Goal: Transaction & Acquisition: Book appointment/travel/reservation

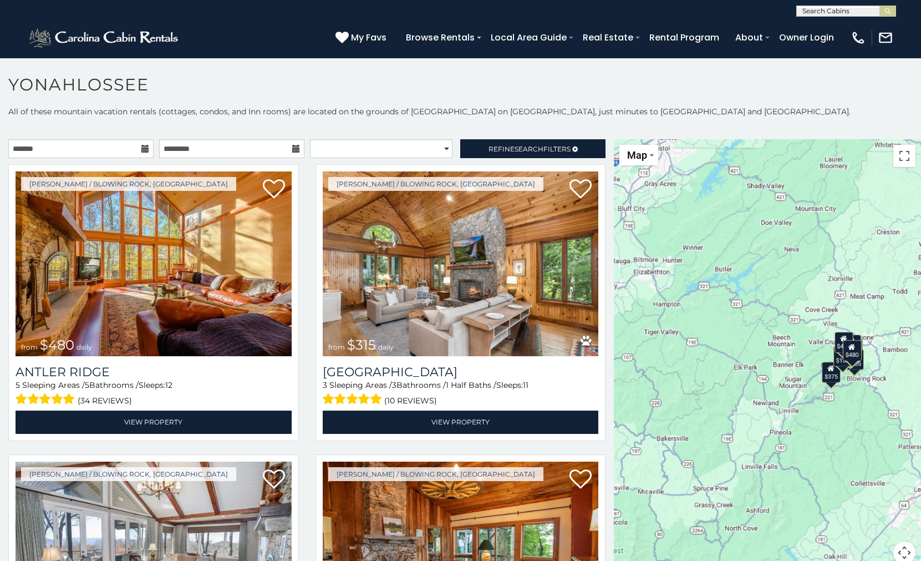
click at [142, 147] on icon at bounding box center [145, 149] width 8 height 8
click at [141, 152] on icon at bounding box center [145, 149] width 8 height 8
click at [141, 148] on icon at bounding box center [145, 149] width 8 height 8
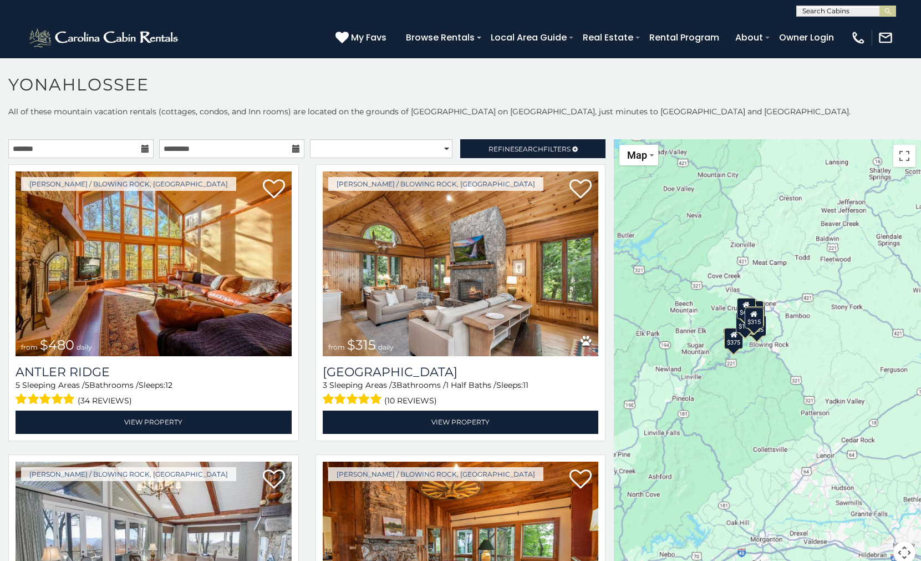
drag, startPoint x: 820, startPoint y: 350, endPoint x: 722, endPoint y: 315, distance: 104.2
click at [722, 315] on div "$480 $315 $675 $165 $125 $205 $155 $220 $120 $140 $200 $135 $125 $125 $375 $395…" at bounding box center [767, 357] width 307 height 437
click at [895, 157] on button "Toggle fullscreen view" at bounding box center [904, 156] width 22 height 22
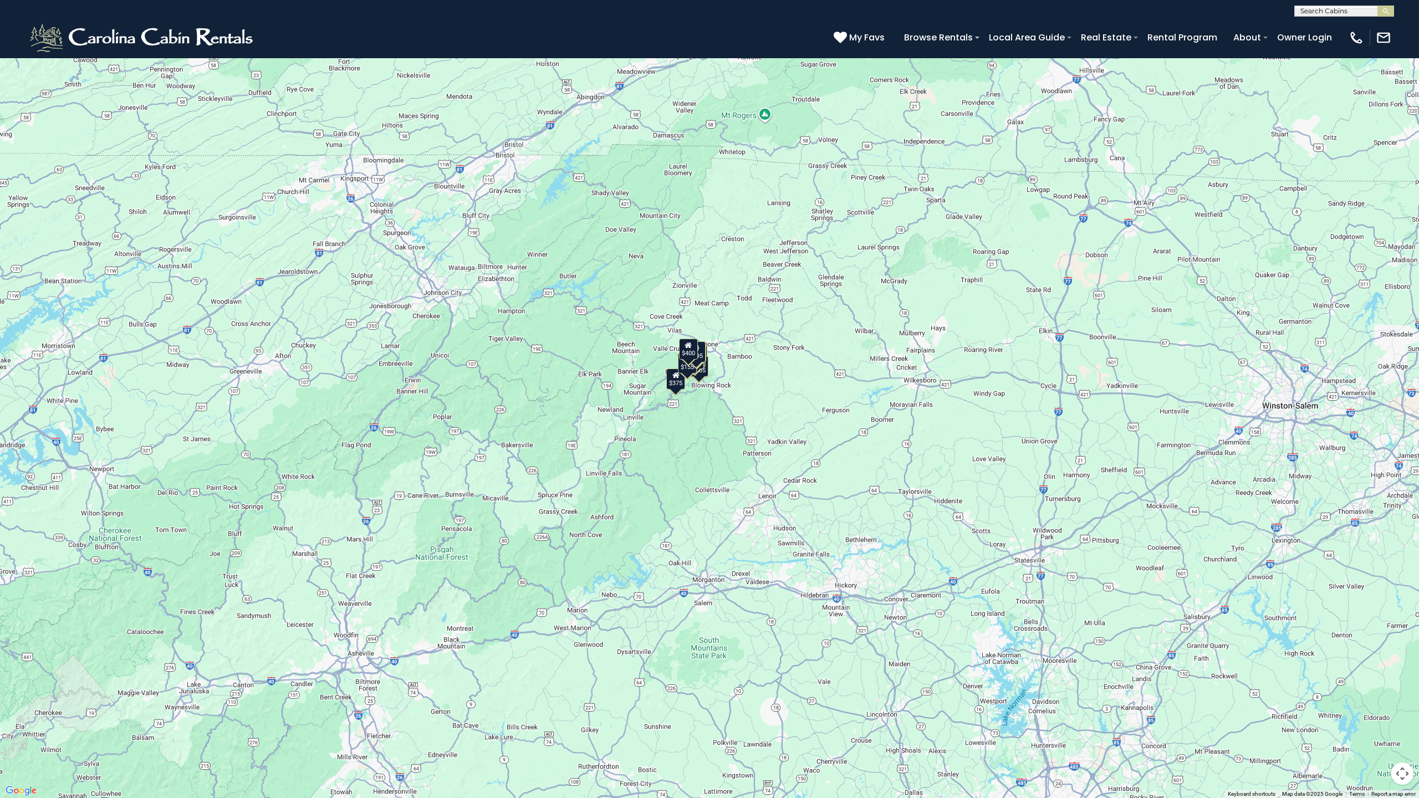
click at [920, 14] on button "Toggle fullscreen view" at bounding box center [1403, 17] width 22 height 22
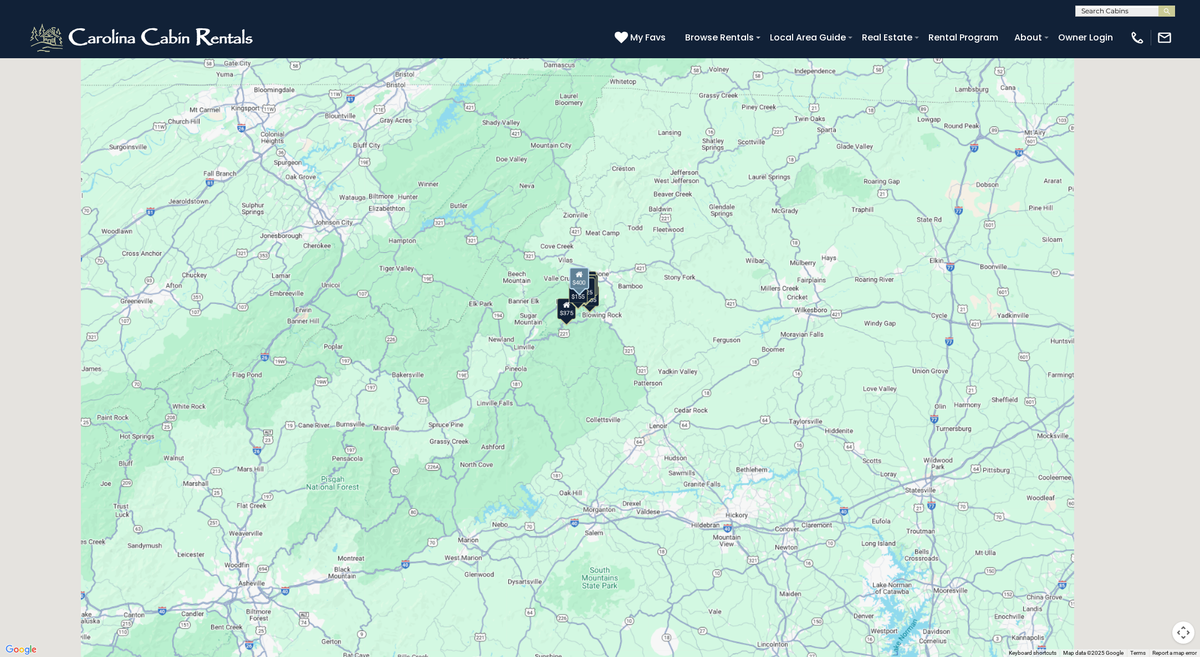
scroll to position [2740, 0]
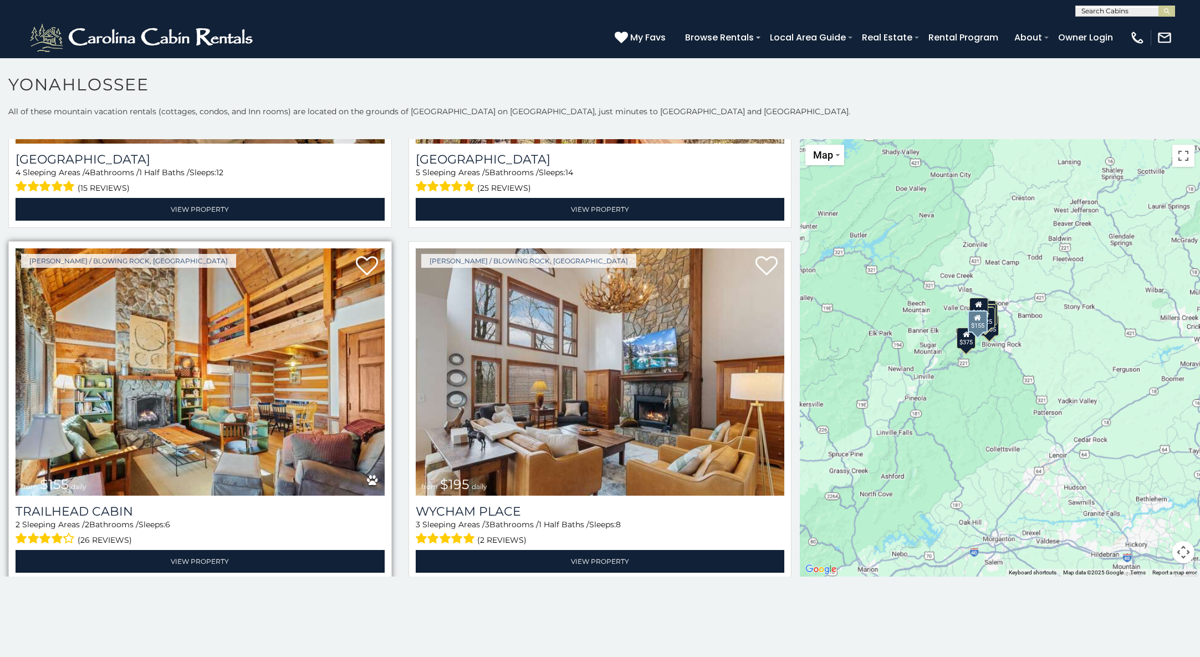
click at [350, 412] on img at bounding box center [200, 371] width 369 height 247
click at [268, 381] on img at bounding box center [200, 371] width 369 height 247
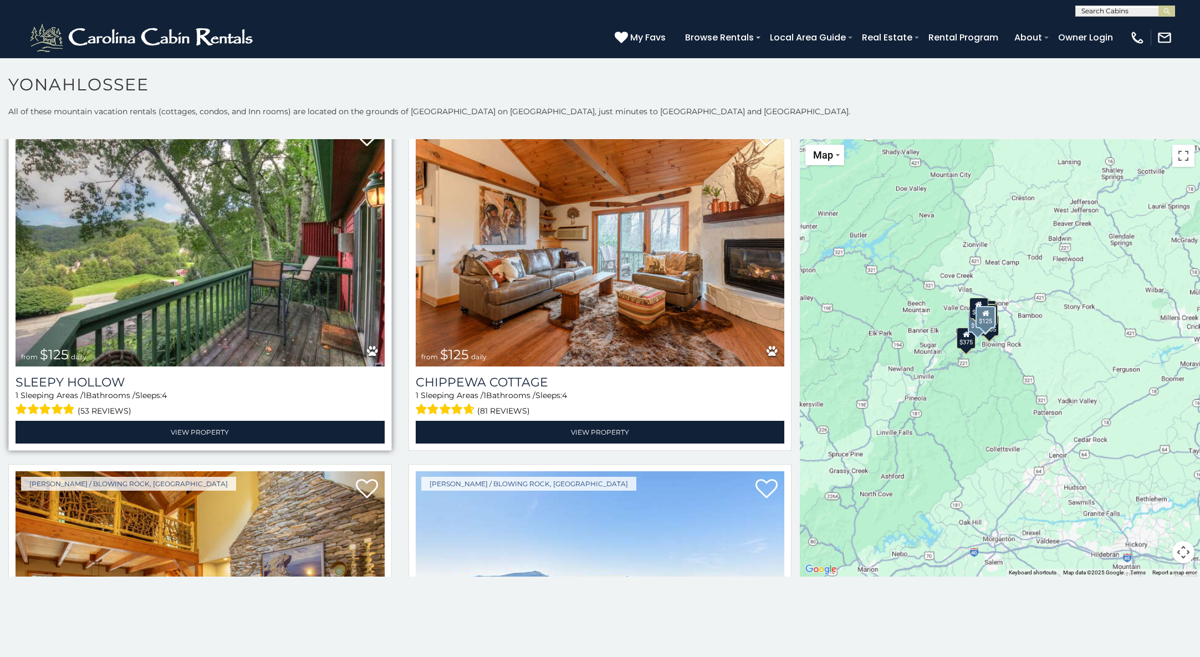
scroll to position [2071, 0]
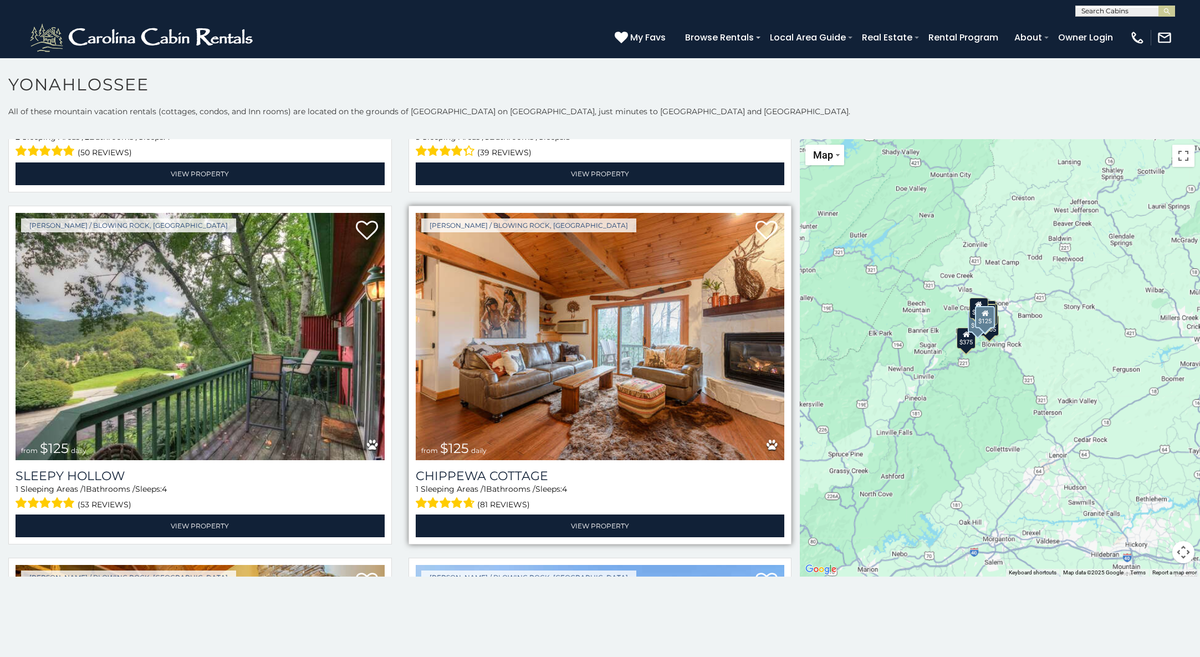
click at [576, 288] on img at bounding box center [600, 336] width 369 height 247
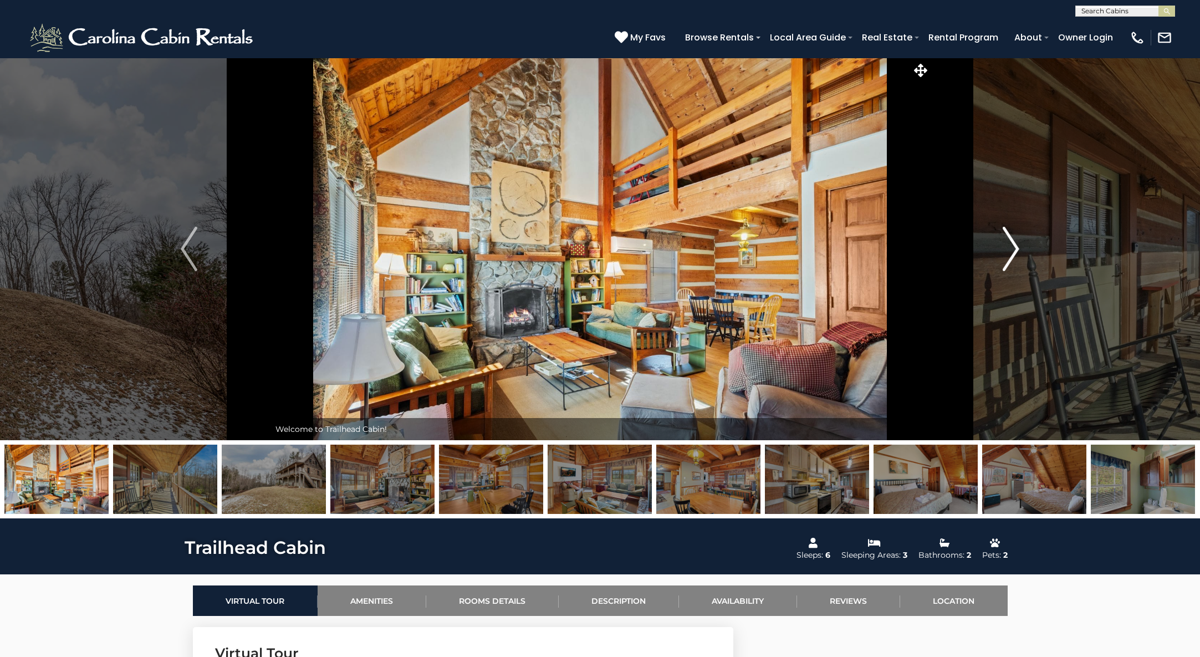
click at [1019, 251] on img "Next" at bounding box center [1011, 249] width 17 height 44
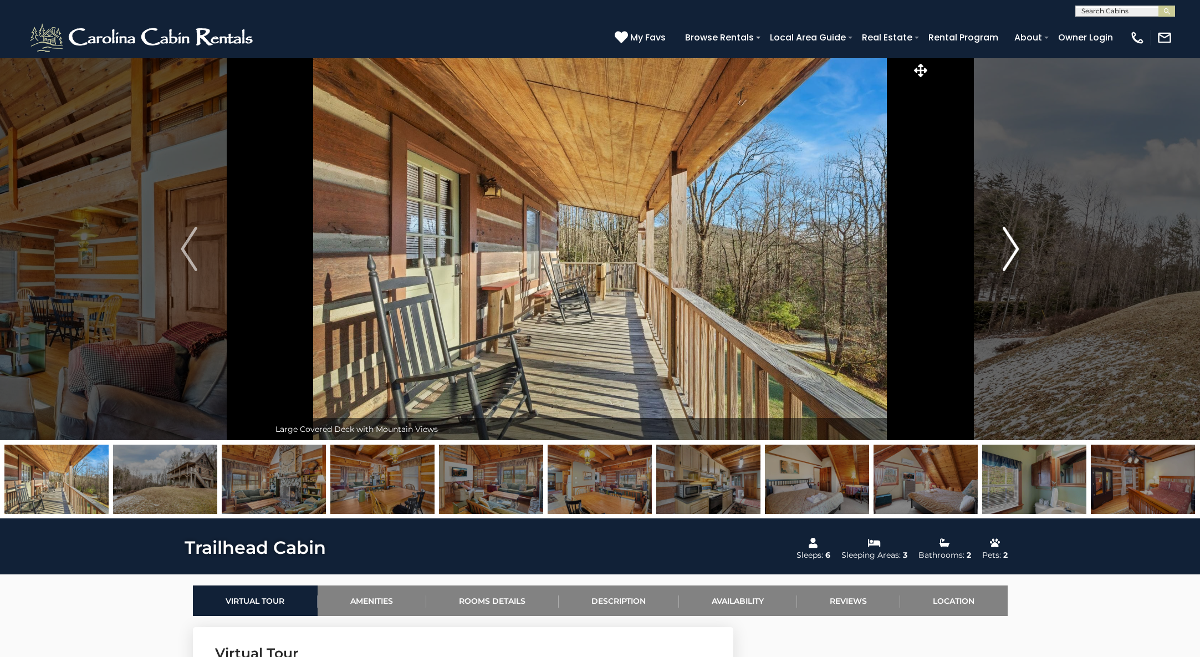
click at [1019, 251] on img "Next" at bounding box center [1011, 249] width 17 height 44
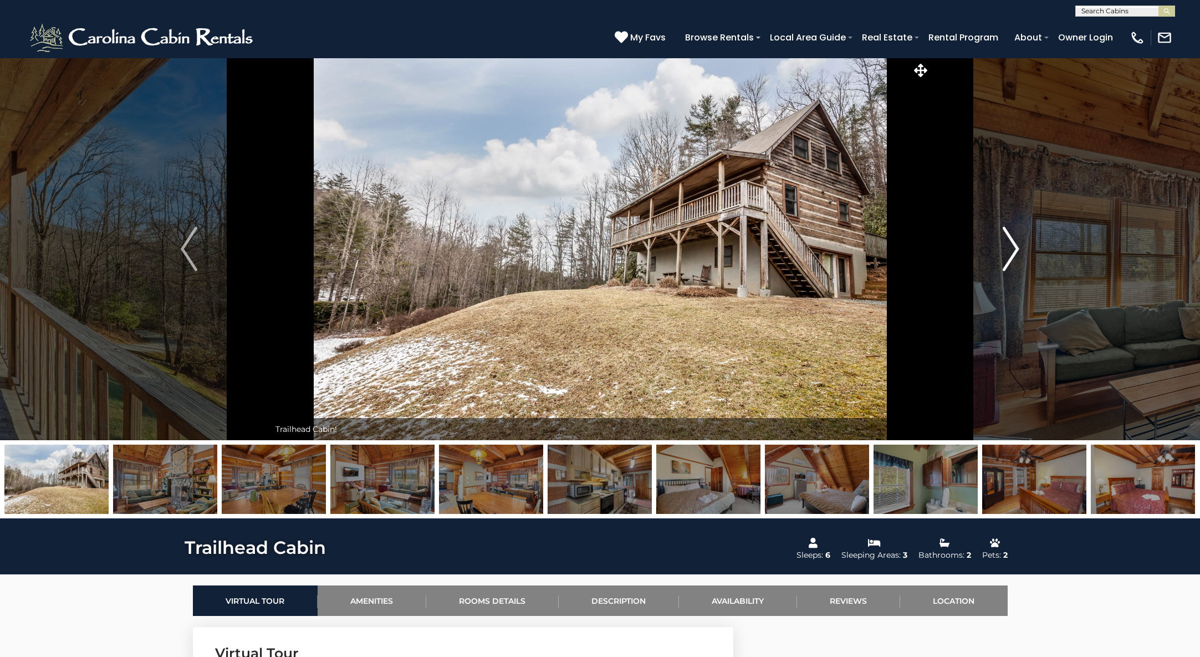
click at [1019, 251] on img "Next" at bounding box center [1011, 249] width 17 height 44
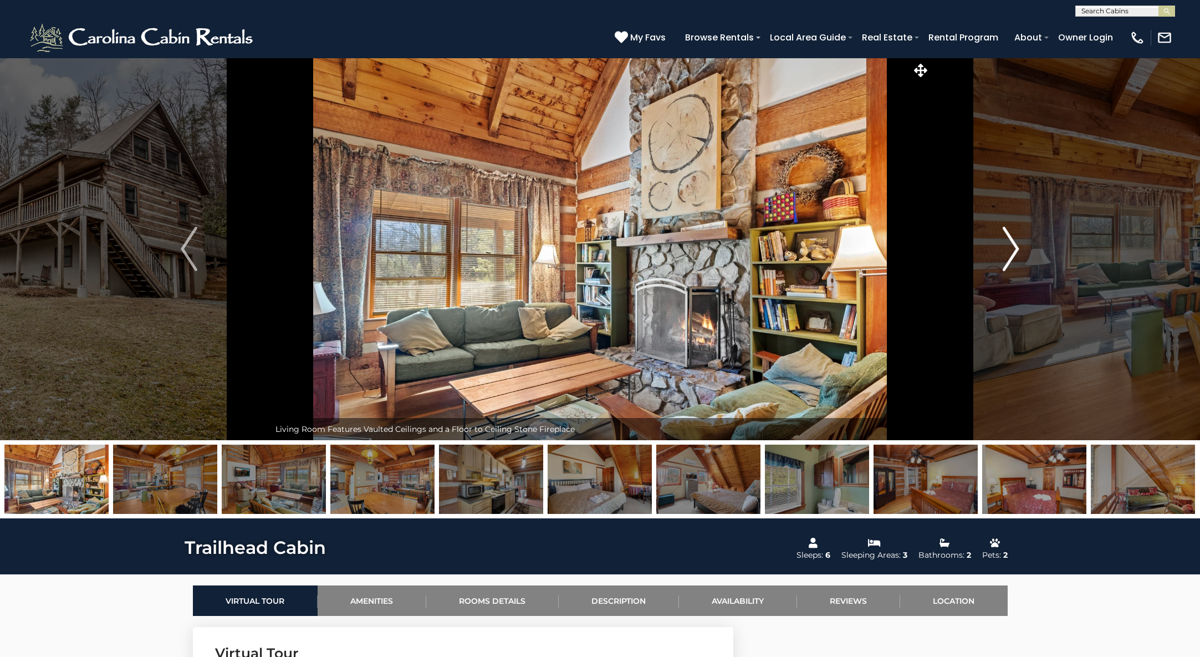
click at [1019, 251] on img "Next" at bounding box center [1011, 249] width 17 height 44
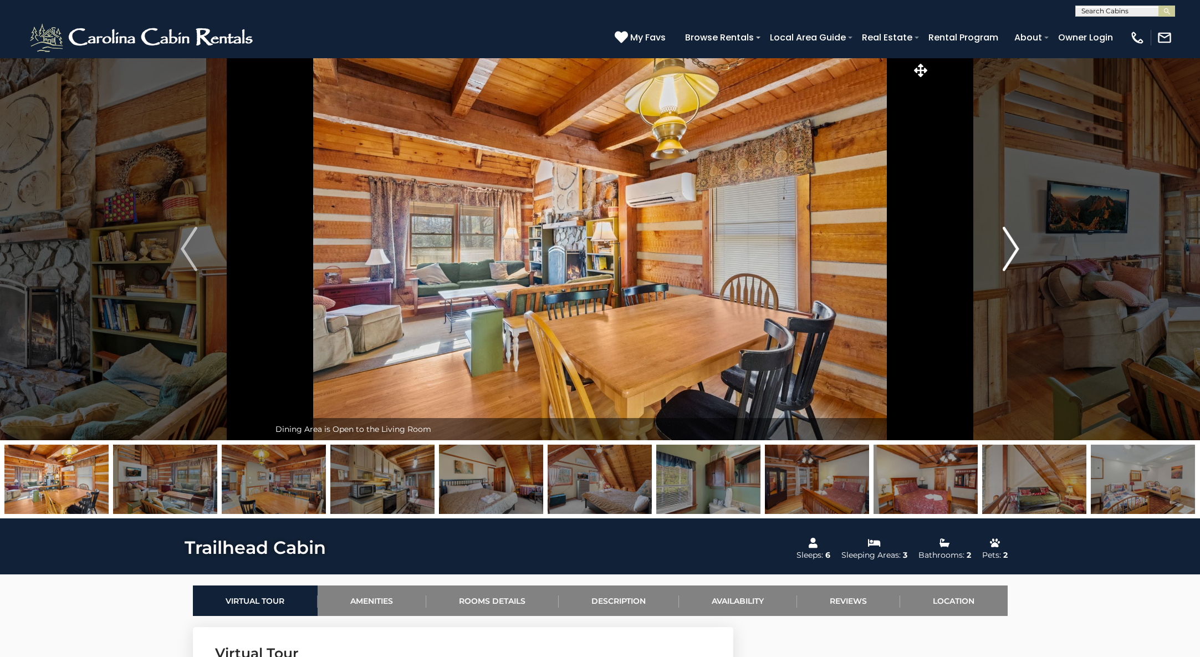
click at [1019, 251] on img "Next" at bounding box center [1011, 249] width 17 height 44
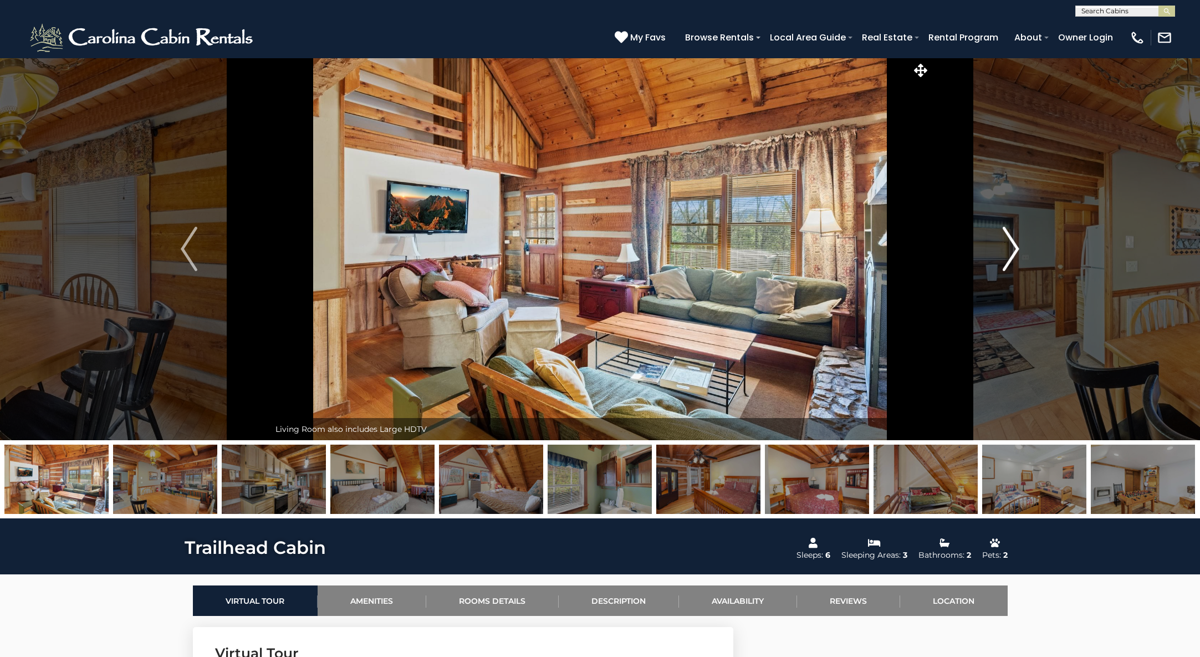
click at [1019, 251] on img "Next" at bounding box center [1011, 249] width 17 height 44
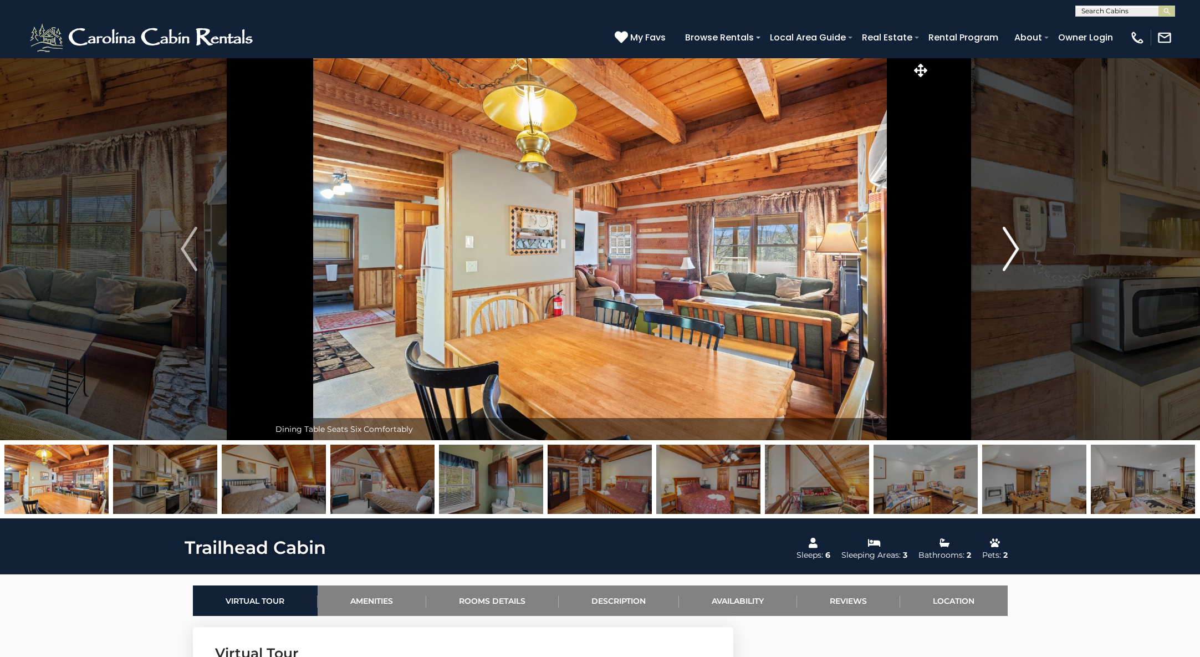
click at [1019, 251] on img "Next" at bounding box center [1011, 249] width 17 height 44
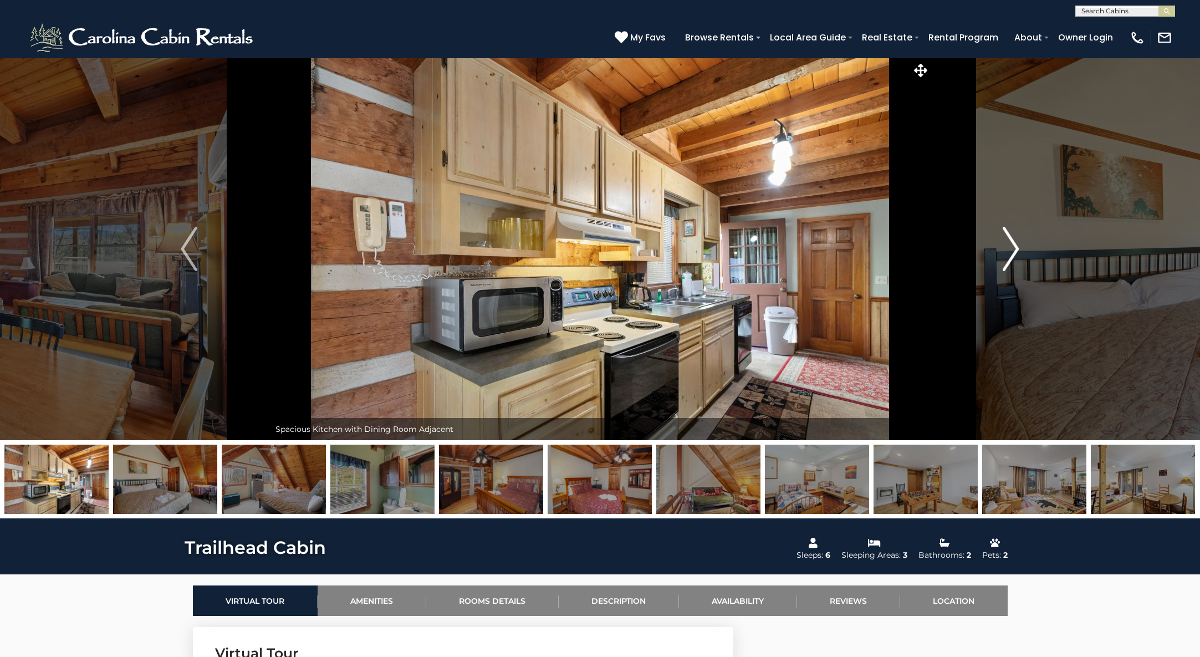
click at [1019, 251] on img "Next" at bounding box center [1011, 249] width 17 height 44
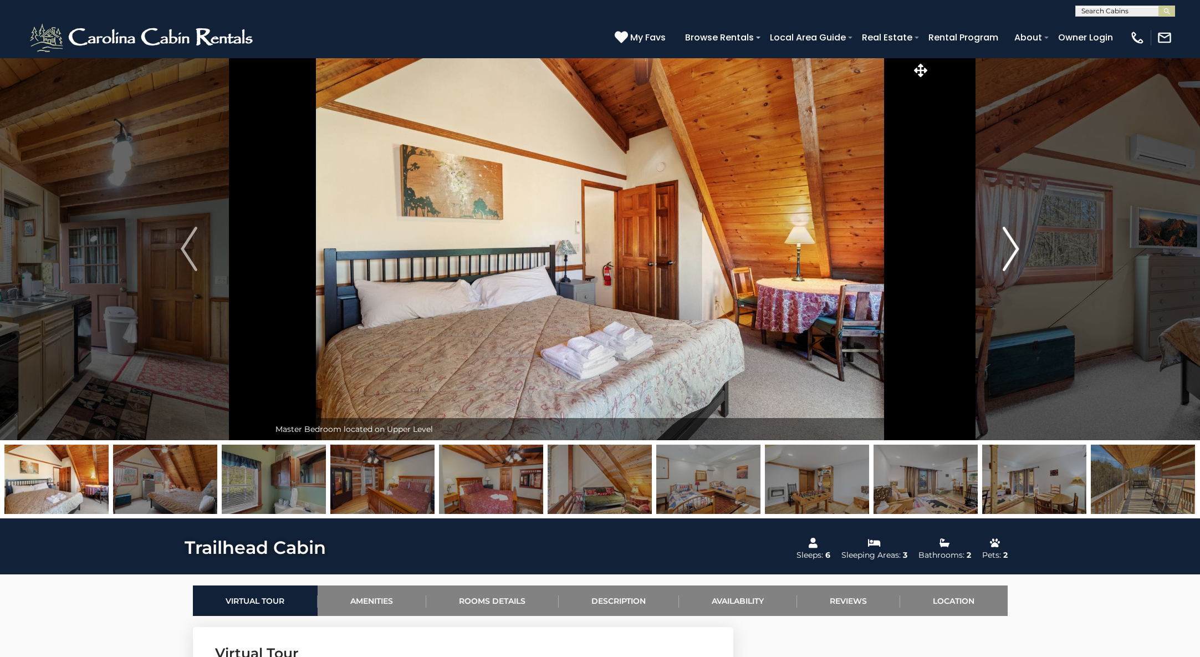
click at [1019, 251] on img "Next" at bounding box center [1011, 249] width 17 height 44
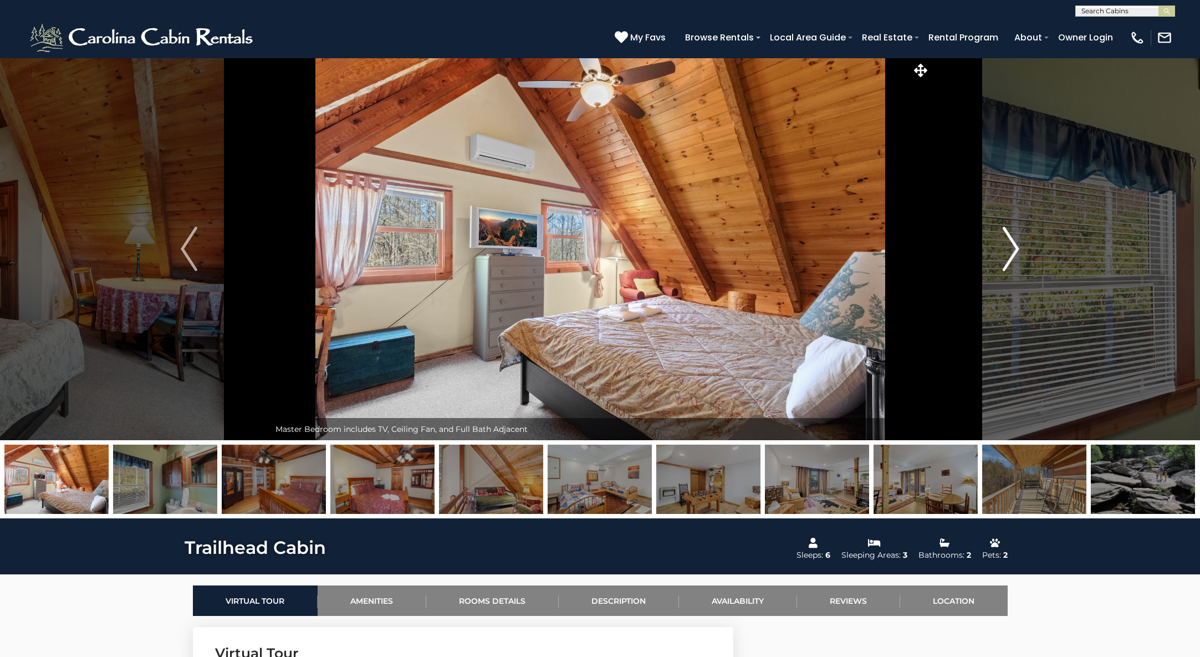
click at [1019, 251] on img "Next" at bounding box center [1011, 249] width 17 height 44
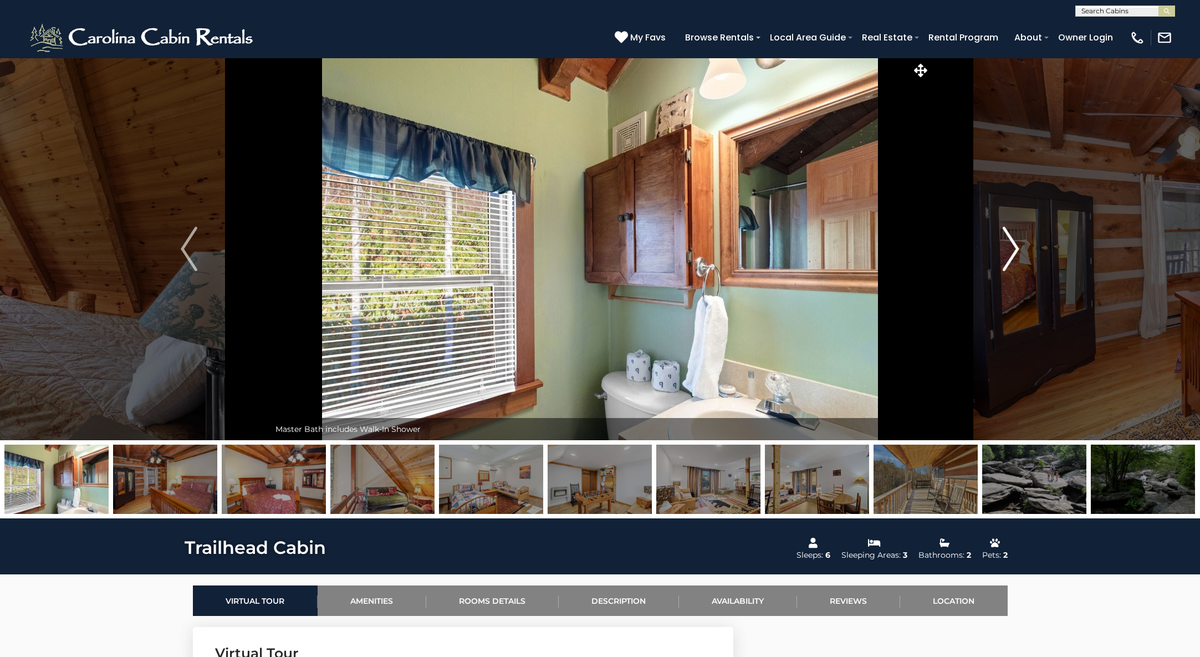
click at [1019, 251] on img "Next" at bounding box center [1011, 249] width 17 height 44
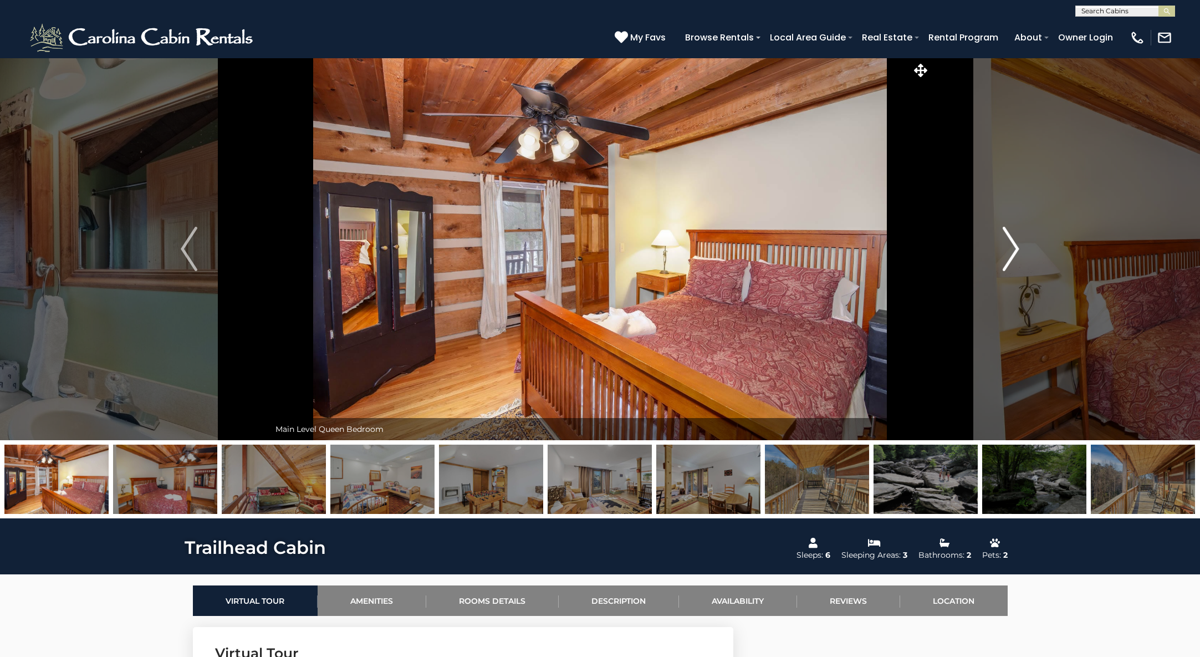
click at [1019, 251] on img "Next" at bounding box center [1011, 249] width 17 height 44
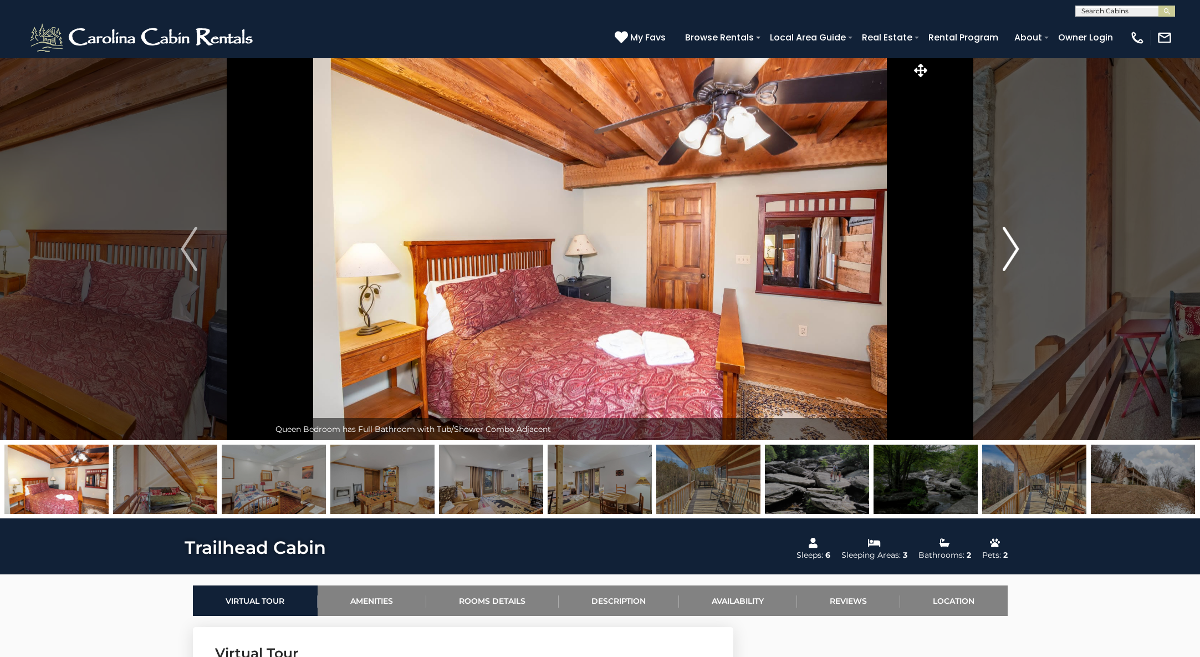
click at [1019, 251] on img "Next" at bounding box center [1011, 249] width 17 height 44
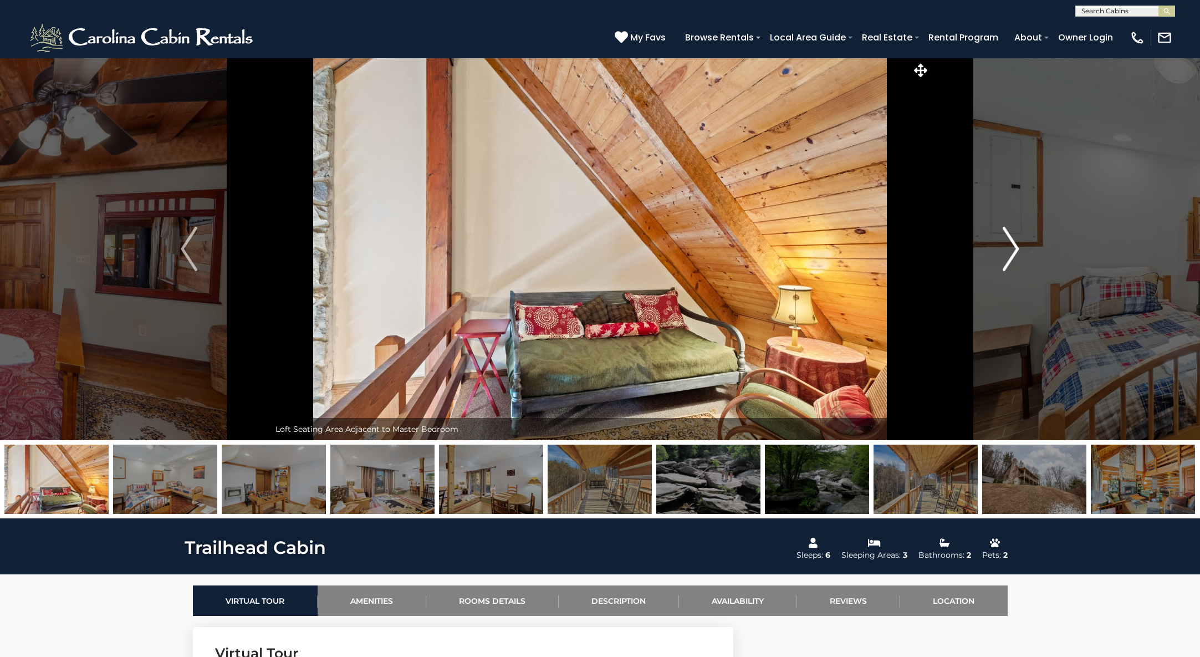
click at [1019, 251] on img "Next" at bounding box center [1011, 249] width 17 height 44
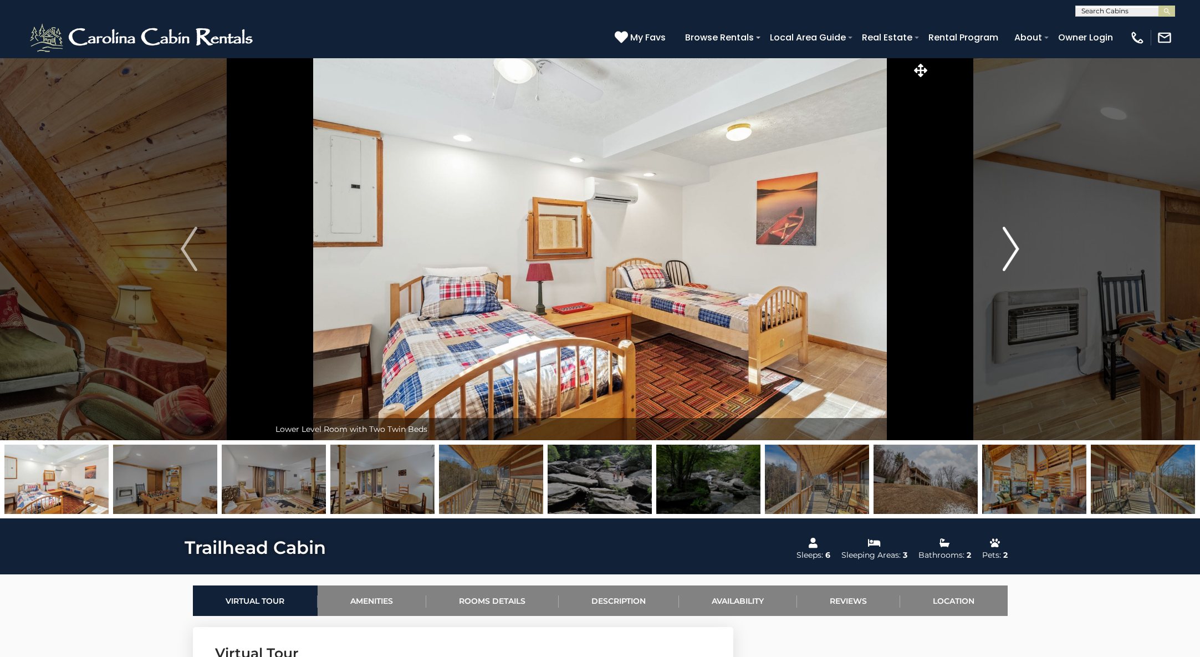
click at [1019, 251] on img "Next" at bounding box center [1011, 249] width 17 height 44
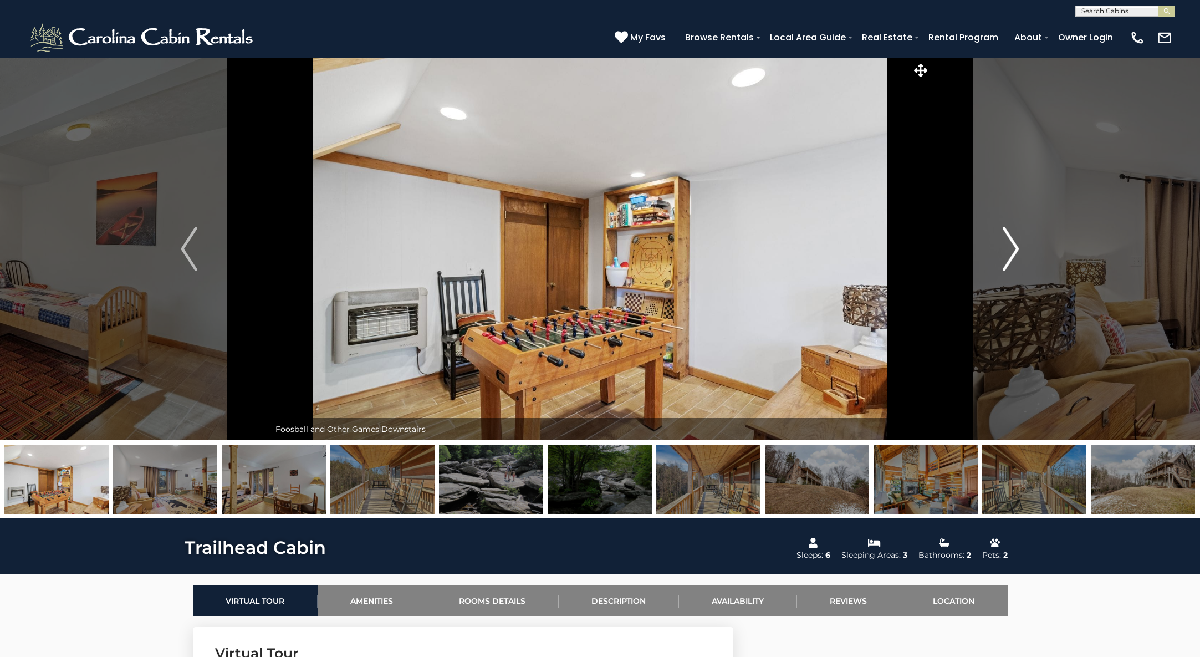
click at [1019, 251] on img "Next" at bounding box center [1011, 249] width 17 height 44
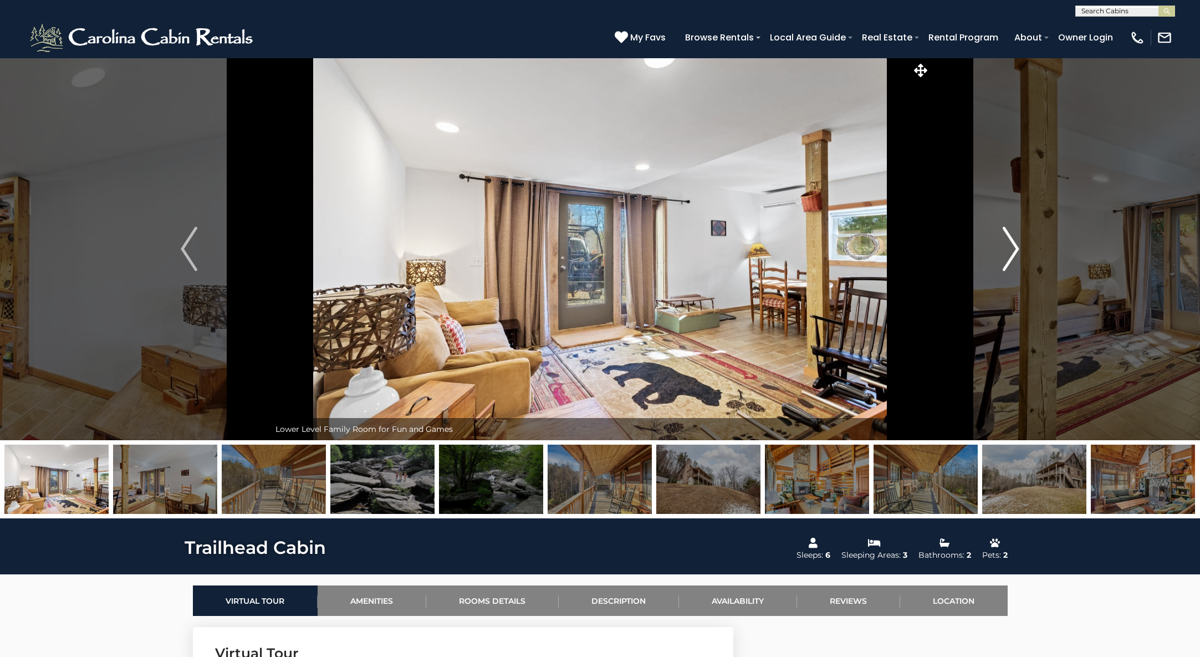
click at [1019, 251] on img "Next" at bounding box center [1011, 249] width 17 height 44
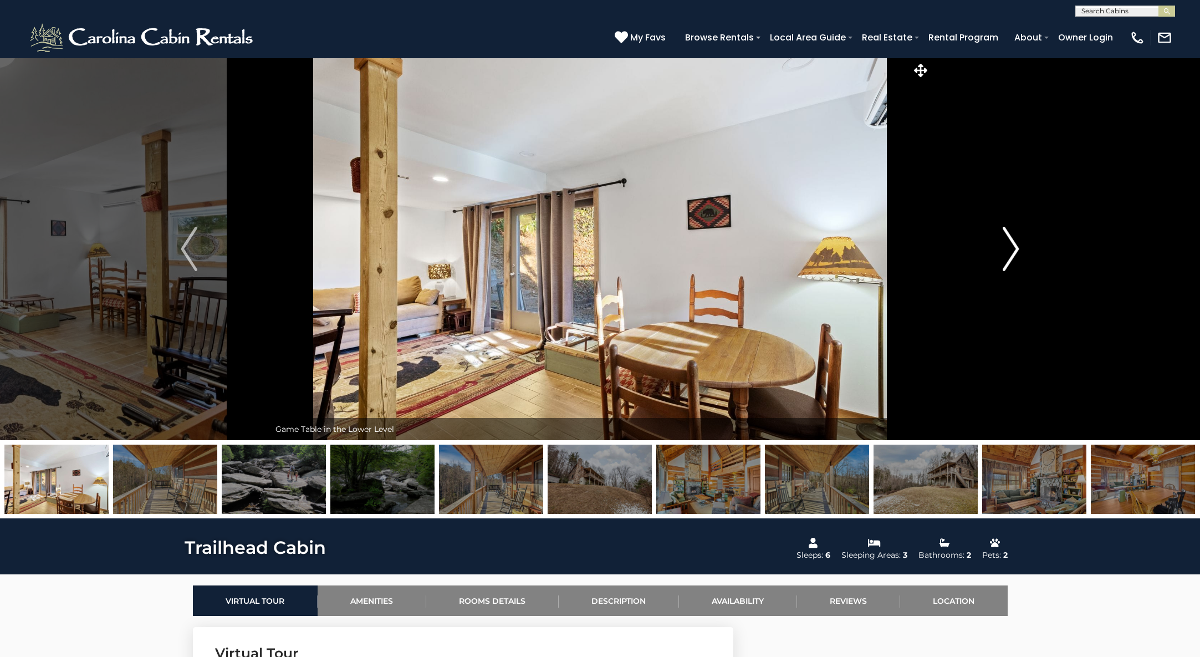
click at [1019, 251] on img "Next" at bounding box center [1011, 249] width 17 height 44
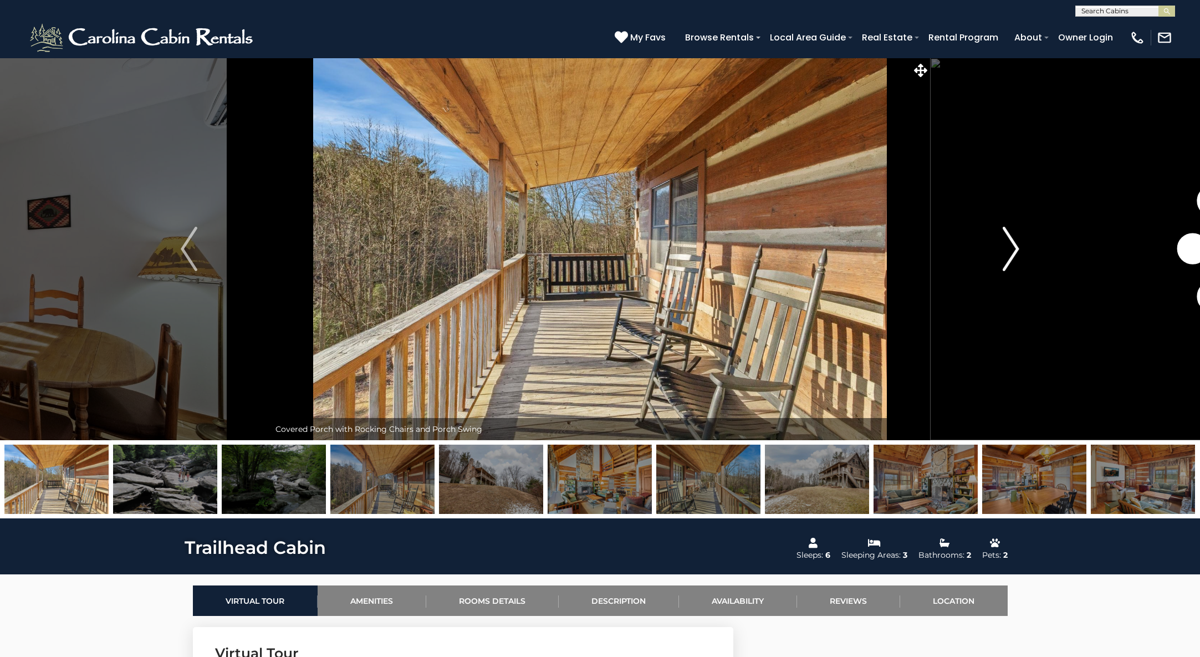
click at [1019, 251] on img "Next" at bounding box center [1011, 249] width 17 height 44
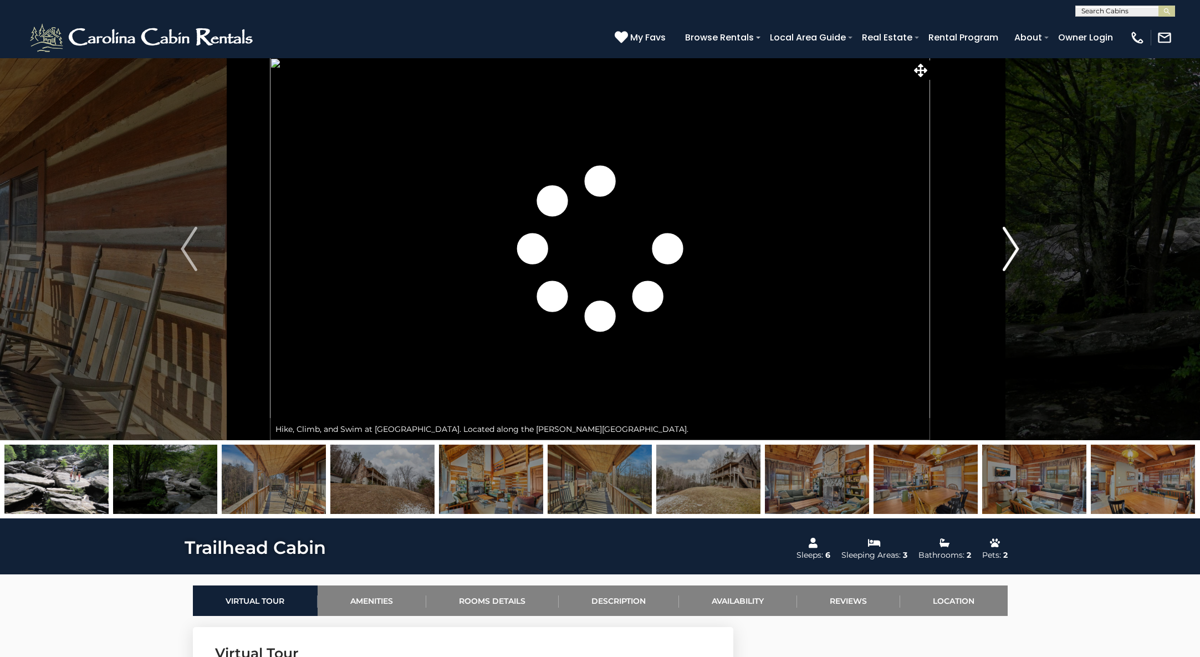
click at [1019, 251] on img "Next" at bounding box center [1011, 249] width 17 height 44
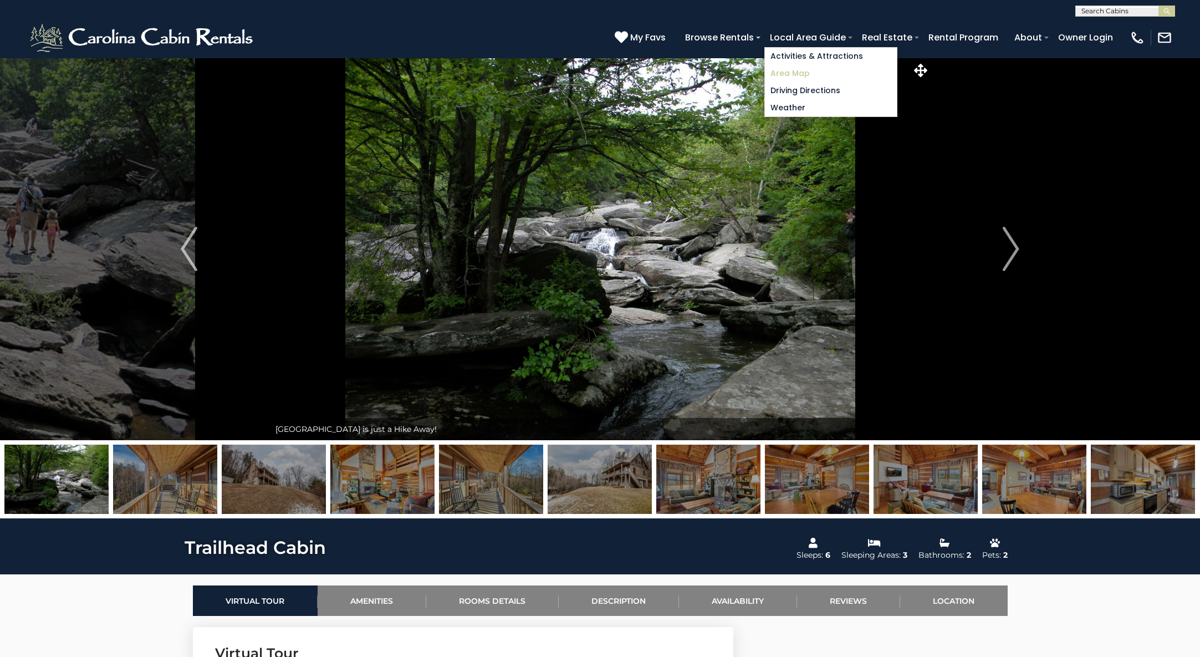
click at [801, 69] on link "Area Map" at bounding box center [831, 73] width 132 height 17
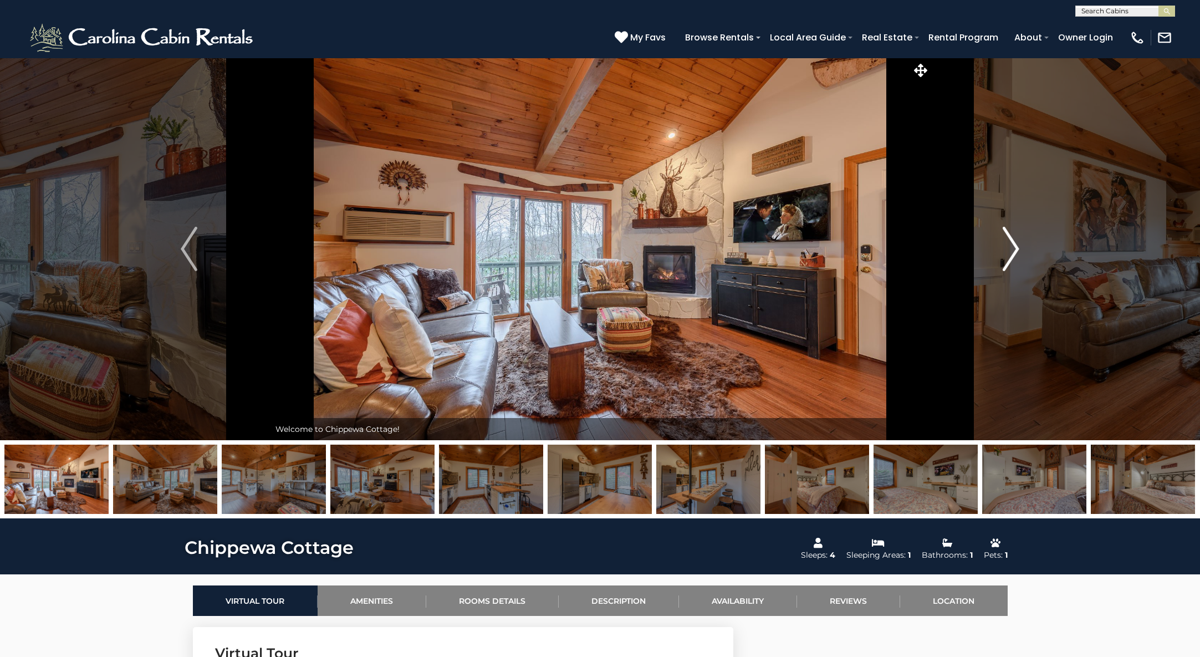
click at [1015, 256] on img "Next" at bounding box center [1011, 249] width 17 height 44
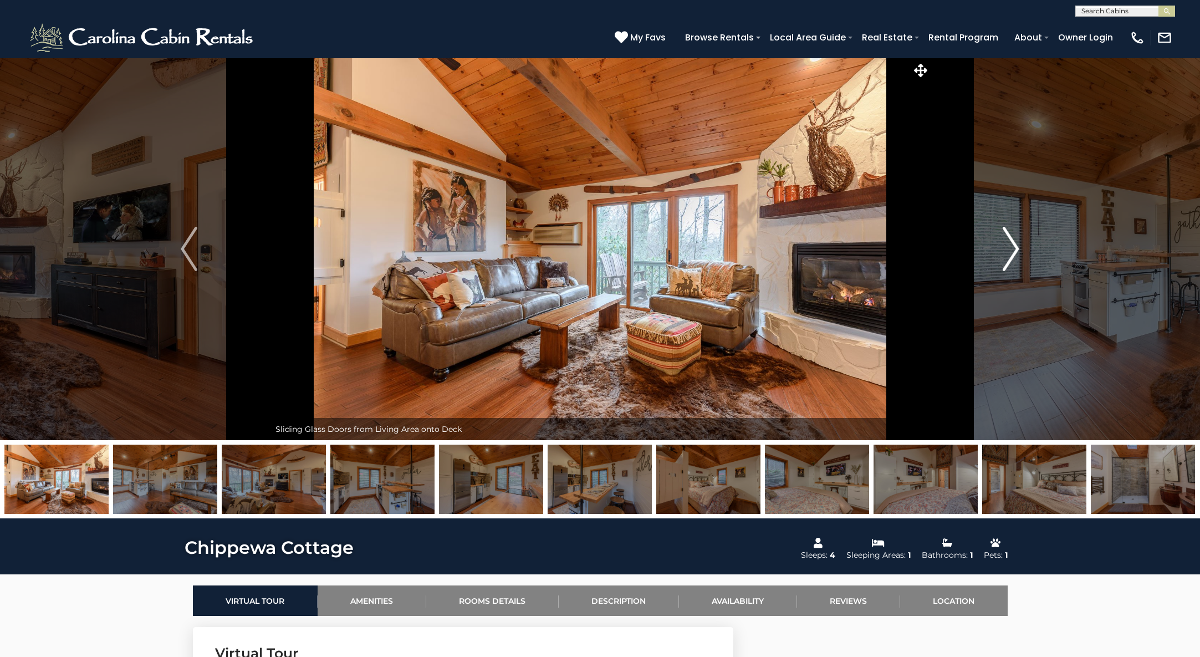
click at [1015, 256] on img "Next" at bounding box center [1011, 249] width 17 height 44
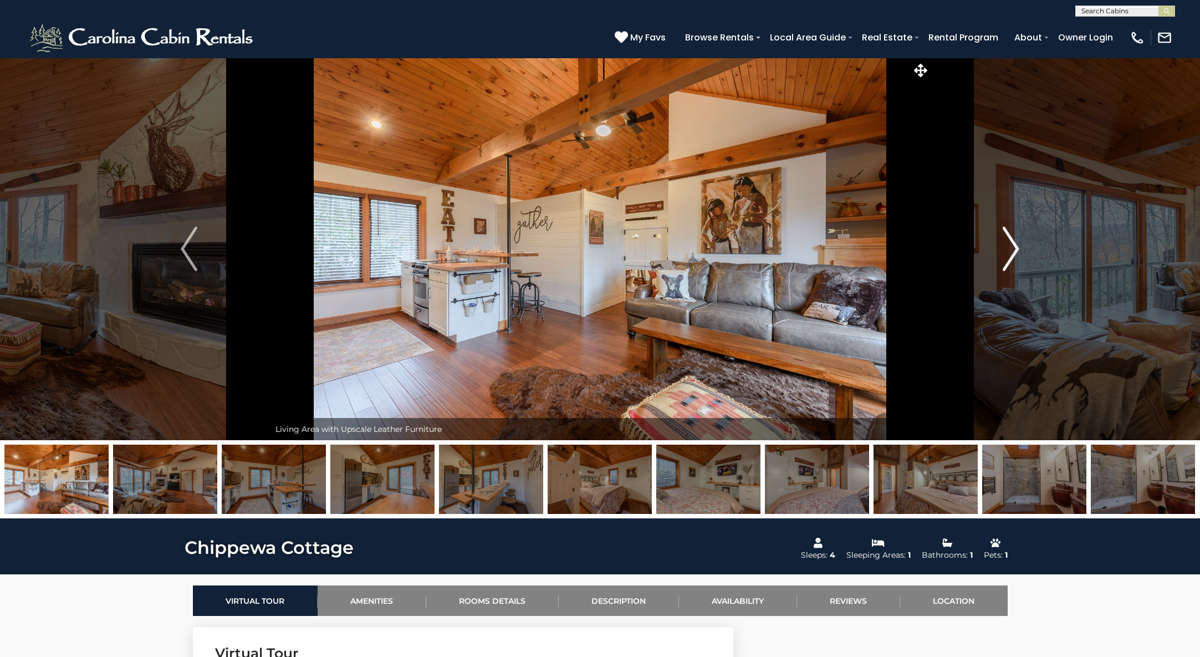
click at [1015, 256] on img "Next" at bounding box center [1011, 249] width 17 height 44
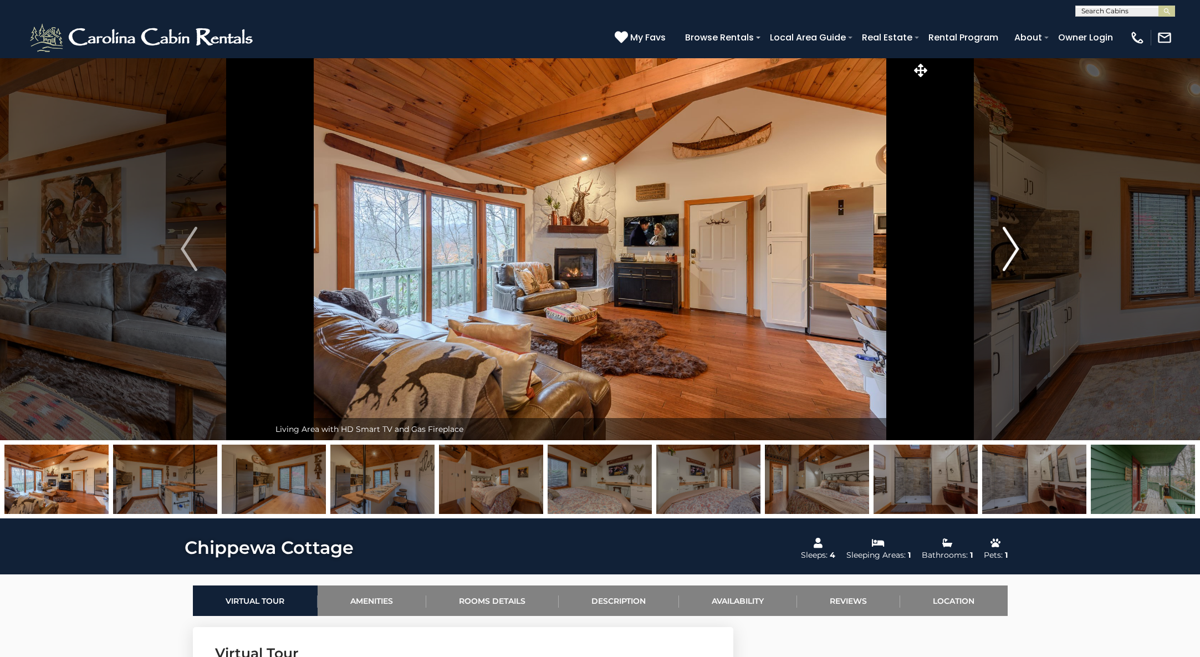
click at [1015, 256] on img "Next" at bounding box center [1011, 249] width 17 height 44
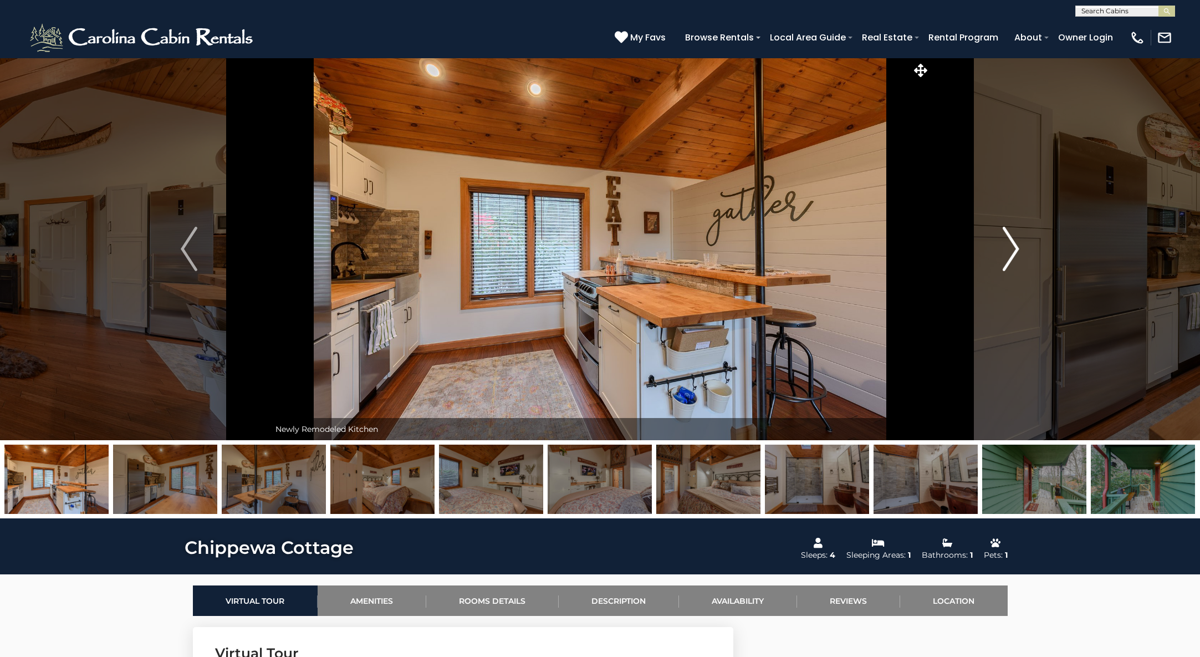
click at [1015, 256] on img "Next" at bounding box center [1011, 249] width 17 height 44
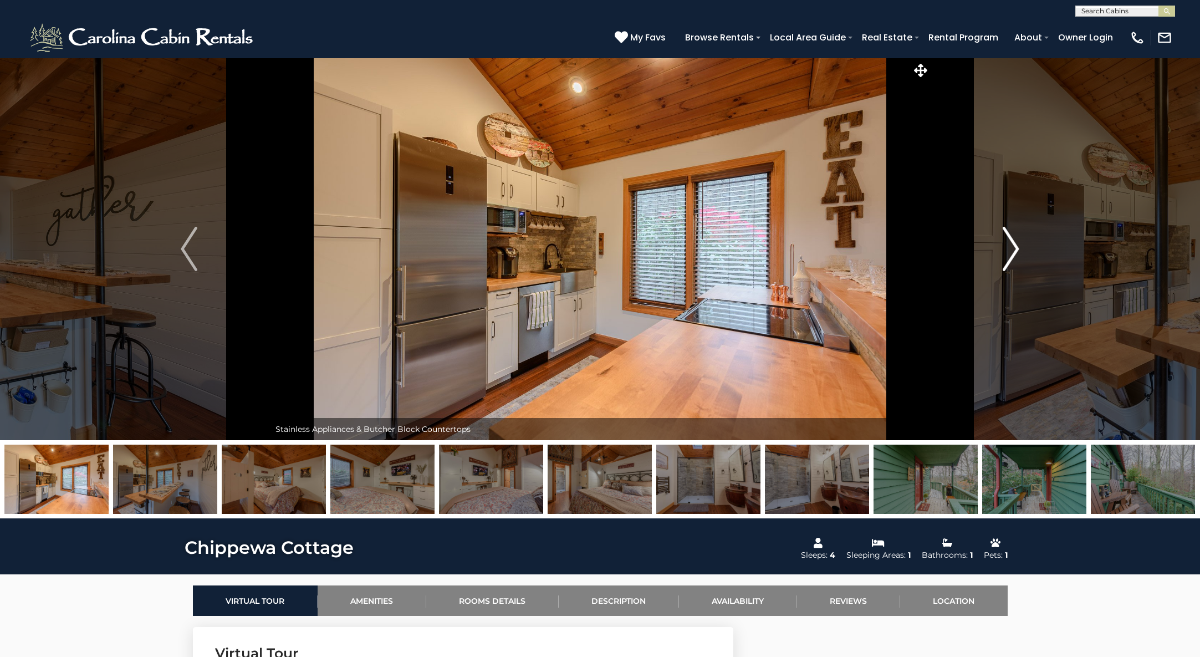
click at [1015, 256] on img "Next" at bounding box center [1011, 249] width 17 height 44
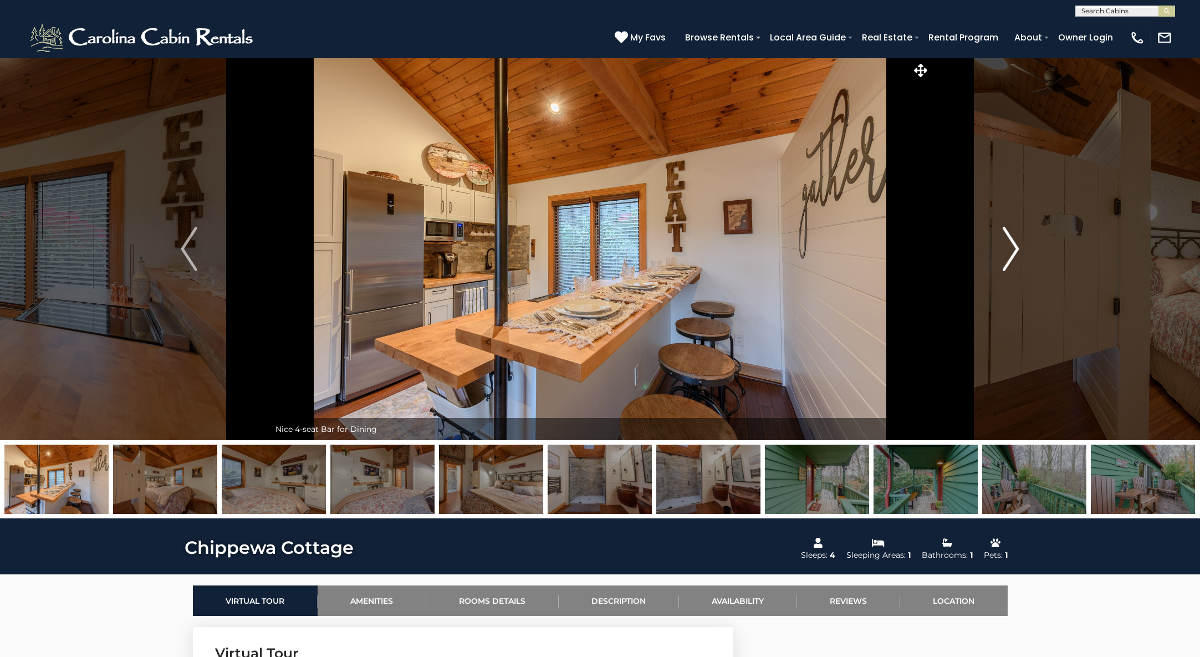
click at [1015, 256] on img "Next" at bounding box center [1011, 249] width 17 height 44
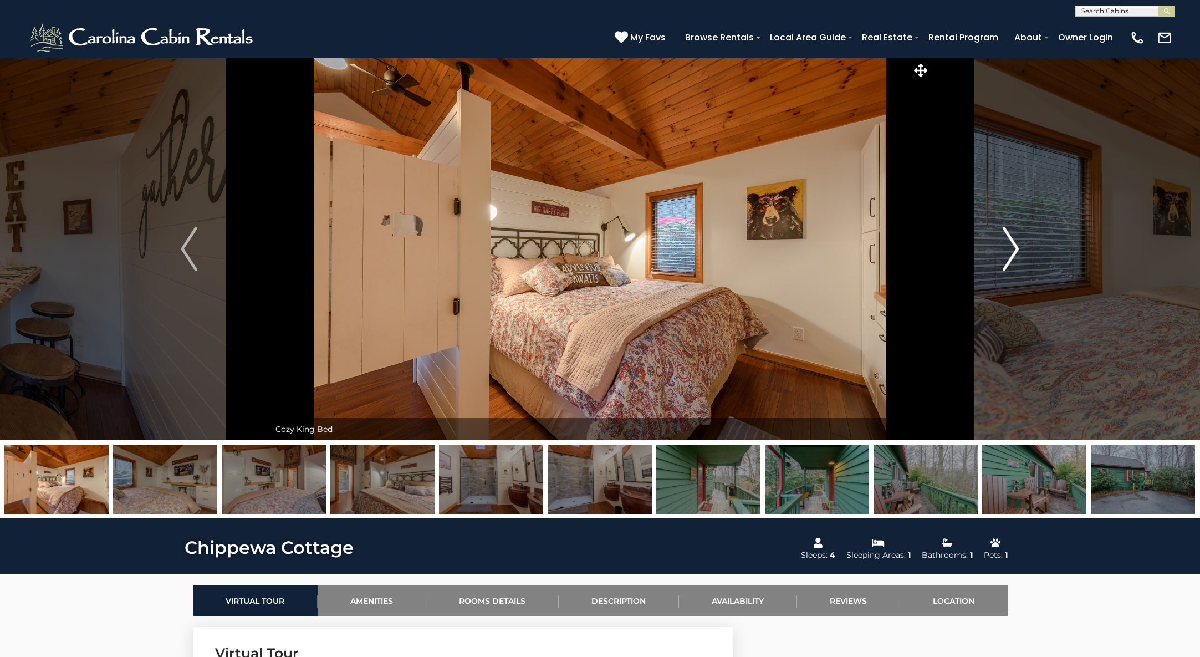
click at [1015, 256] on img "Next" at bounding box center [1011, 249] width 17 height 44
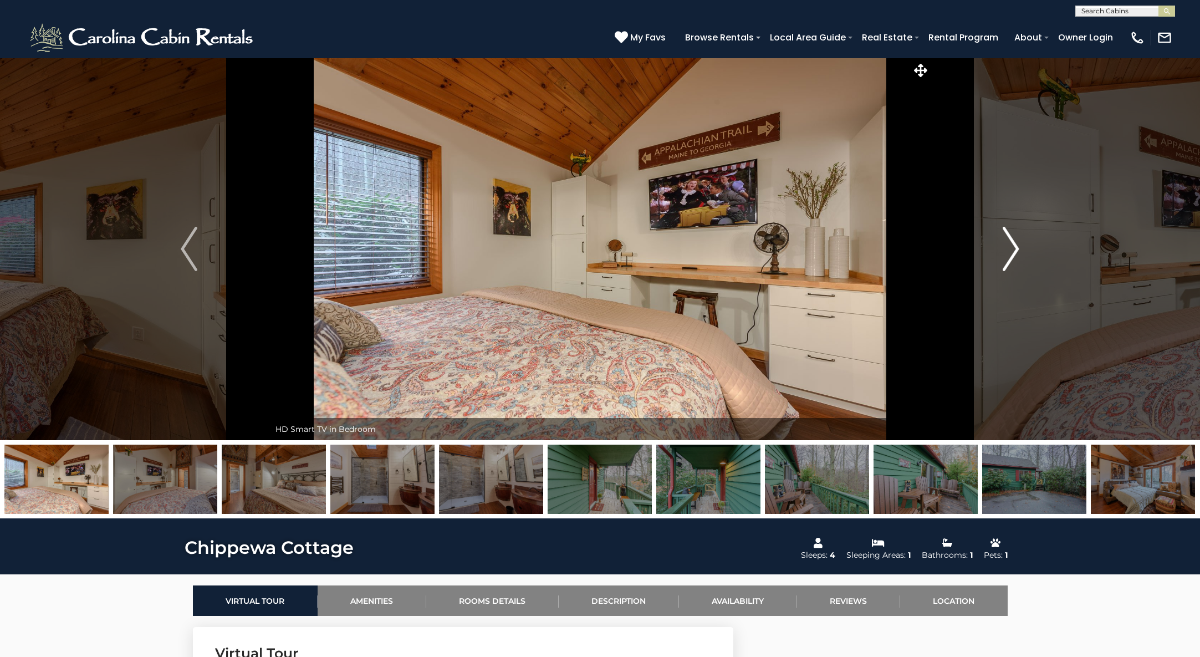
click at [1015, 256] on img "Next" at bounding box center [1011, 249] width 17 height 44
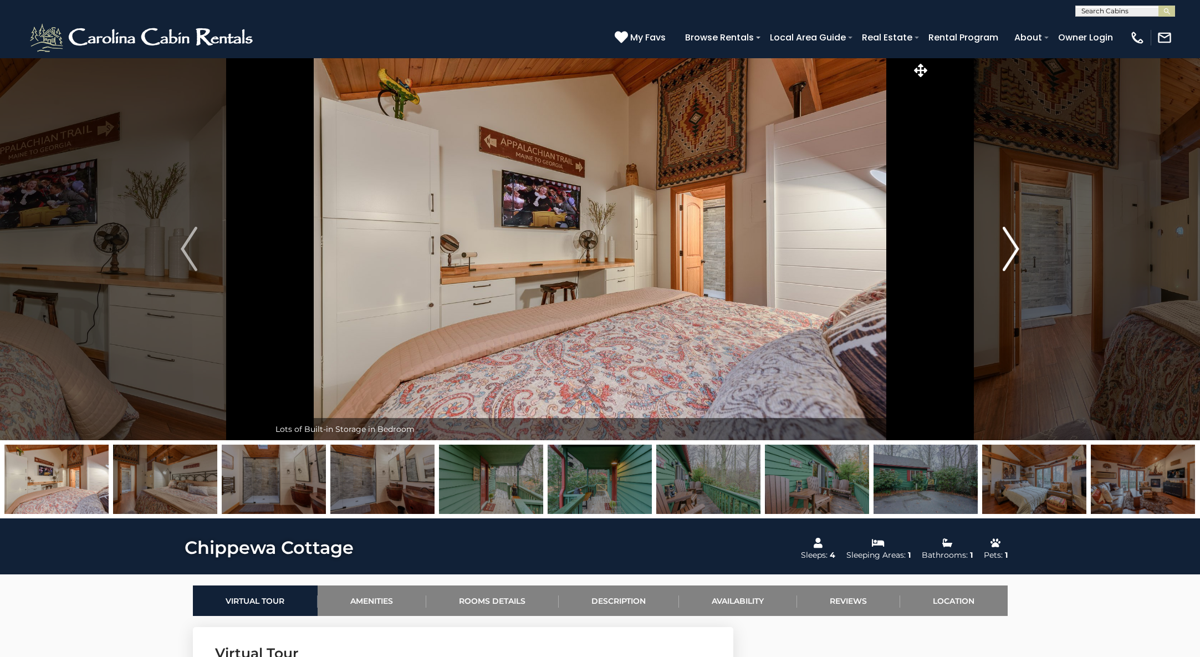
click at [1015, 256] on img "Next" at bounding box center [1011, 249] width 17 height 44
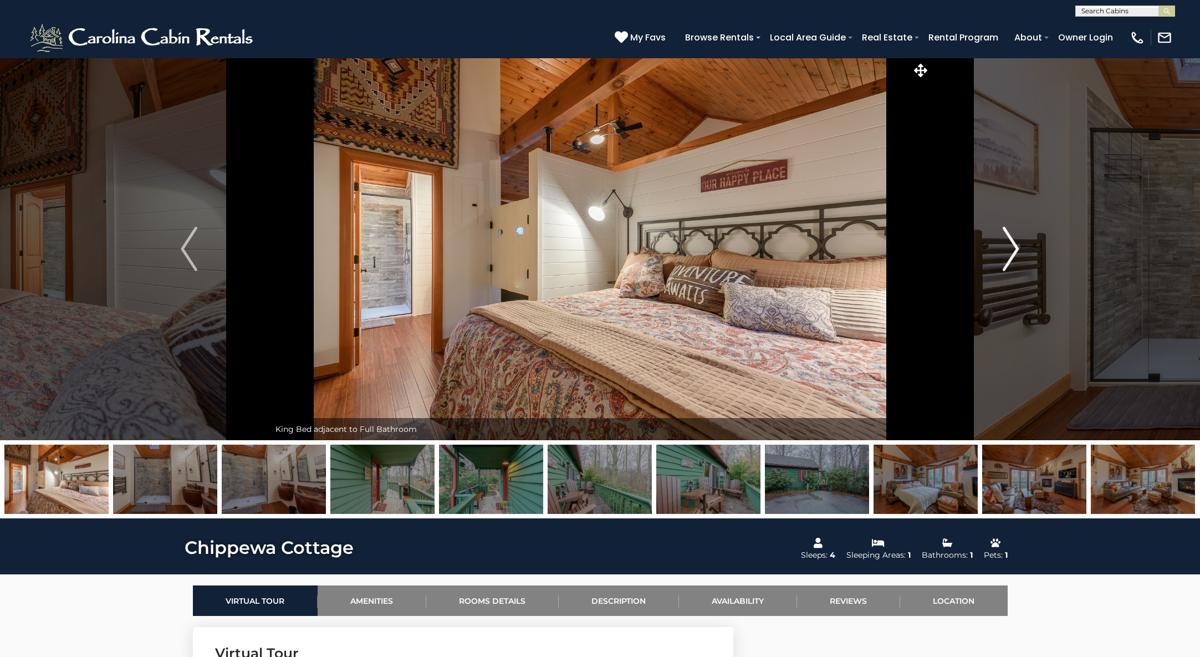
click at [1015, 256] on img "Next" at bounding box center [1011, 249] width 17 height 44
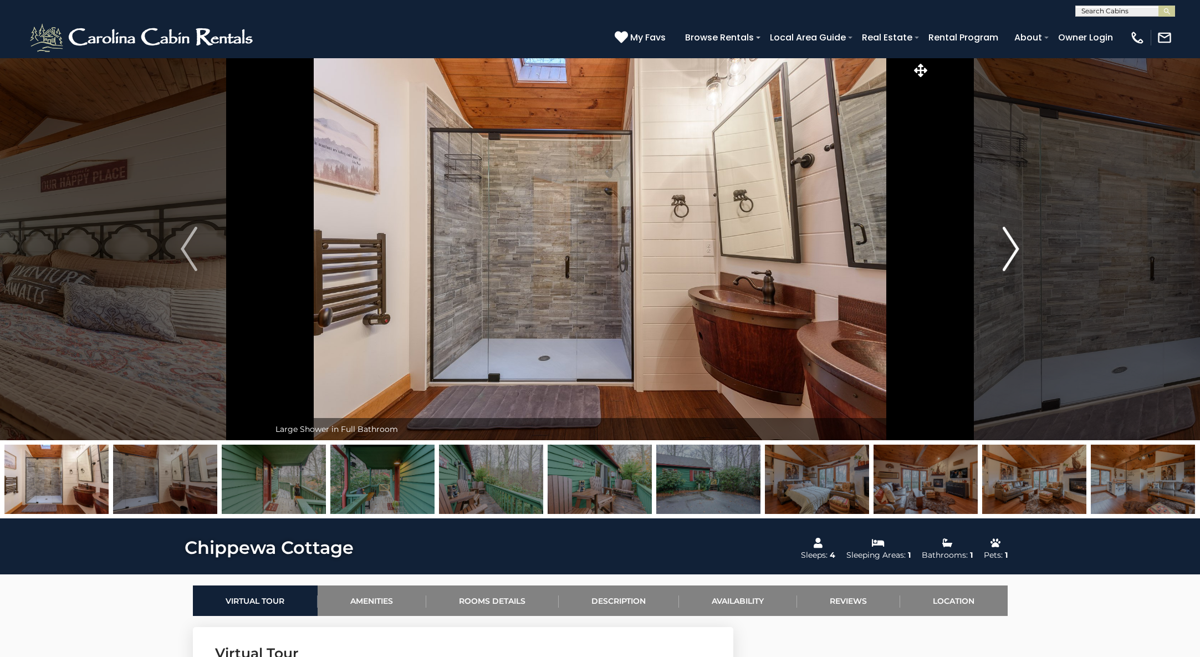
click at [1015, 256] on img "Next" at bounding box center [1011, 249] width 17 height 44
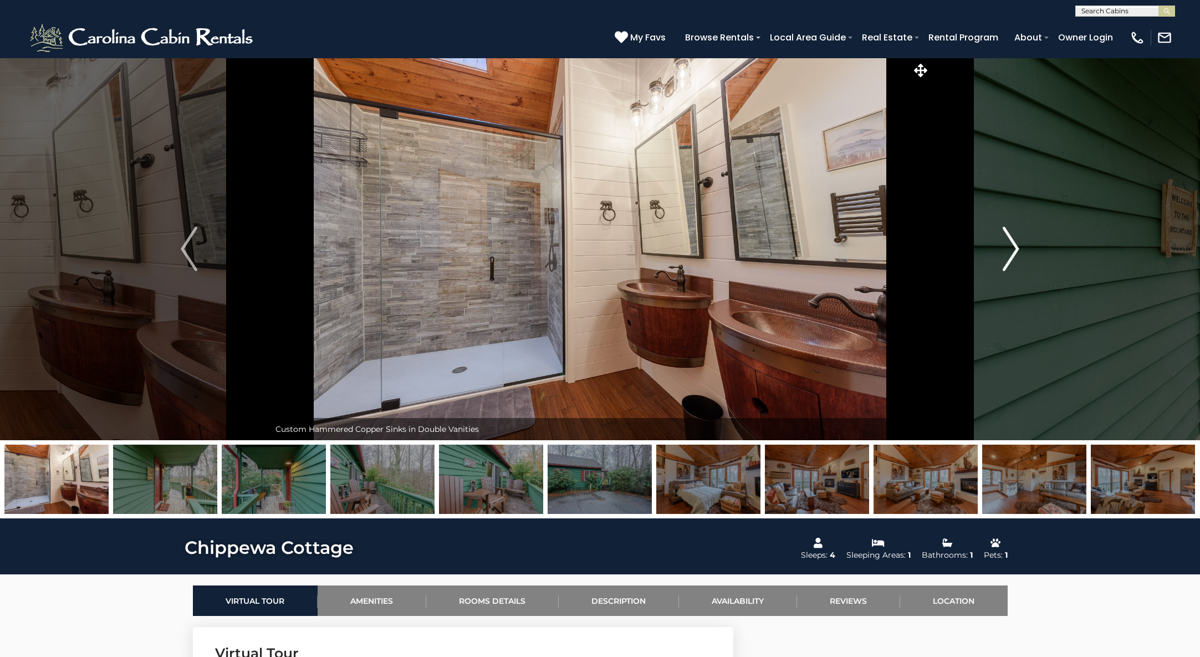
click at [1015, 256] on img "Next" at bounding box center [1011, 249] width 17 height 44
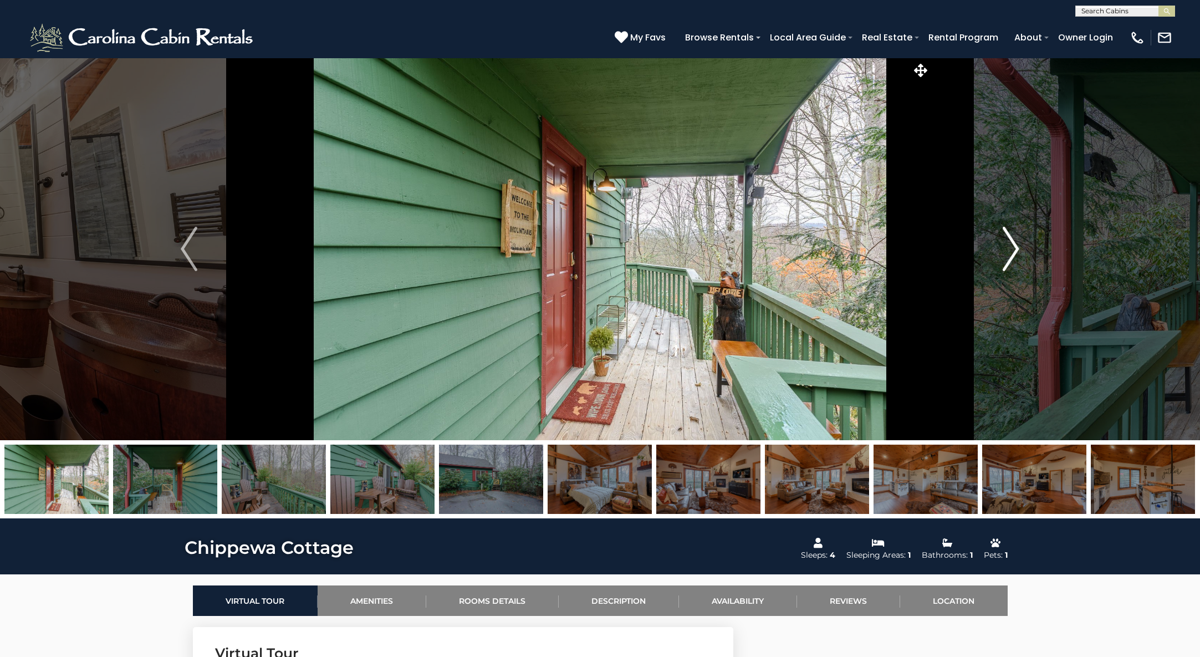
click at [1015, 256] on img "Next" at bounding box center [1011, 249] width 17 height 44
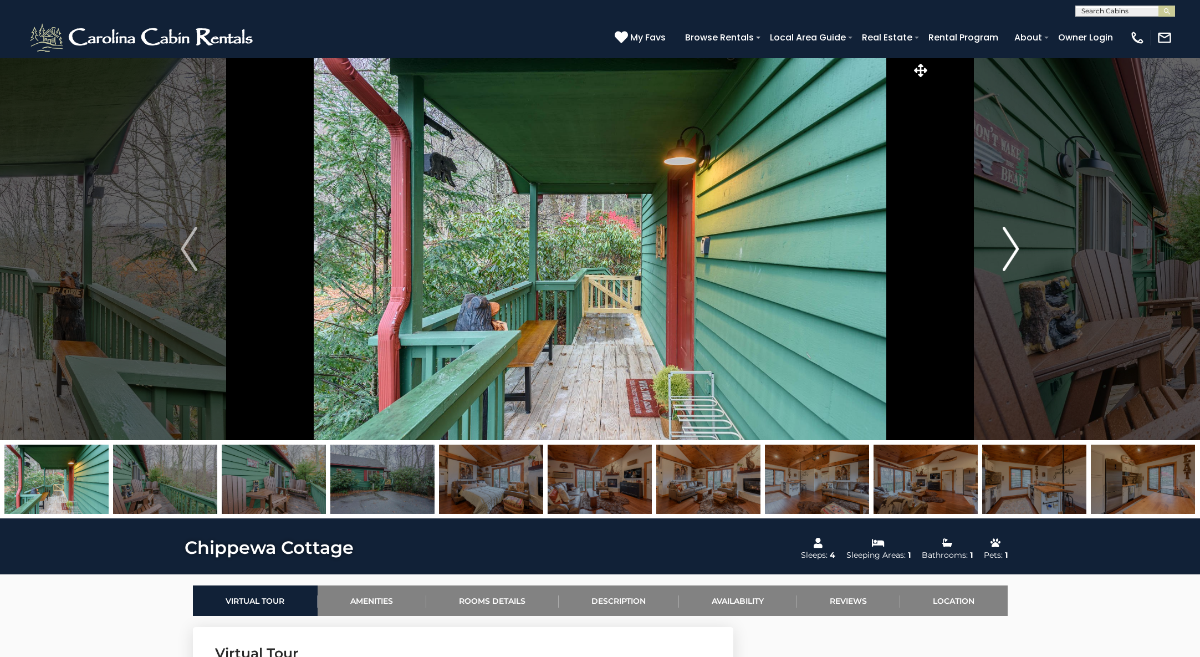
click at [1015, 256] on img "Next" at bounding box center [1011, 249] width 17 height 44
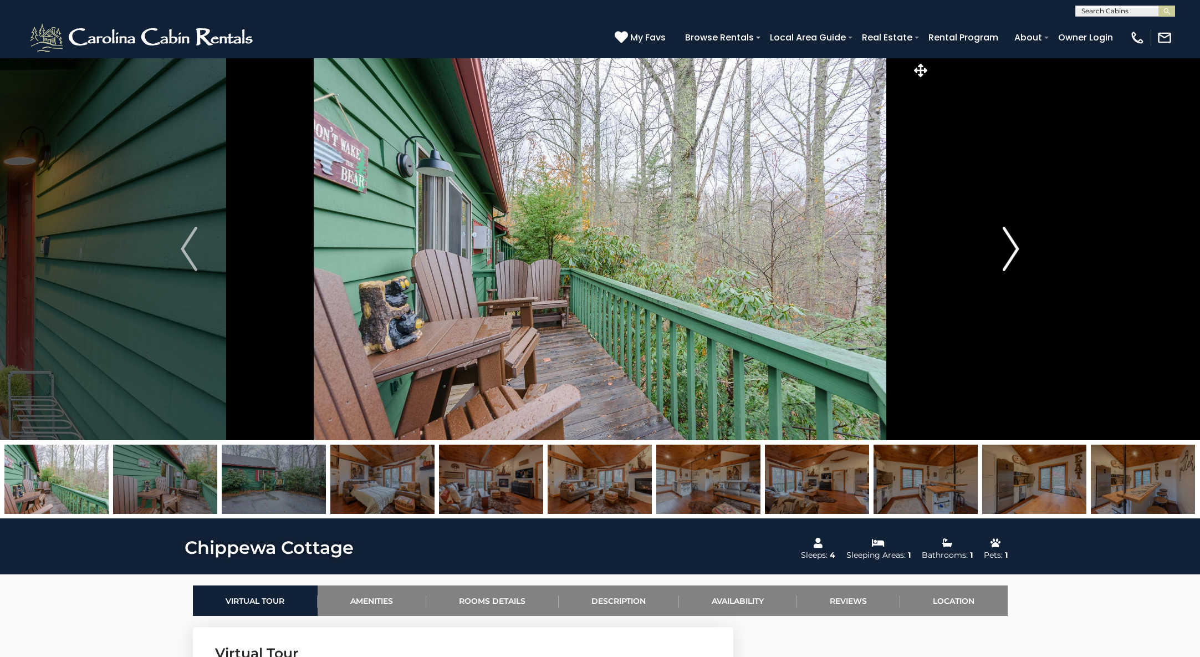
click at [1015, 256] on img "Next" at bounding box center [1011, 249] width 17 height 44
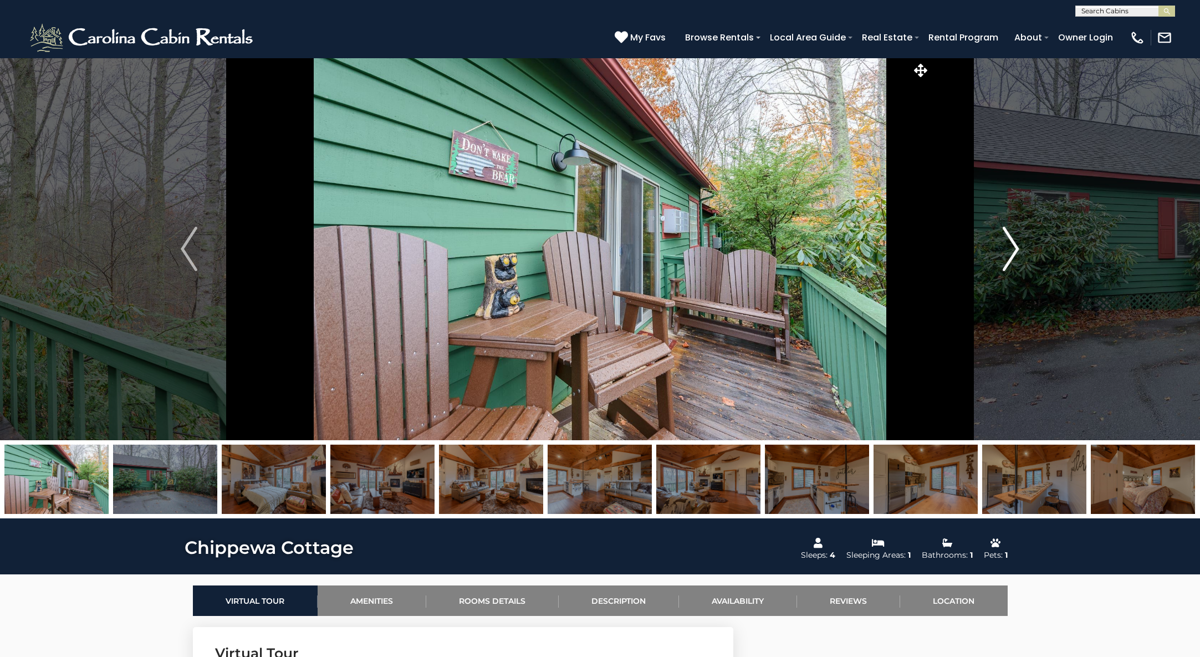
click at [1015, 256] on img "Next" at bounding box center [1011, 249] width 17 height 44
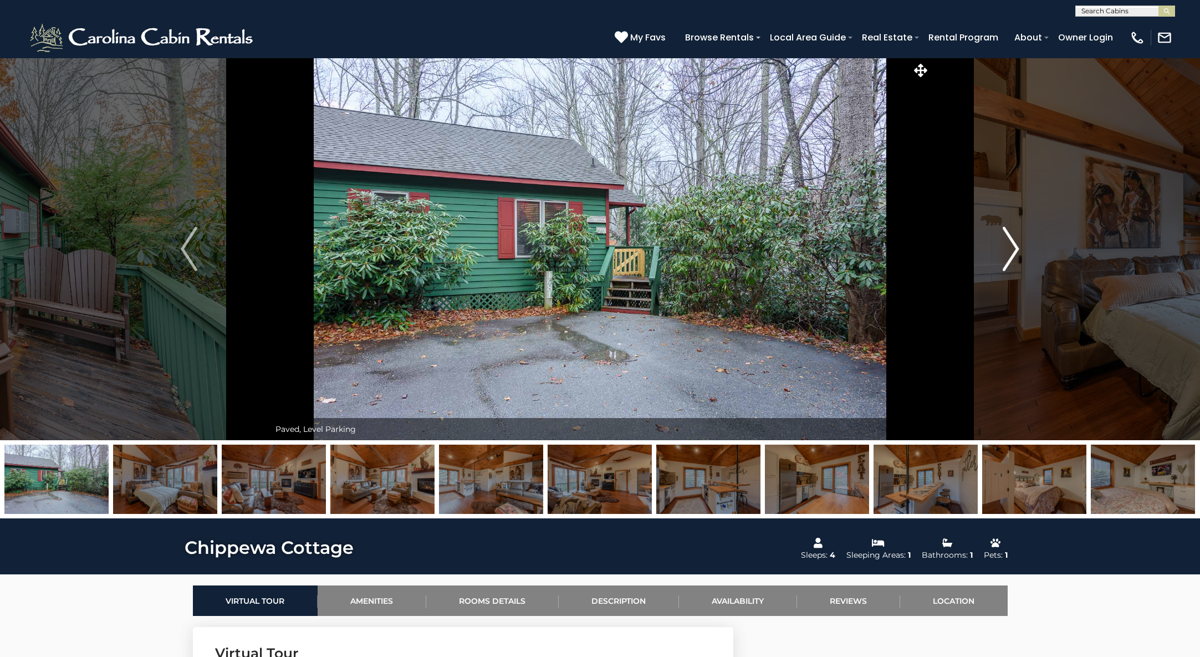
click at [1015, 256] on img "Next" at bounding box center [1011, 249] width 17 height 44
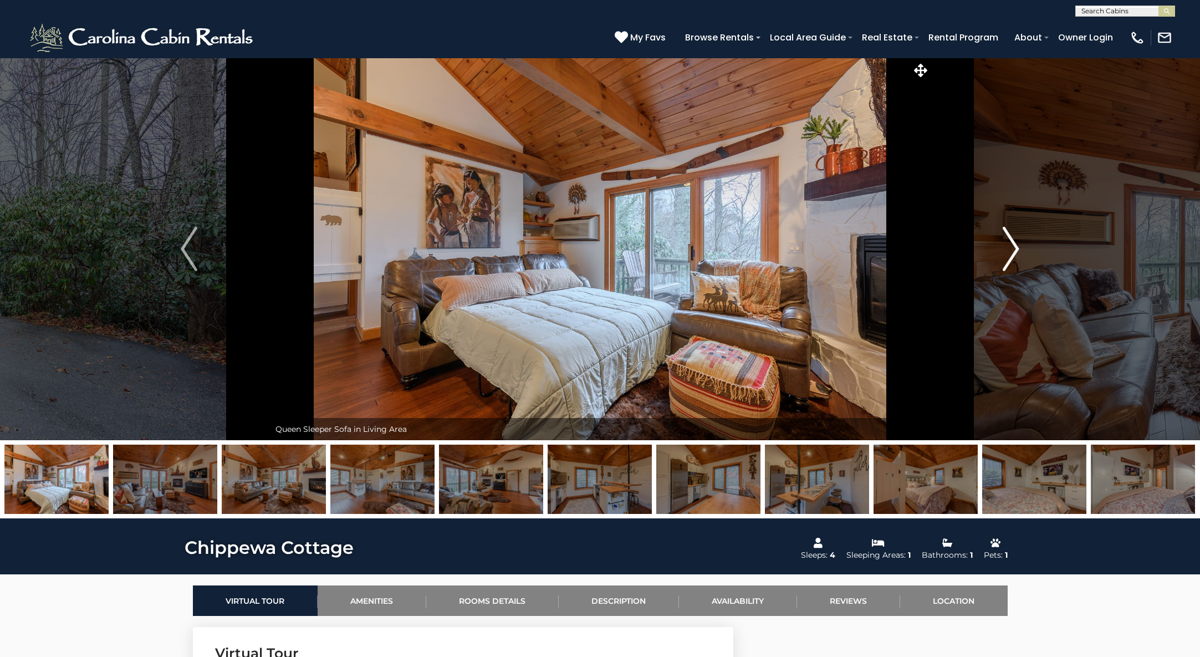
click at [1015, 256] on img "Next" at bounding box center [1011, 249] width 17 height 44
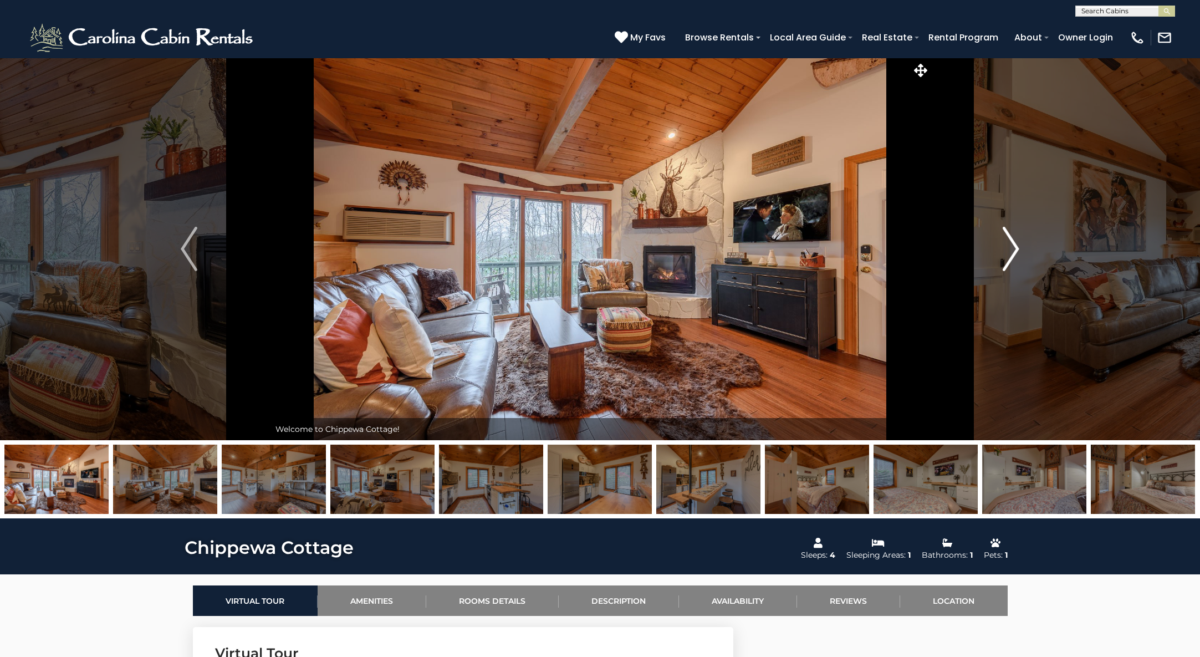
click at [1015, 256] on img "Next" at bounding box center [1011, 249] width 17 height 44
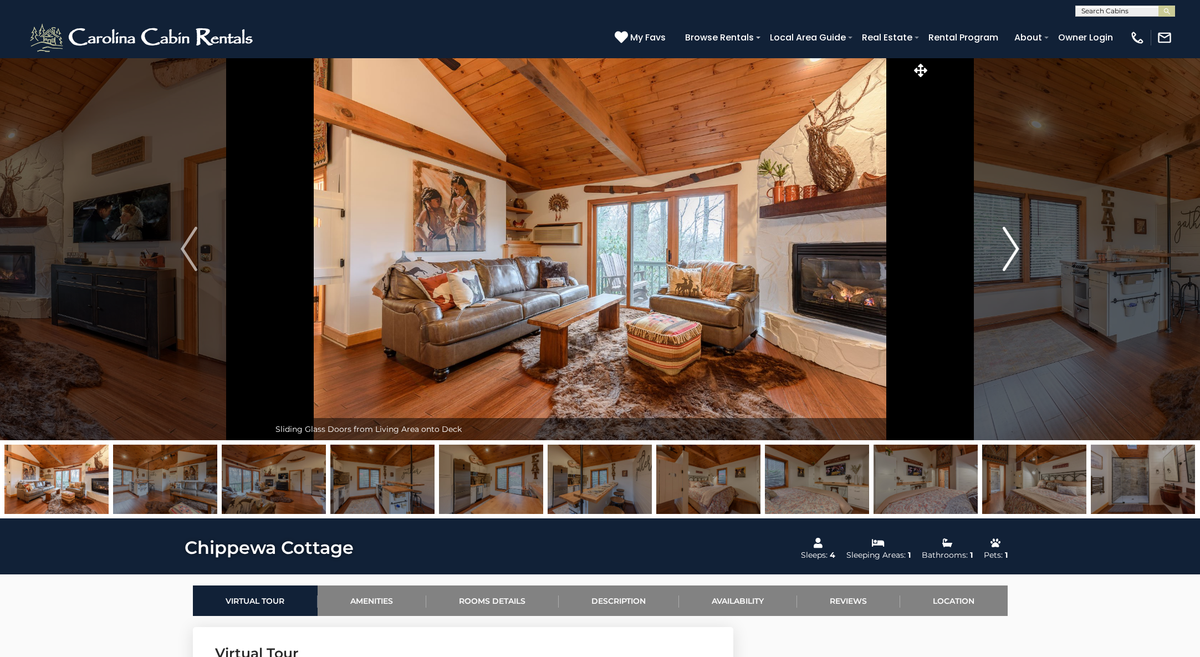
click at [1015, 256] on img "Next" at bounding box center [1011, 249] width 17 height 44
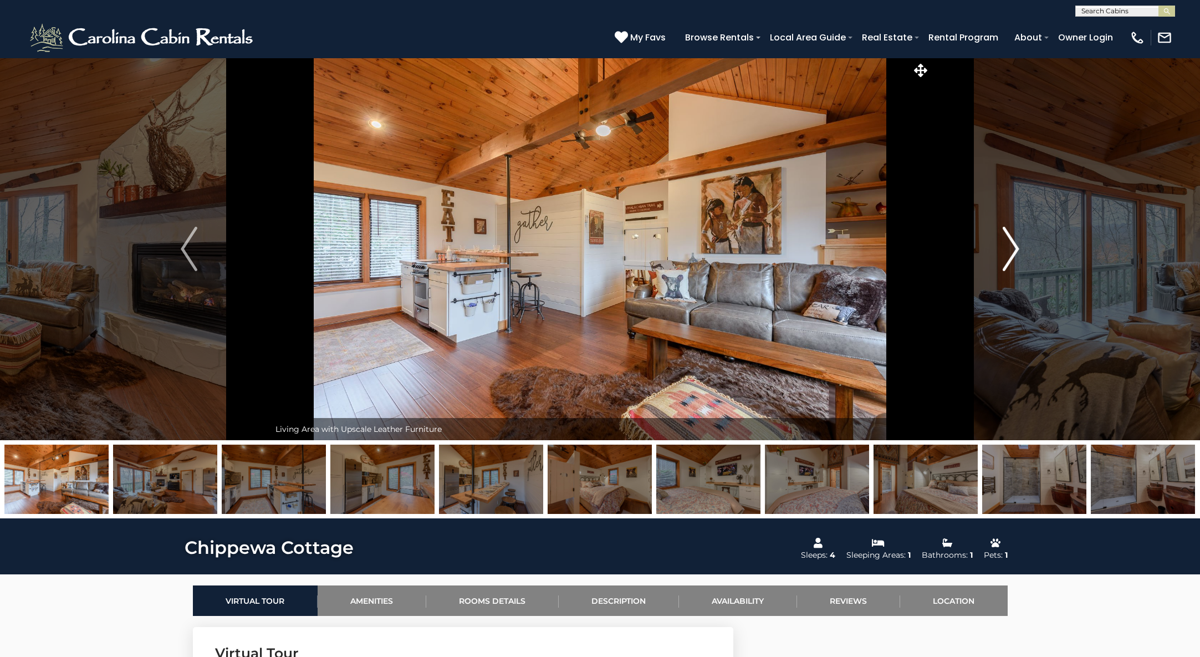
click at [1014, 257] on img "Next" at bounding box center [1011, 249] width 17 height 44
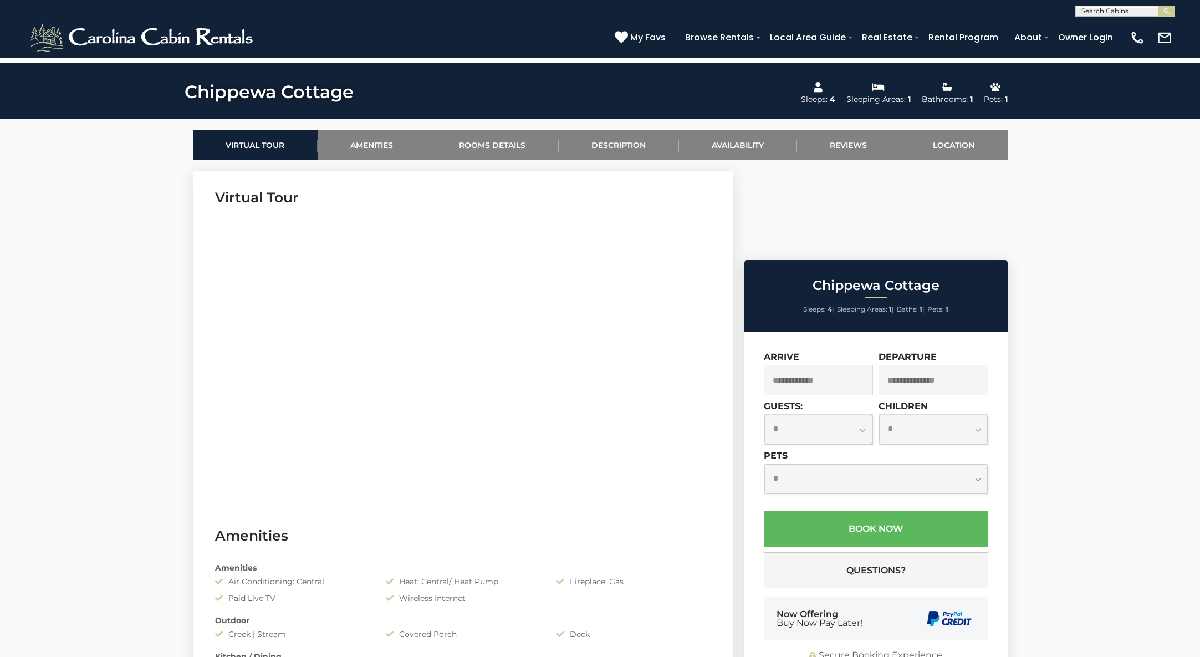
scroll to position [529, 0]
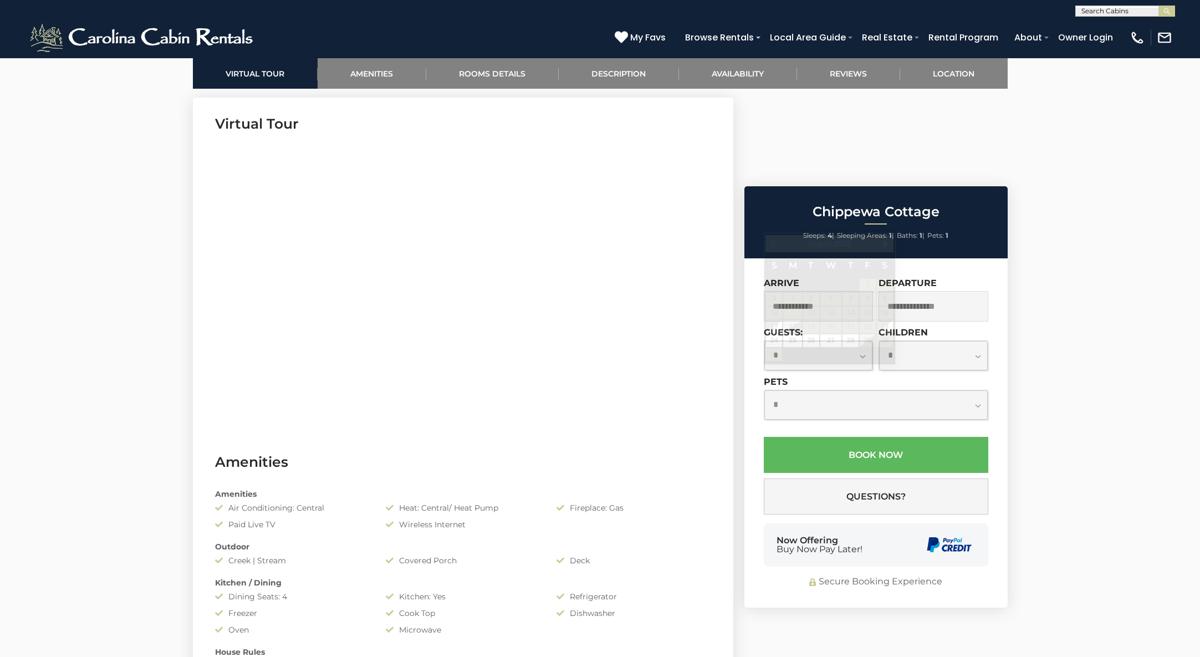
click at [855, 291] on input "text" at bounding box center [819, 306] width 110 height 30
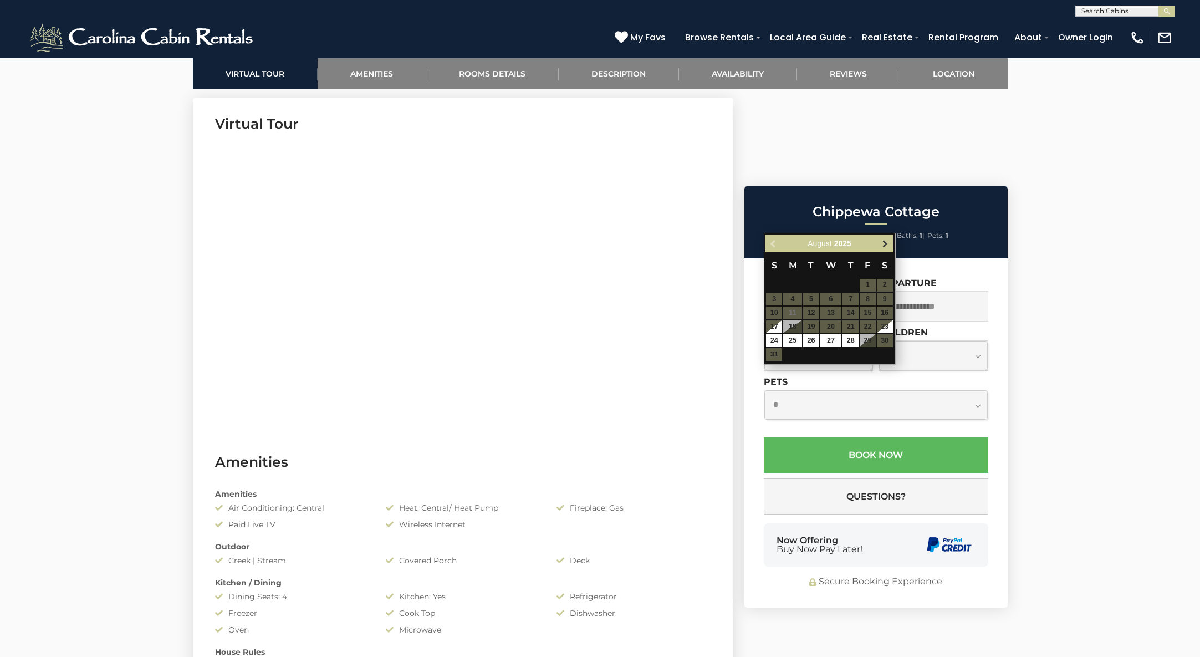
click at [884, 243] on span "Next" at bounding box center [885, 243] width 9 height 9
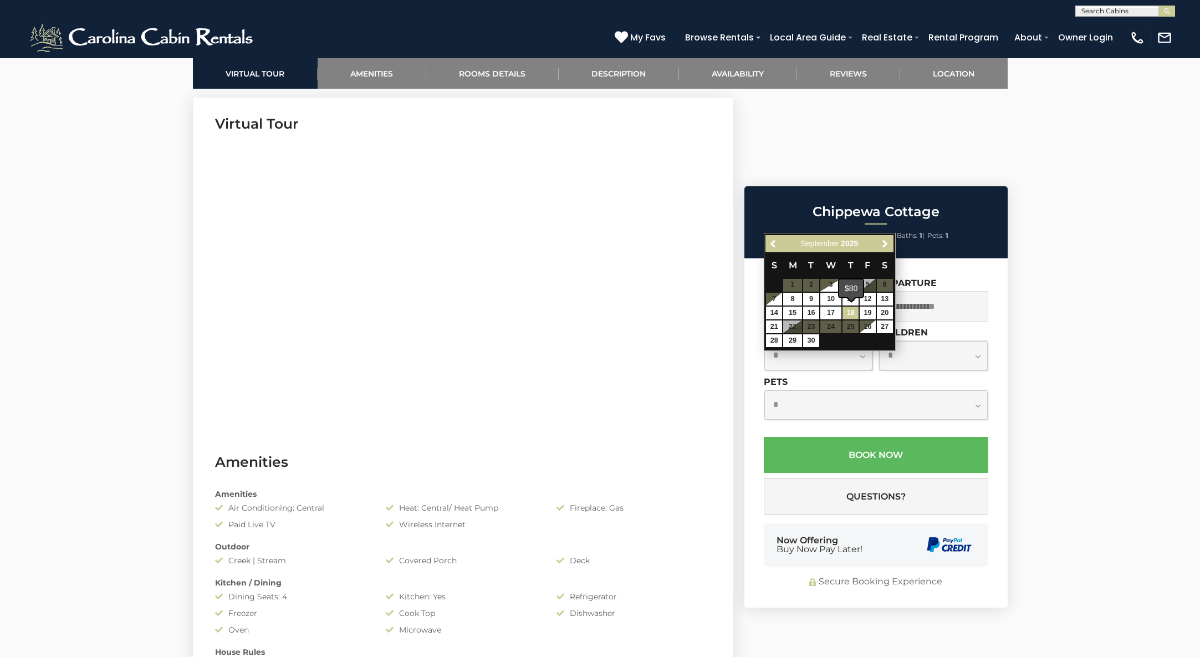
click at [853, 310] on link "18" at bounding box center [851, 313] width 16 height 13
type input "**********"
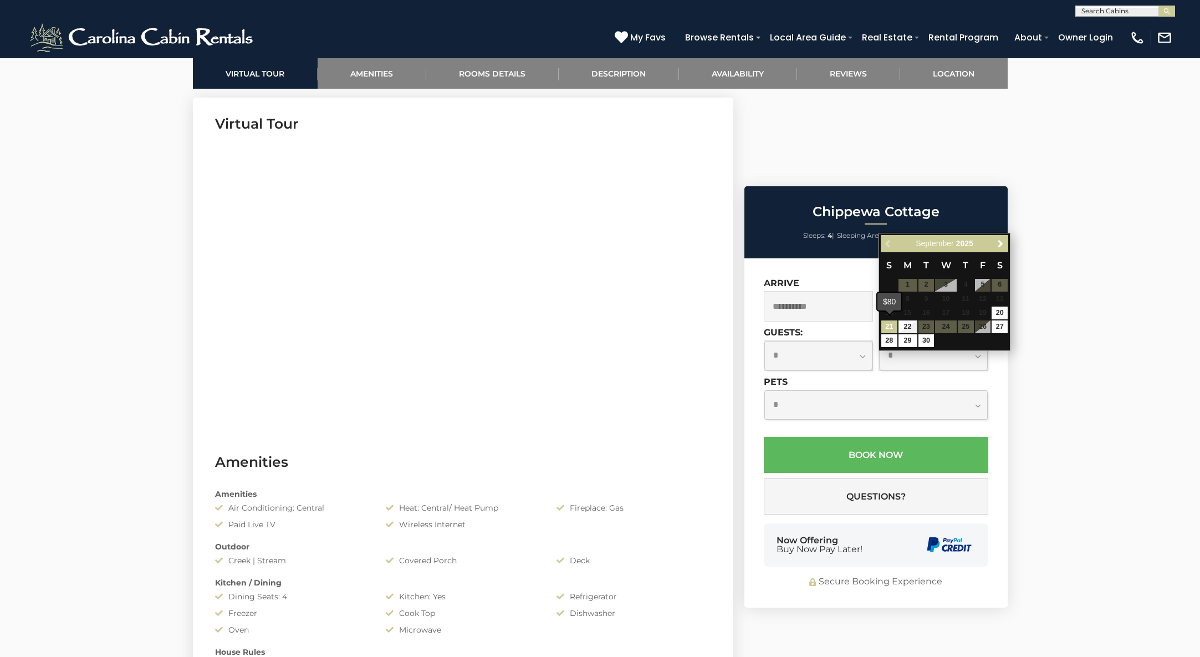
click at [890, 323] on link "21" at bounding box center [890, 326] width 16 height 13
type input "**********"
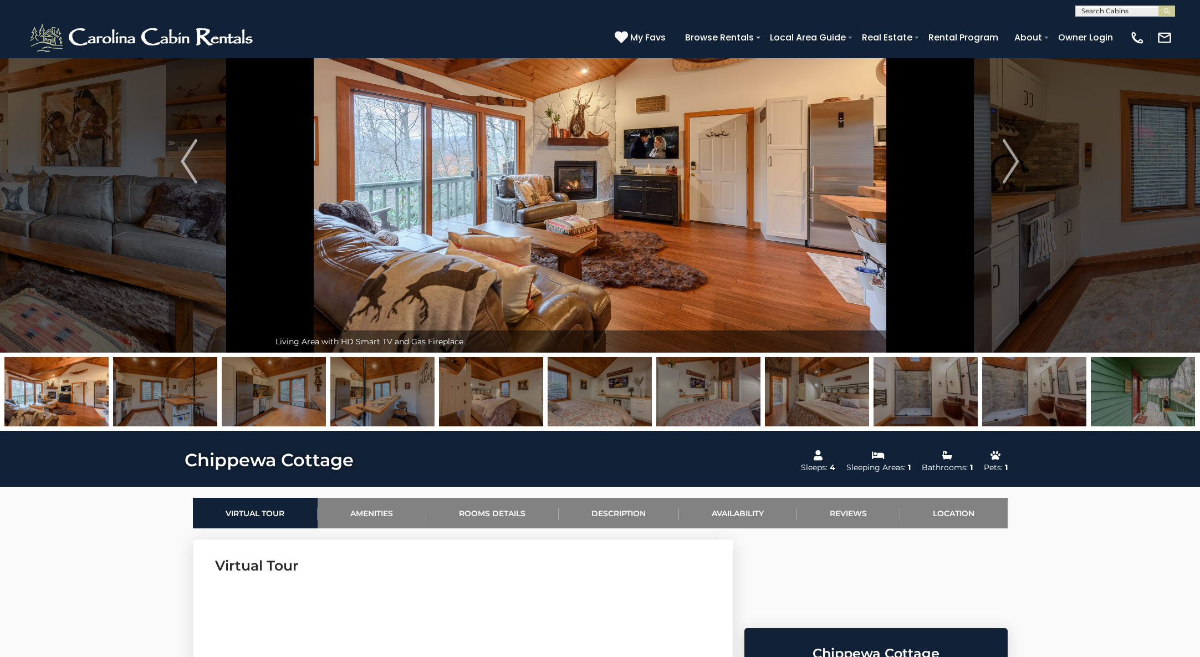
scroll to position [0, 0]
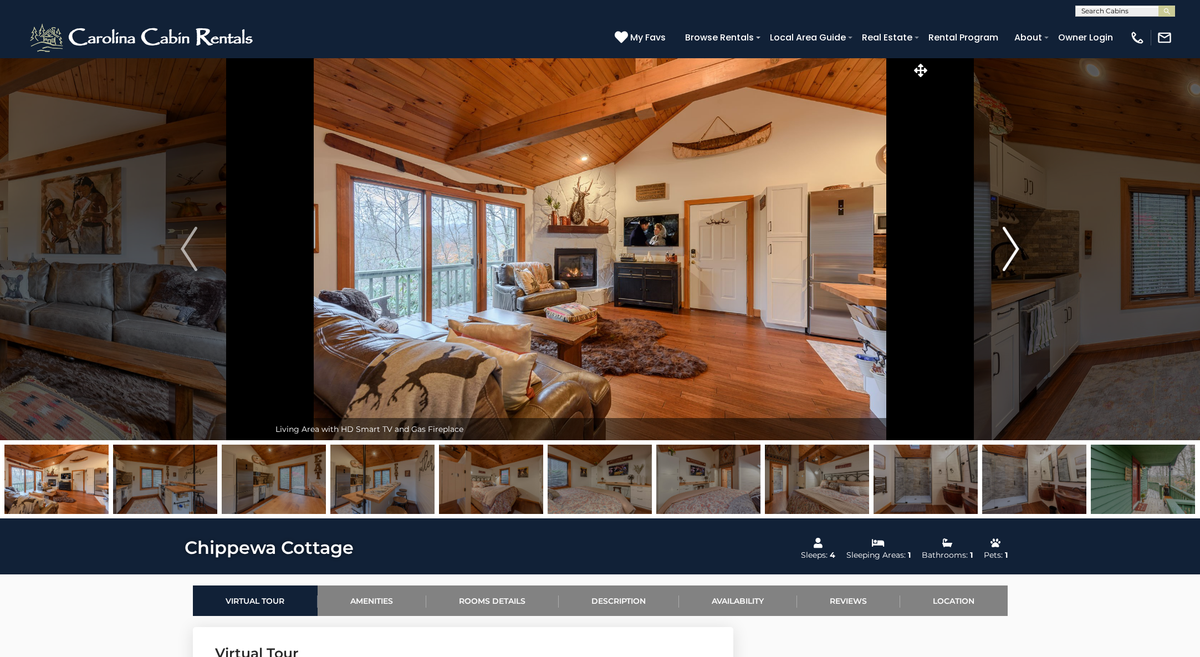
click at [1010, 249] on img "Next" at bounding box center [1011, 249] width 17 height 44
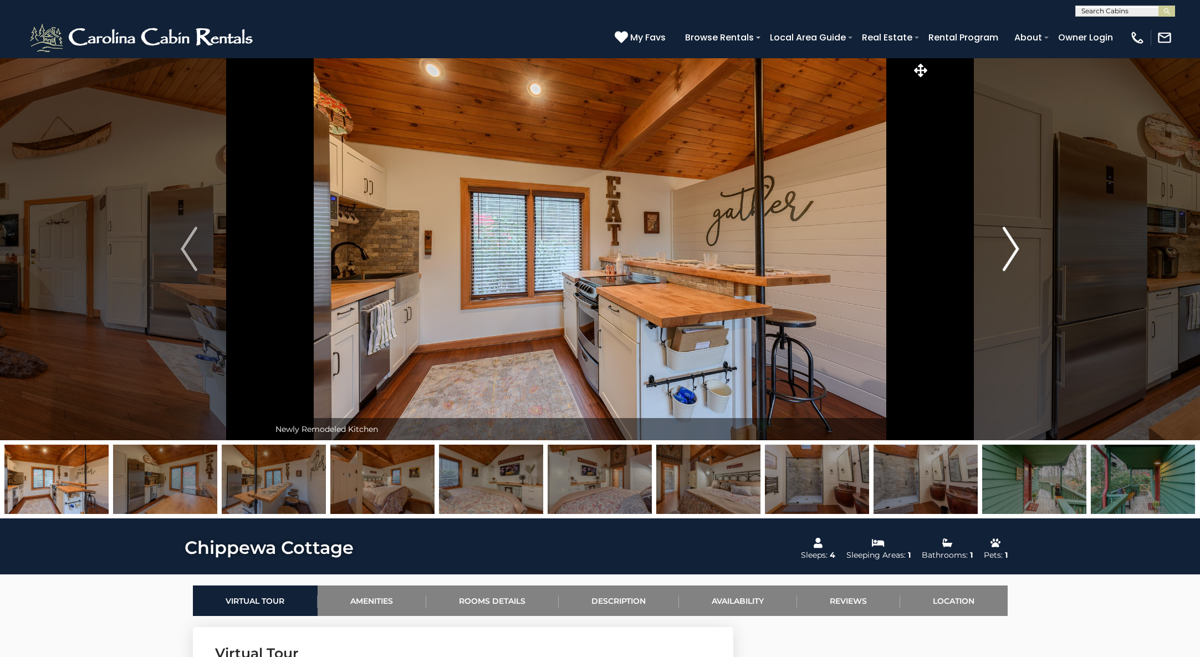
click at [1010, 249] on img "Next" at bounding box center [1011, 249] width 17 height 44
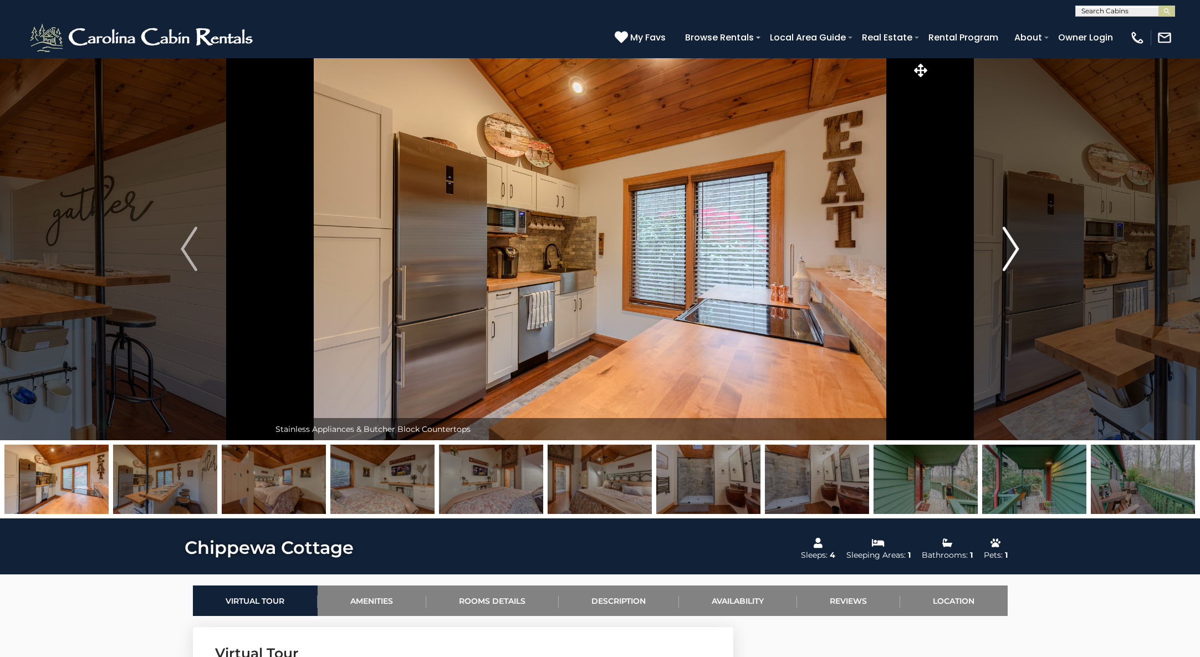
click at [1011, 247] on img "Next" at bounding box center [1011, 249] width 17 height 44
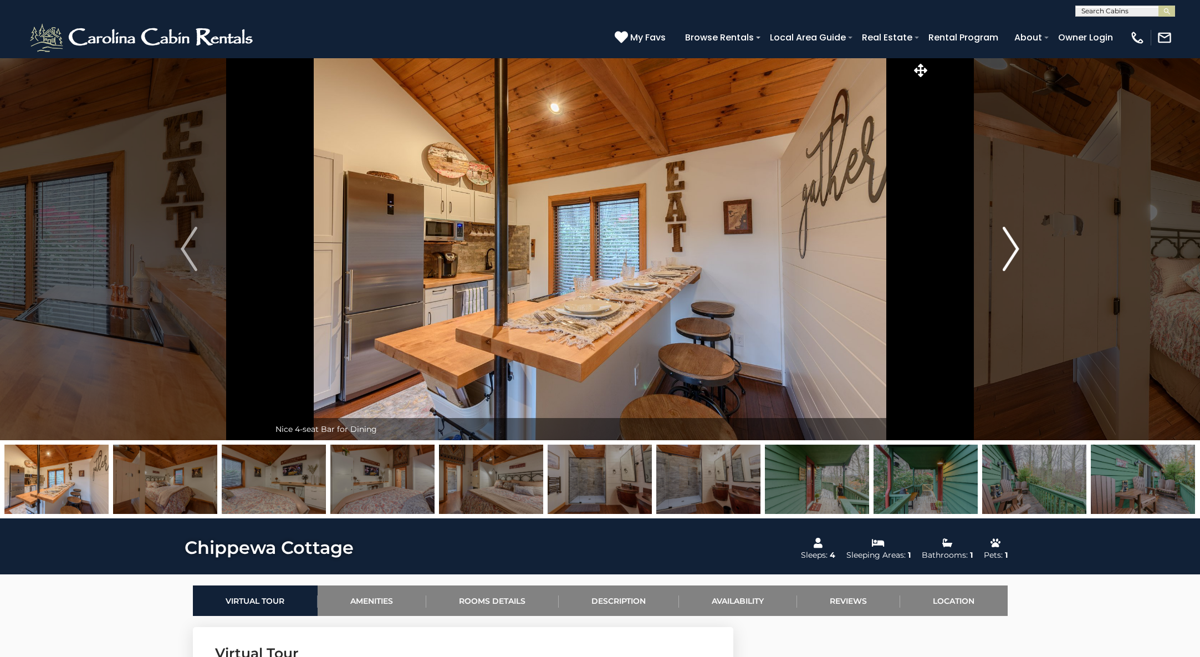
click at [1010, 249] on img "Next" at bounding box center [1011, 249] width 17 height 44
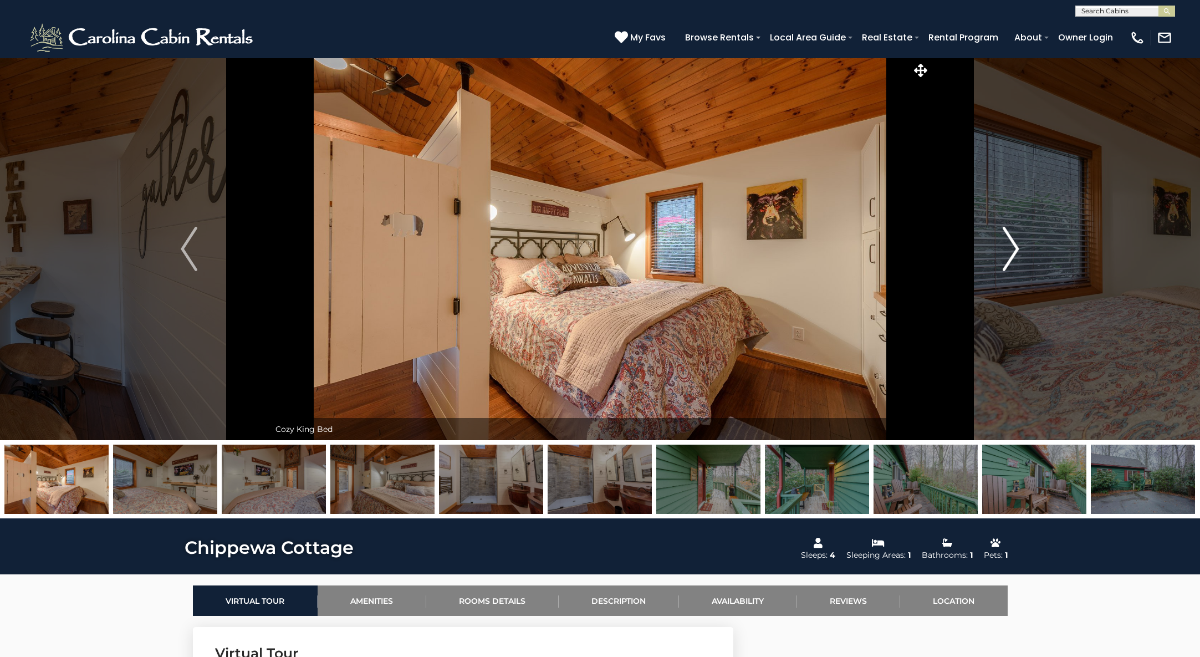
click at [1010, 249] on img "Next" at bounding box center [1011, 249] width 17 height 44
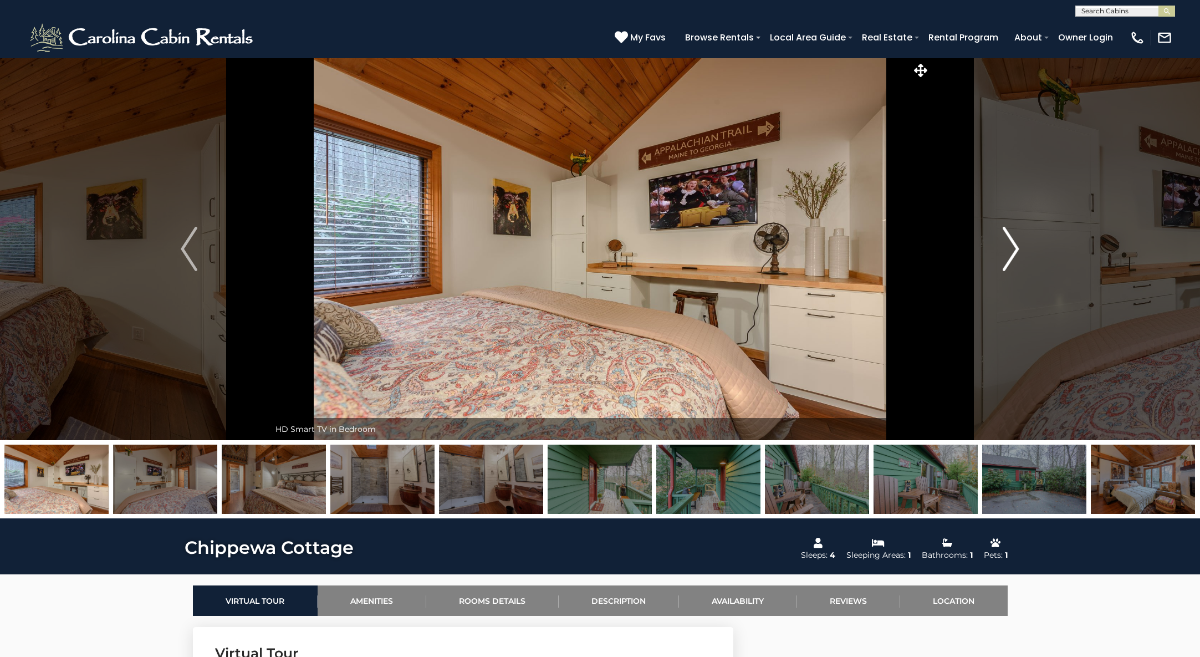
click at [1010, 249] on img "Next" at bounding box center [1011, 249] width 17 height 44
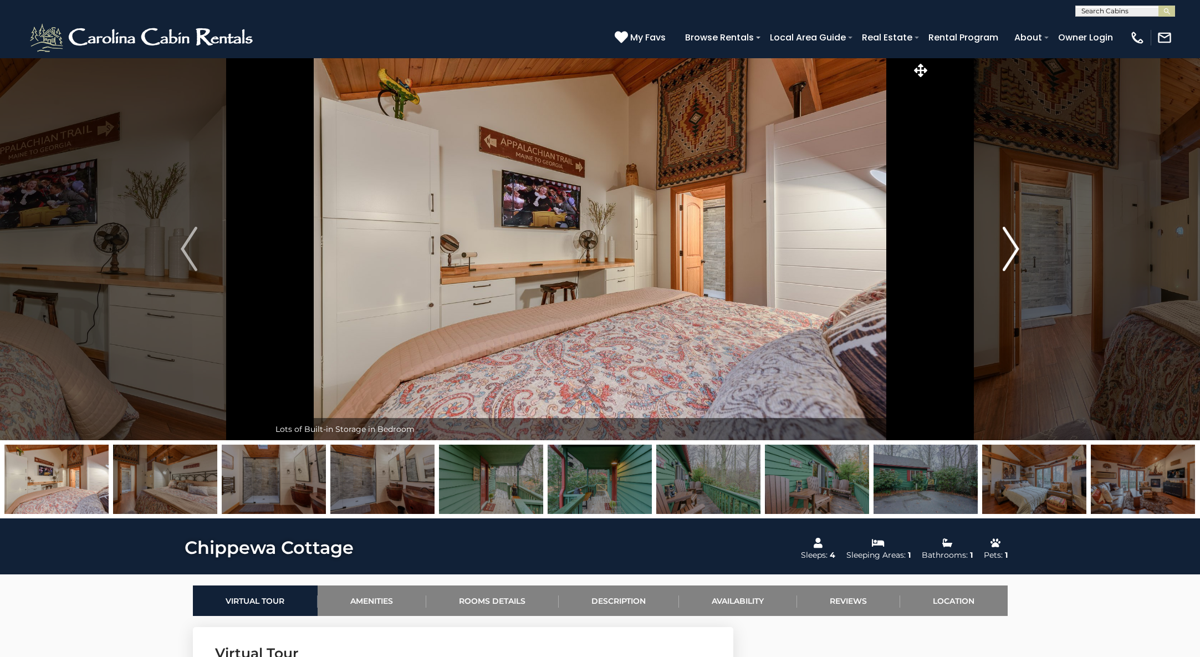
click at [1010, 249] on img "Next" at bounding box center [1011, 249] width 17 height 44
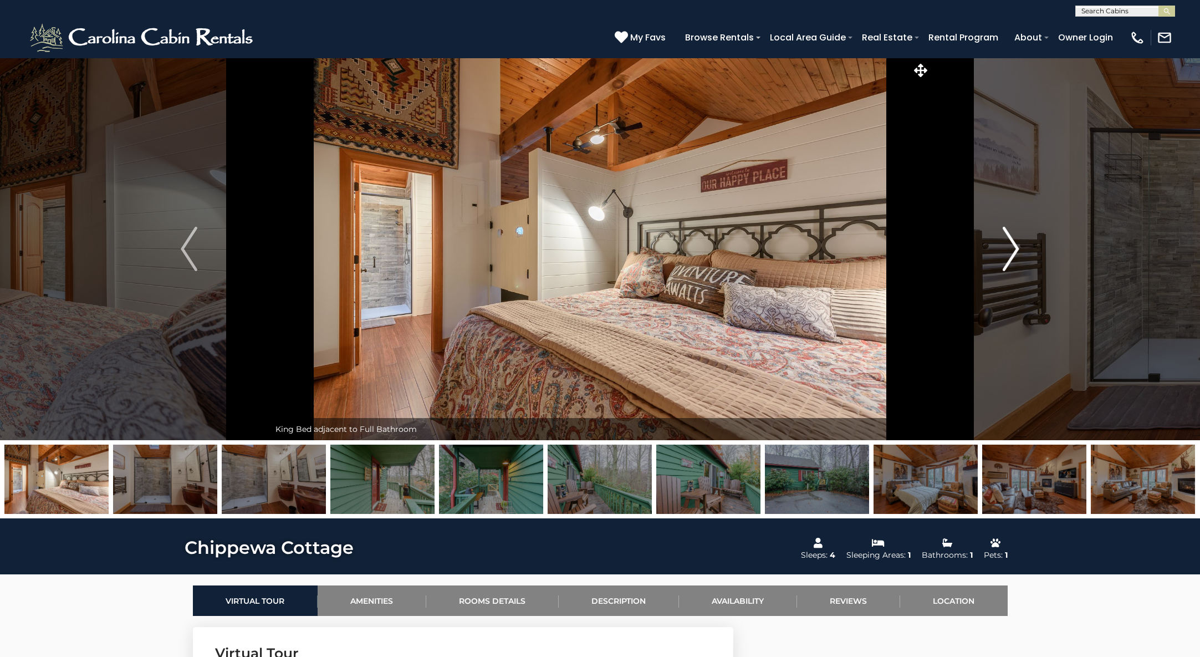
click at [1010, 249] on img "Next" at bounding box center [1011, 249] width 17 height 44
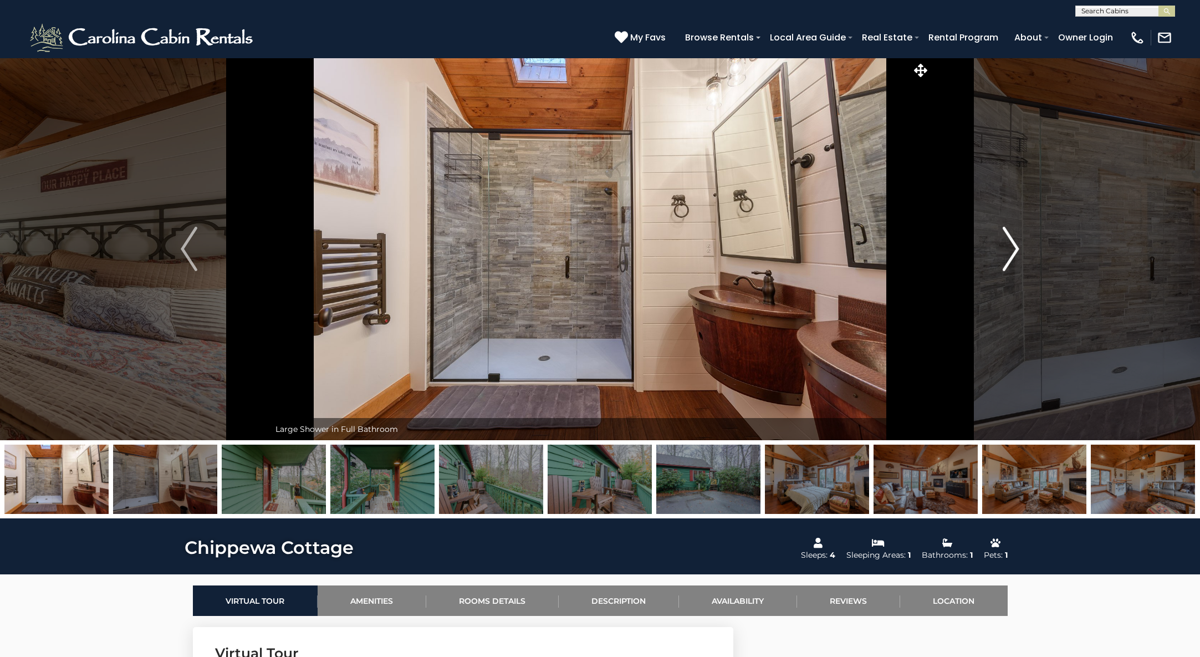
click at [1009, 249] on img "Next" at bounding box center [1011, 249] width 17 height 44
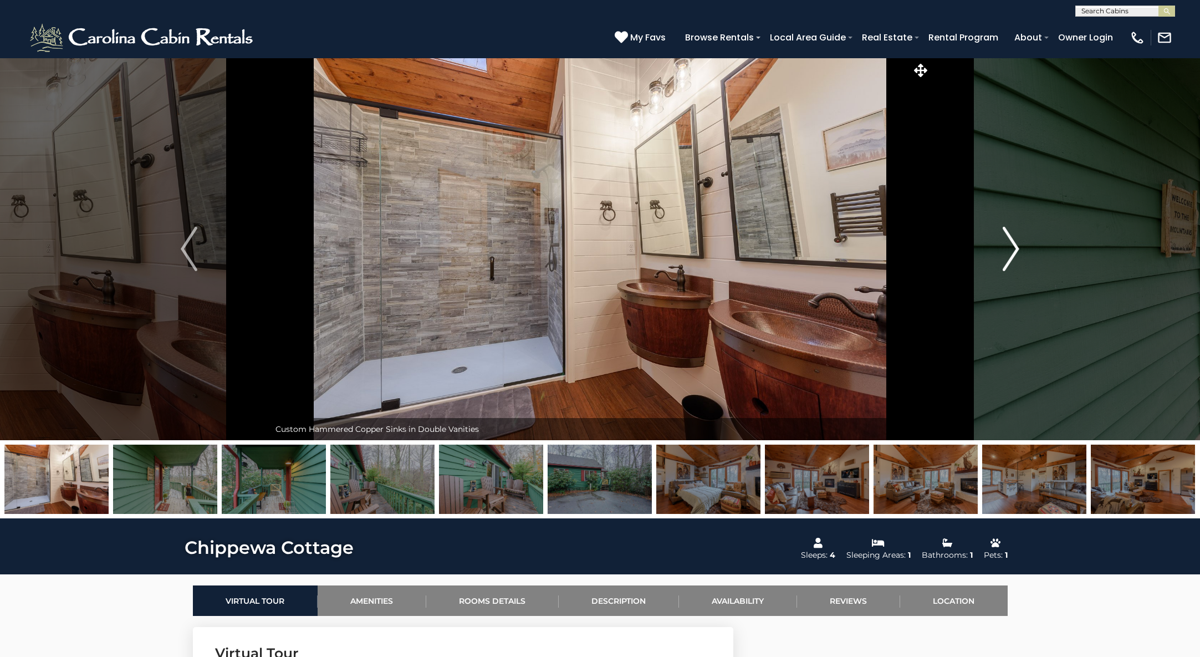
click at [1008, 251] on img "Next" at bounding box center [1011, 249] width 17 height 44
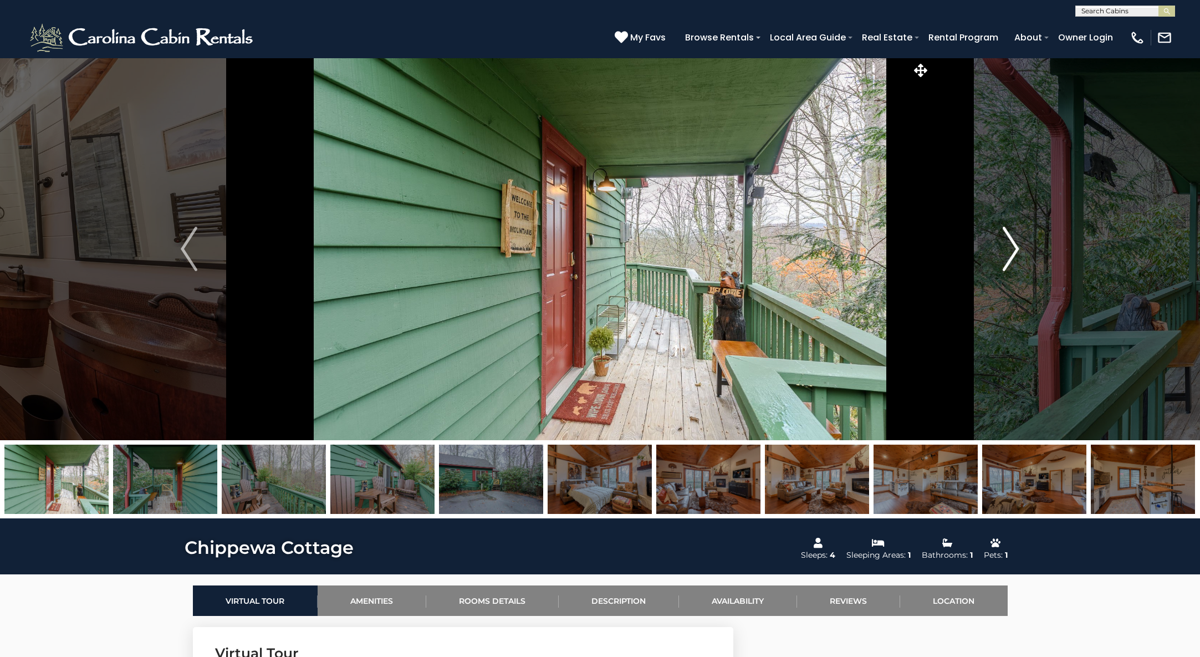
click at [1008, 251] on img "Next" at bounding box center [1011, 249] width 17 height 44
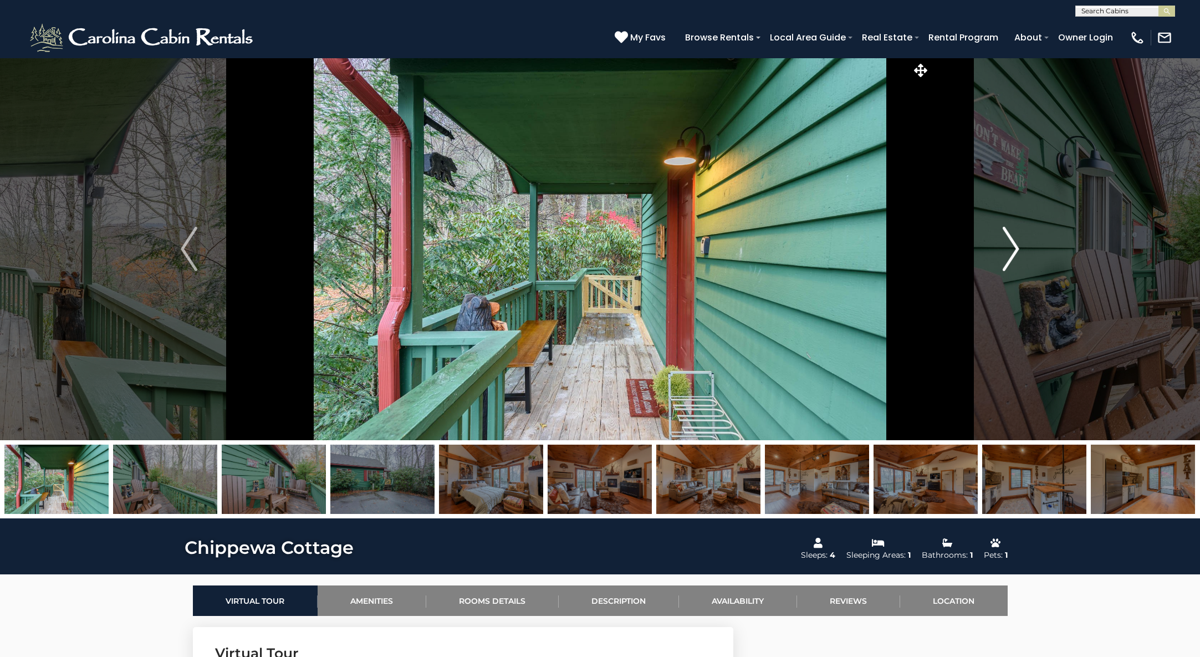
click at [1009, 249] on img "Next" at bounding box center [1011, 249] width 17 height 44
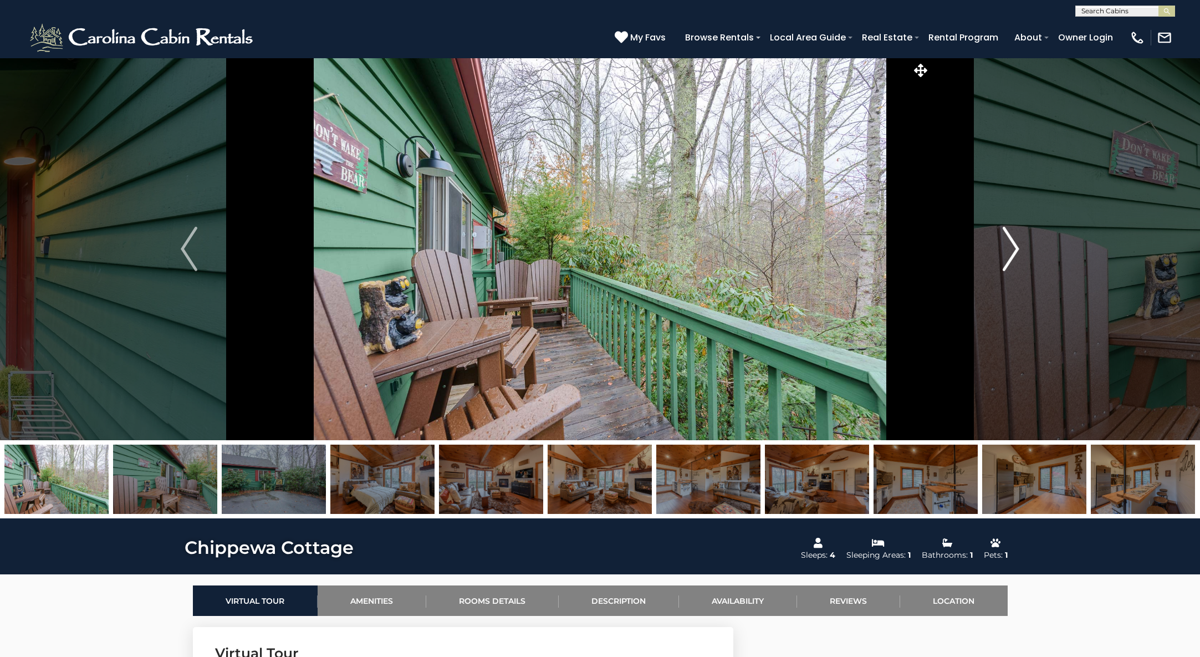
click at [1009, 249] on img "Next" at bounding box center [1011, 249] width 17 height 44
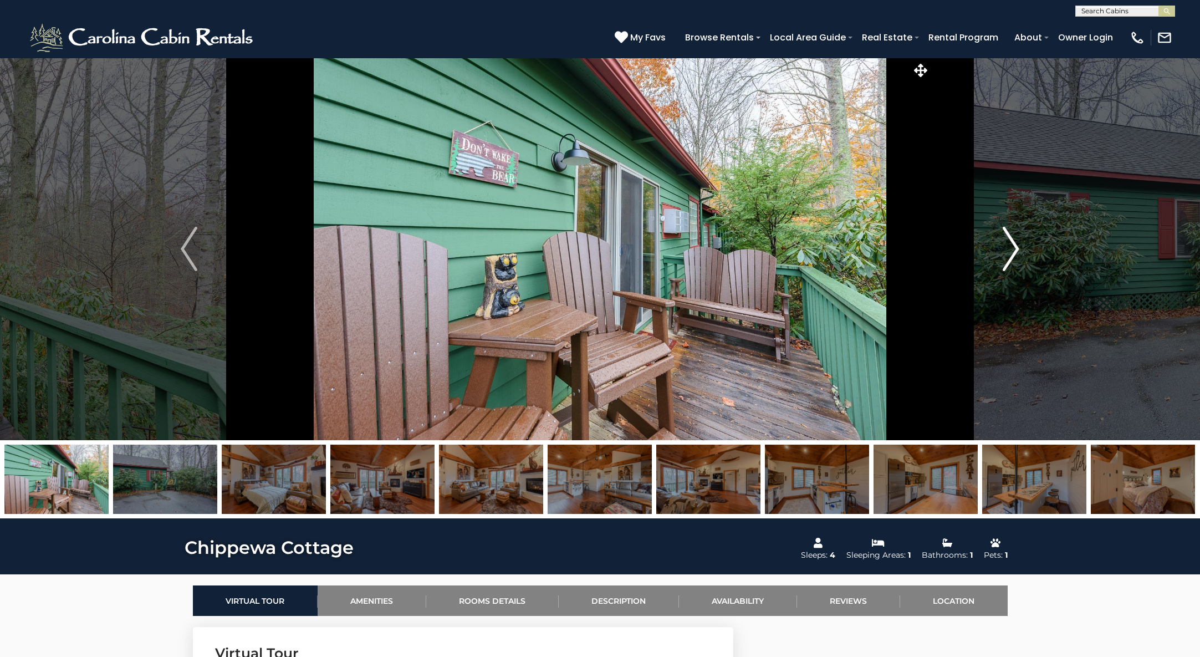
click at [1009, 249] on img "Next" at bounding box center [1011, 249] width 17 height 44
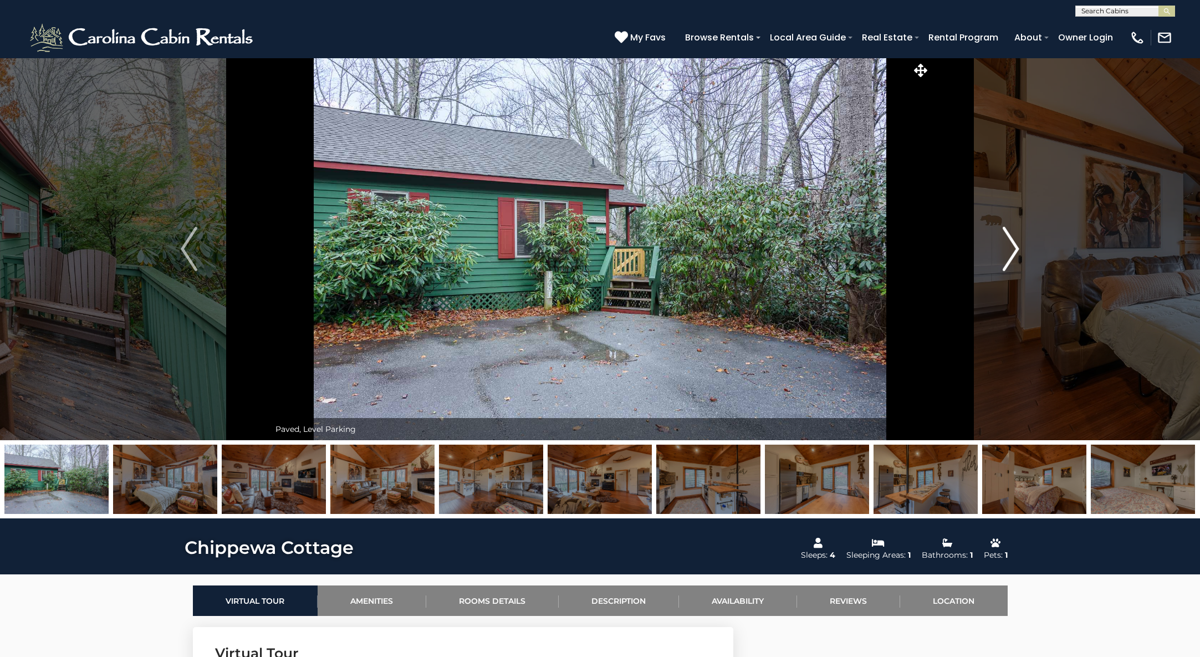
click at [1009, 249] on img "Next" at bounding box center [1011, 249] width 17 height 44
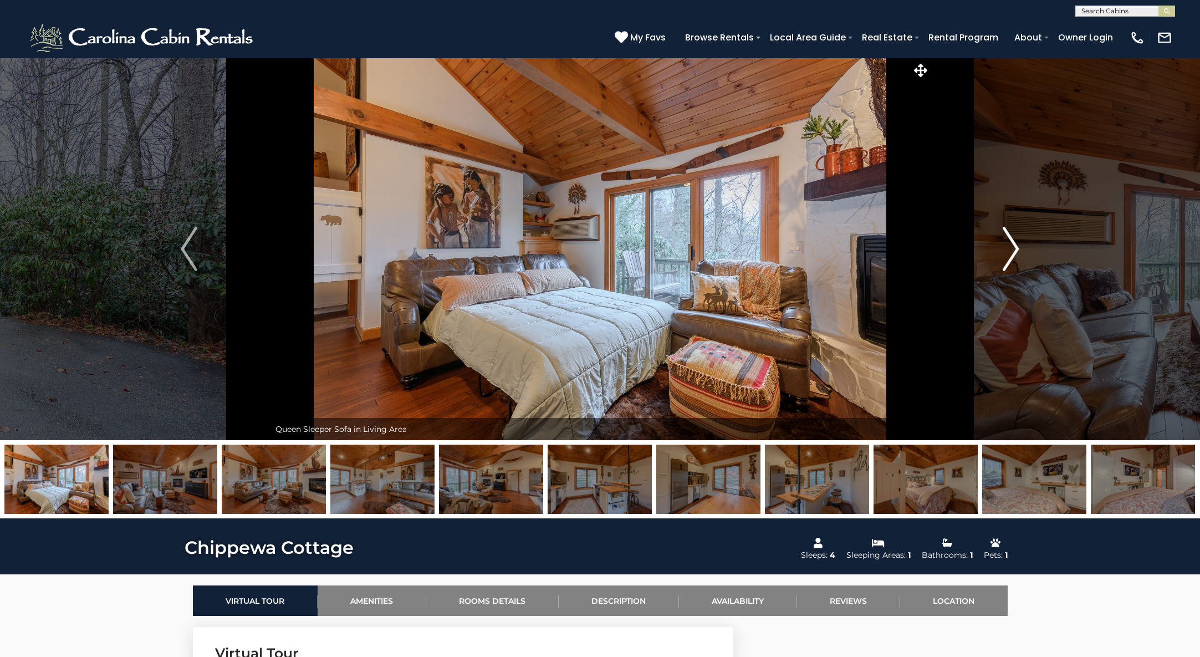
click at [1009, 249] on img "Next" at bounding box center [1011, 249] width 17 height 44
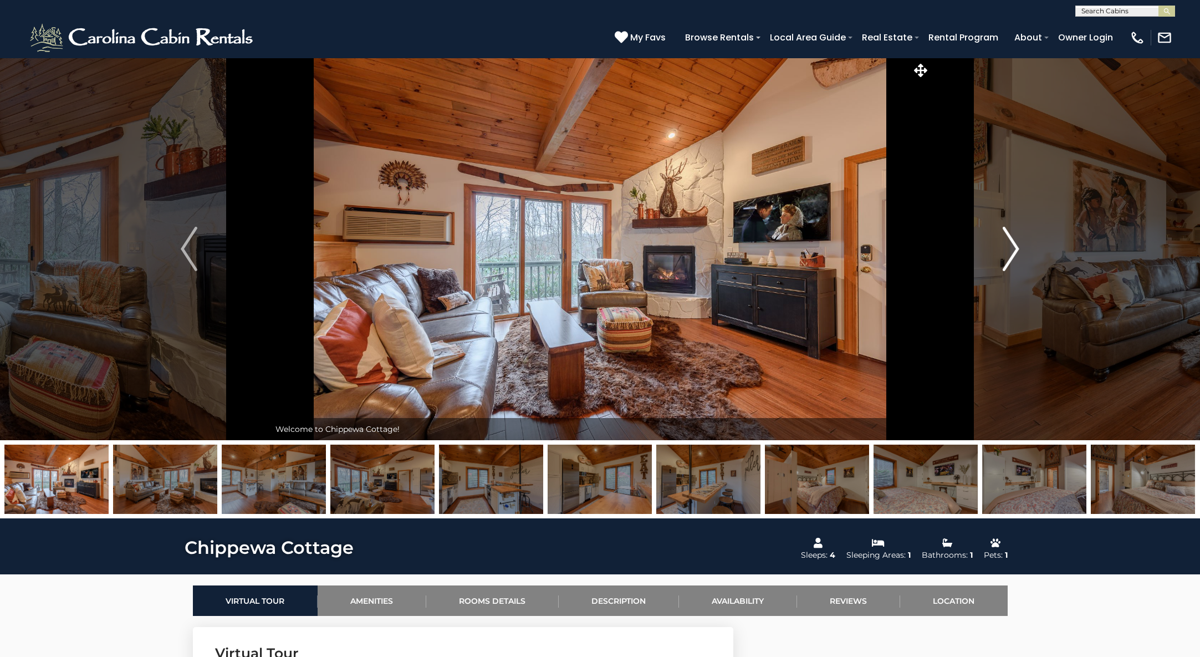
click at [1009, 249] on img "Next" at bounding box center [1011, 249] width 17 height 44
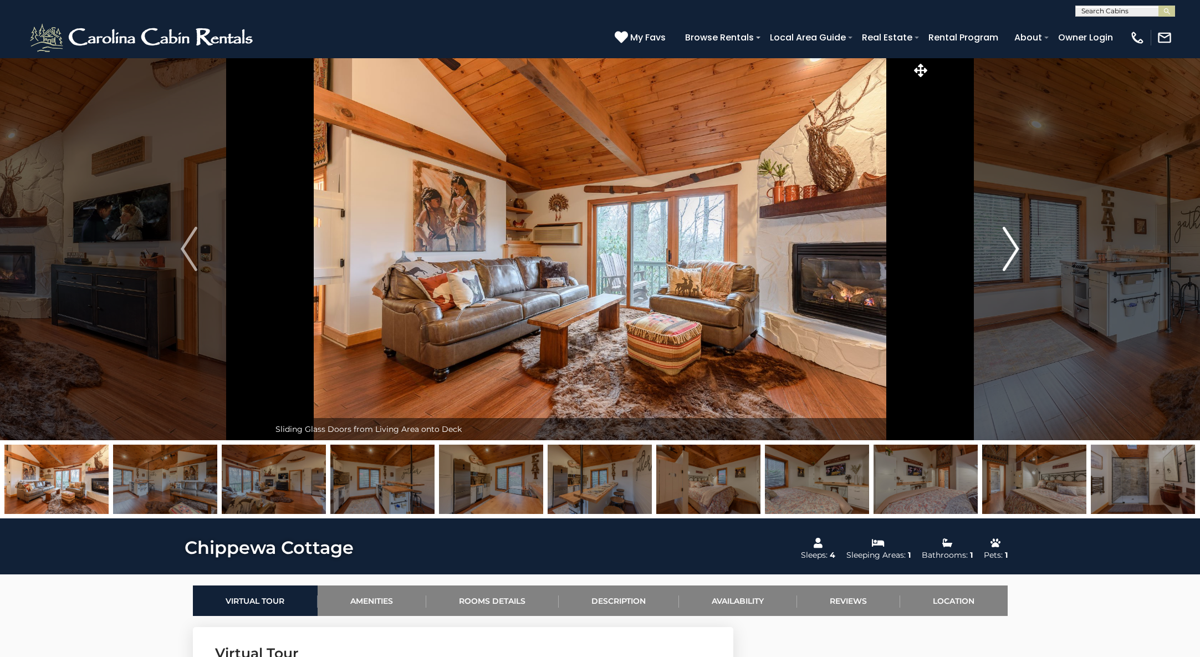
click at [1009, 249] on img "Next" at bounding box center [1011, 249] width 17 height 44
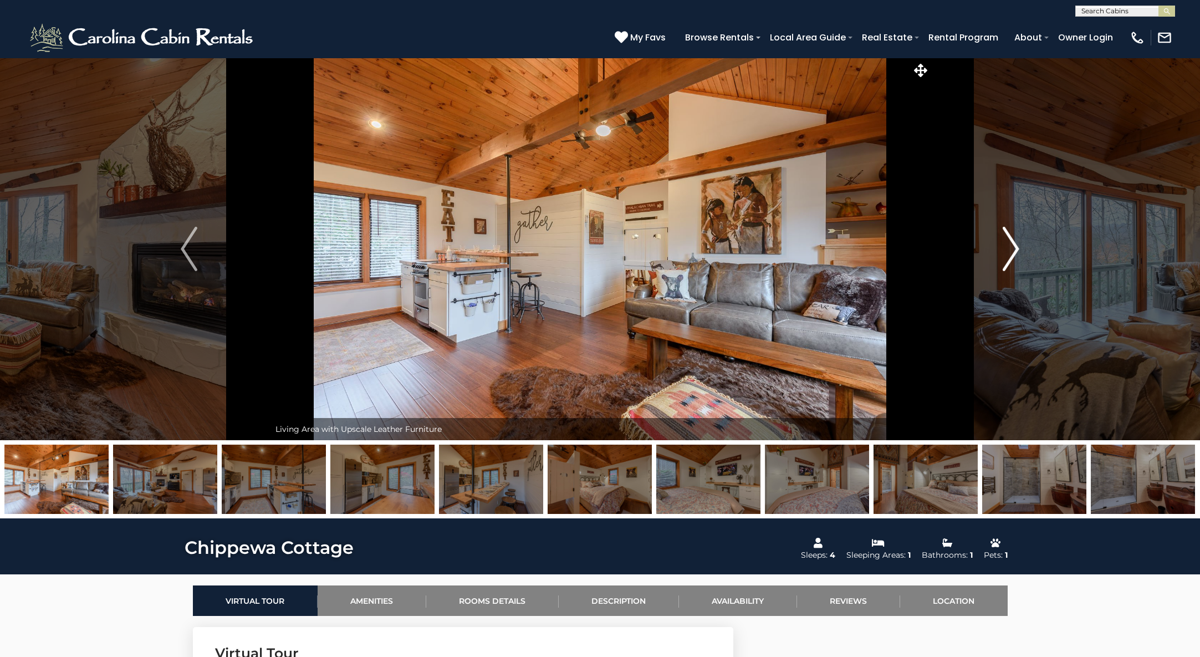
click at [1009, 249] on img "Next" at bounding box center [1011, 249] width 17 height 44
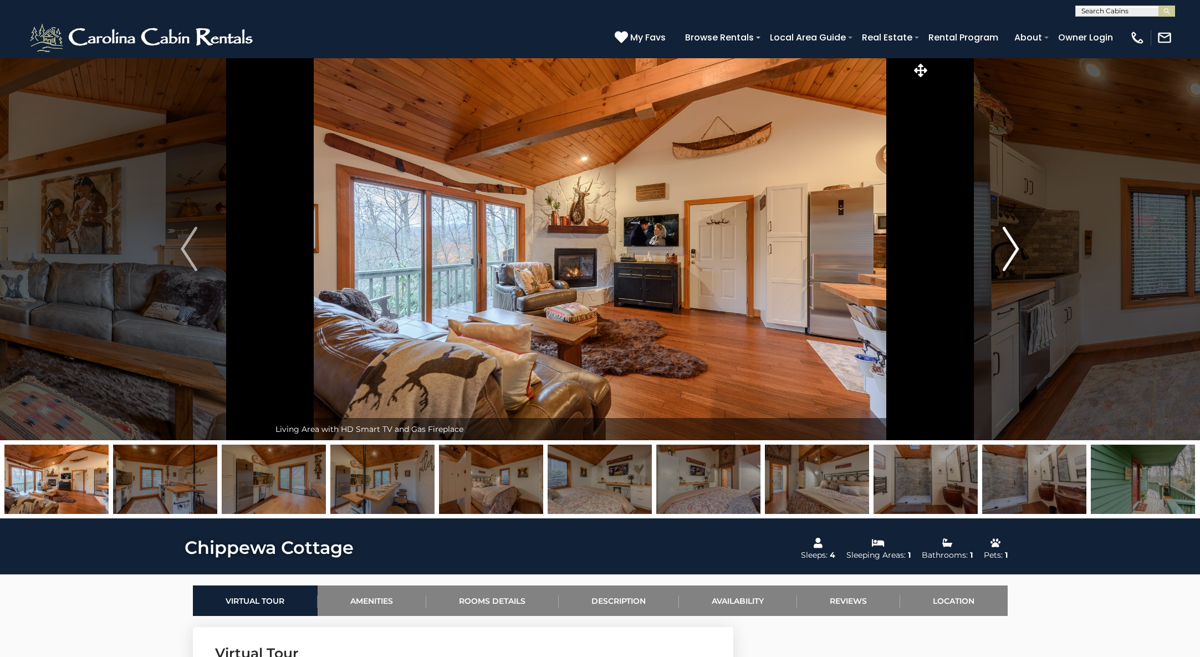
click at [1009, 249] on img "Next" at bounding box center [1011, 249] width 17 height 44
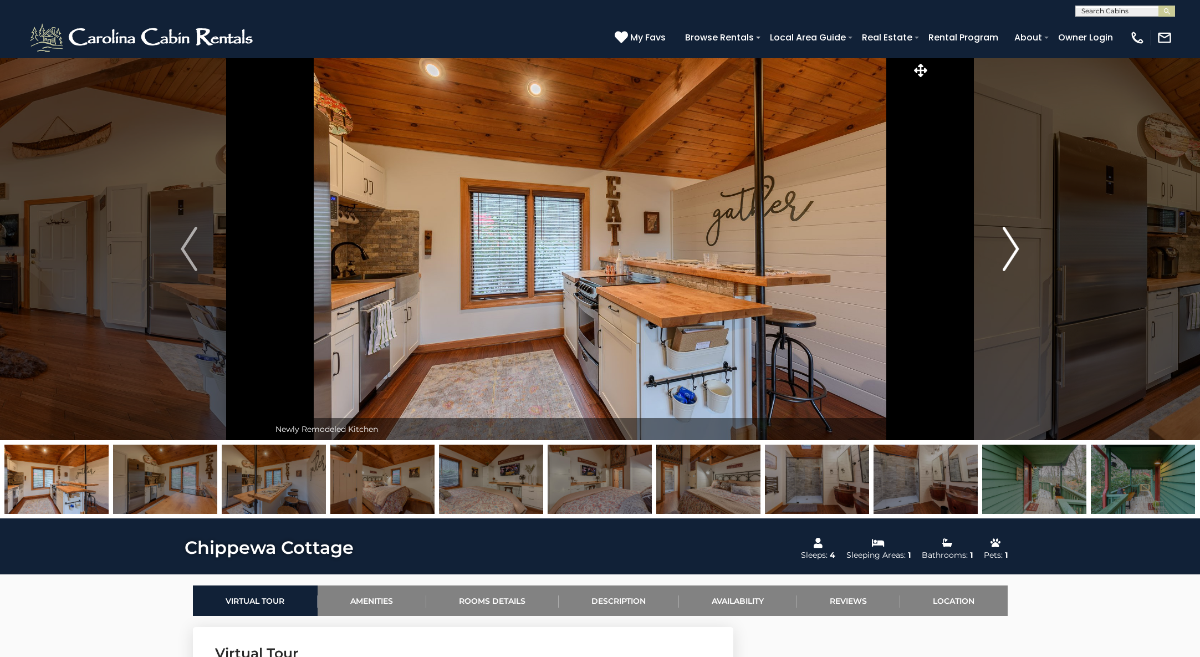
click at [1009, 249] on img "Next" at bounding box center [1011, 249] width 17 height 44
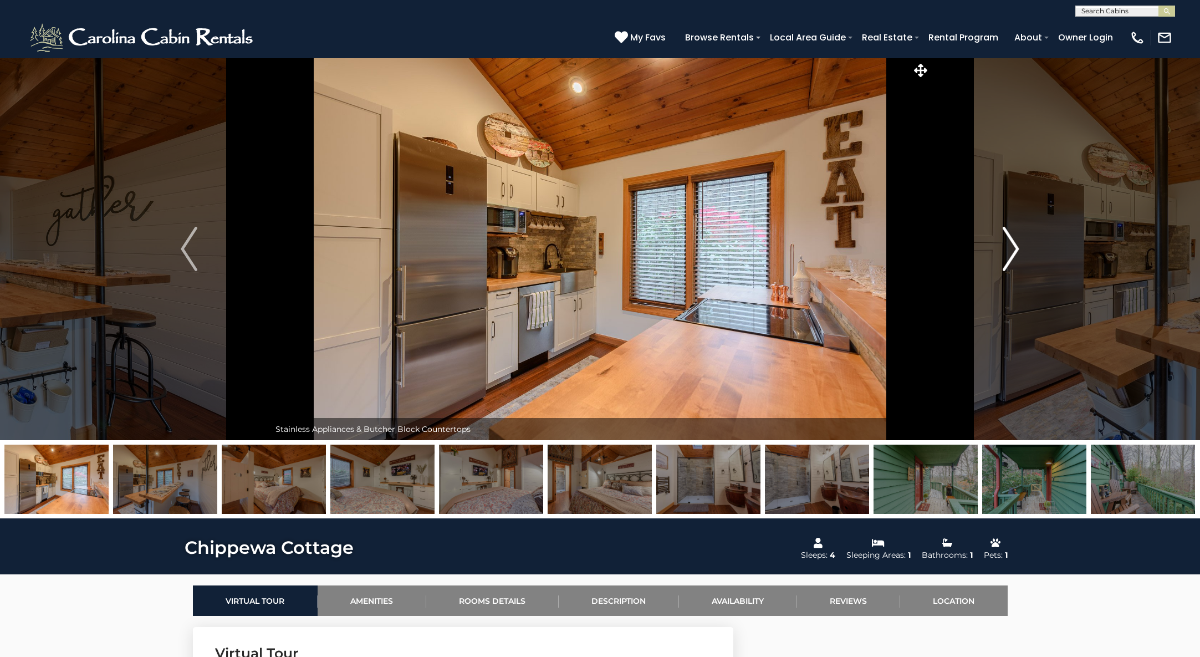
click at [1009, 249] on img "Next" at bounding box center [1011, 249] width 17 height 44
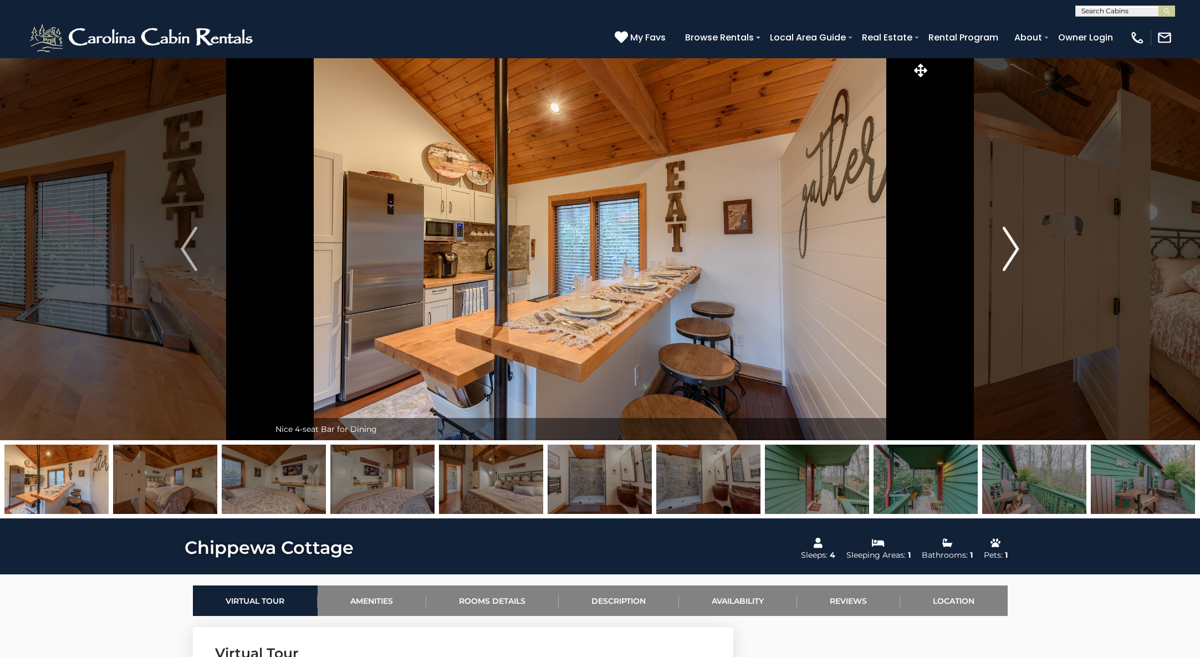
click at [1007, 252] on img "Next" at bounding box center [1011, 249] width 17 height 44
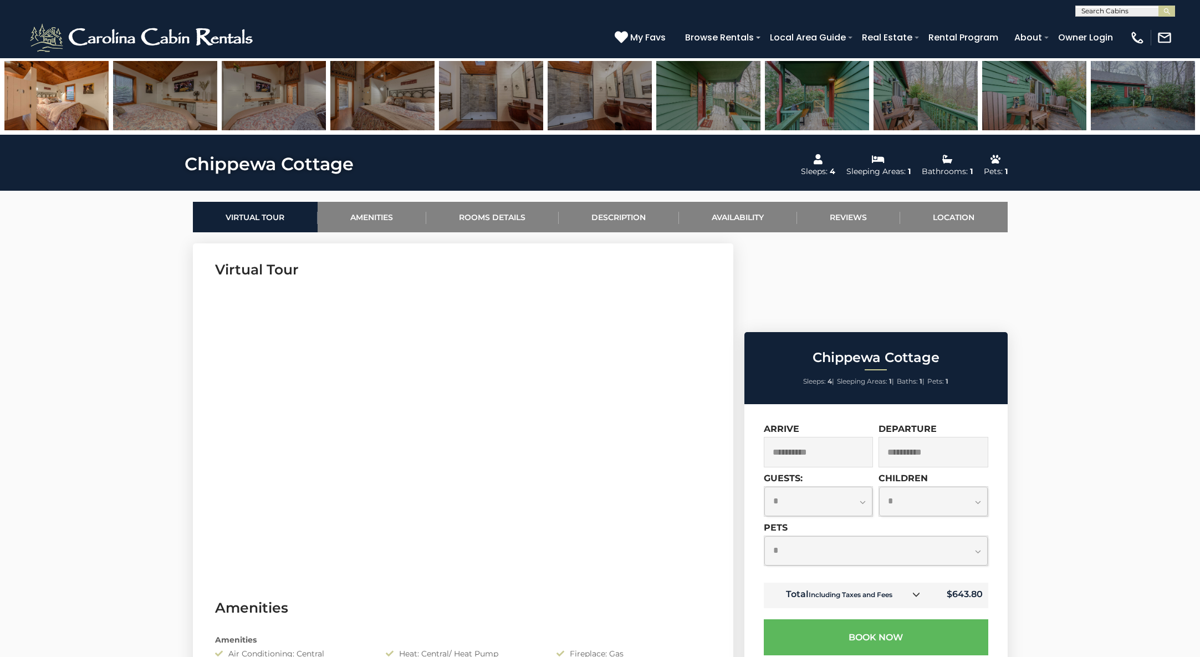
scroll to position [462, 0]
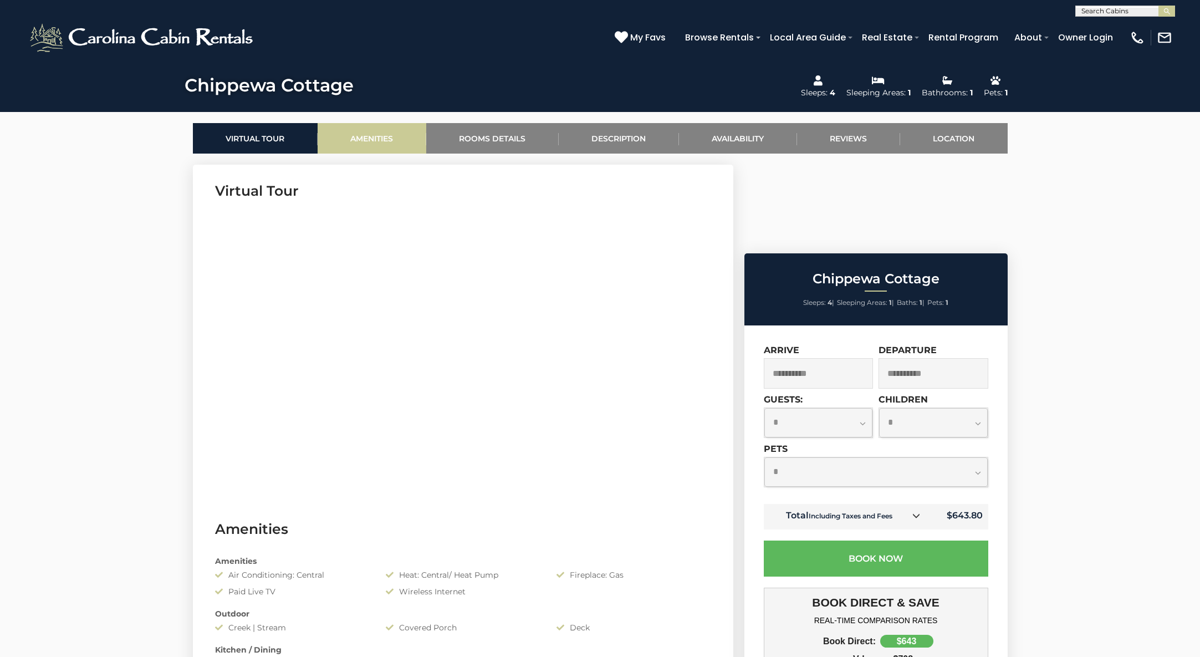
click at [364, 133] on link "Amenities" at bounding box center [372, 138] width 109 height 30
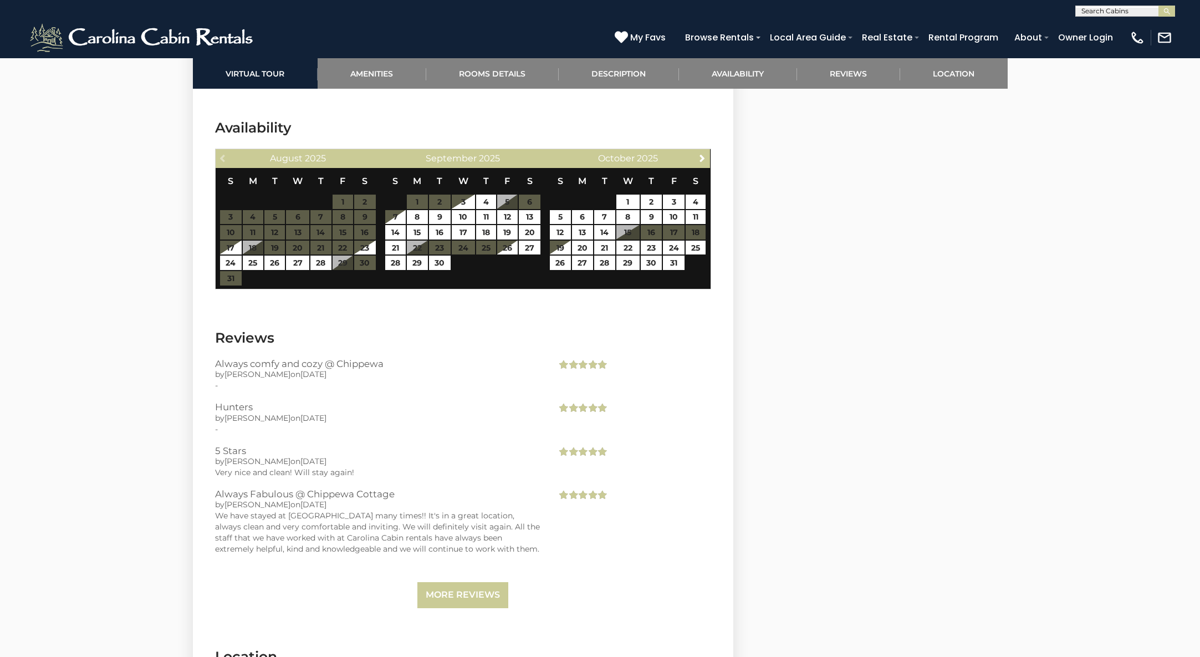
scroll to position [2055, 0]
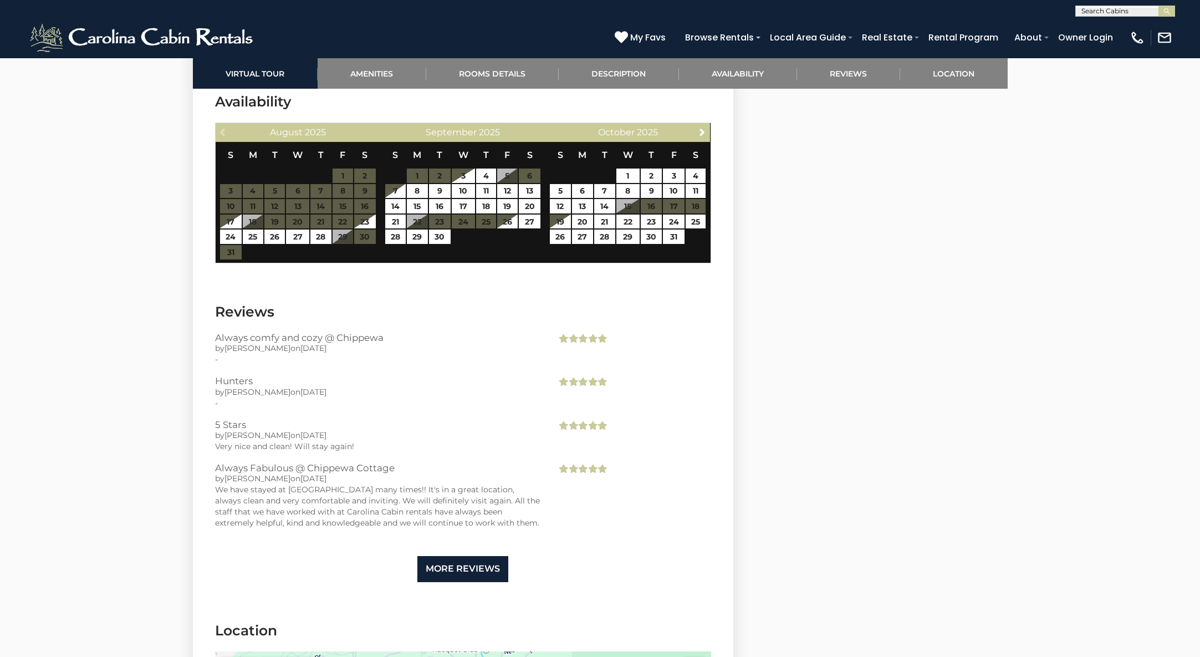
click at [460, 556] on link "More Reviews" at bounding box center [462, 569] width 91 height 26
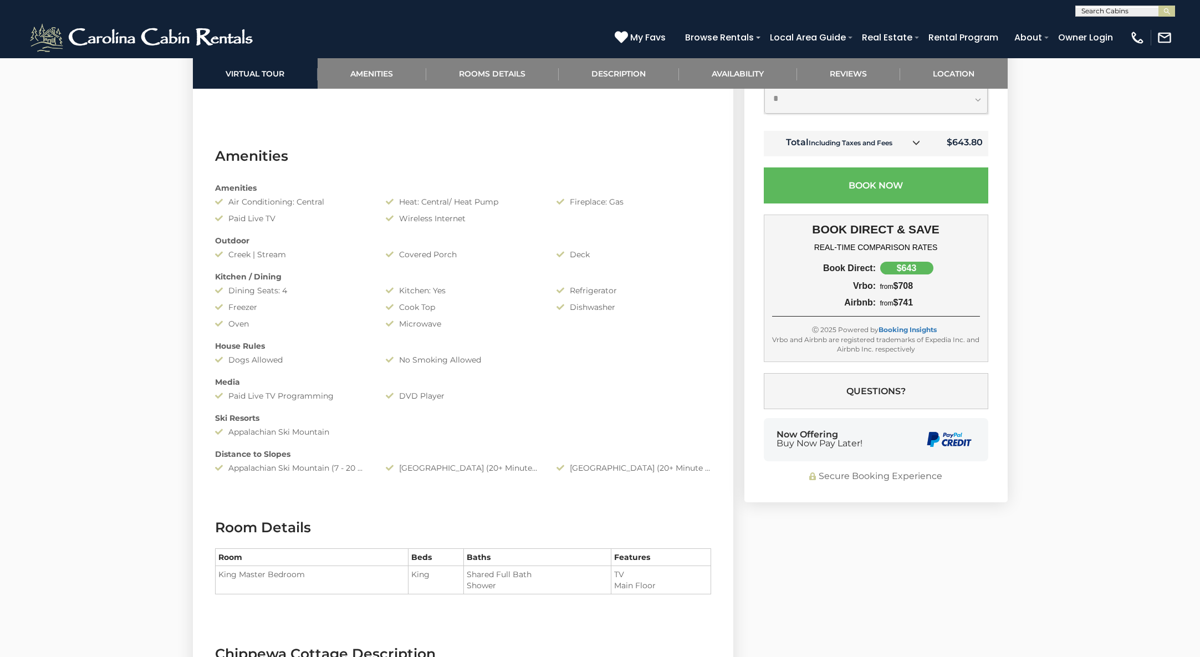
scroll to position [965, 0]
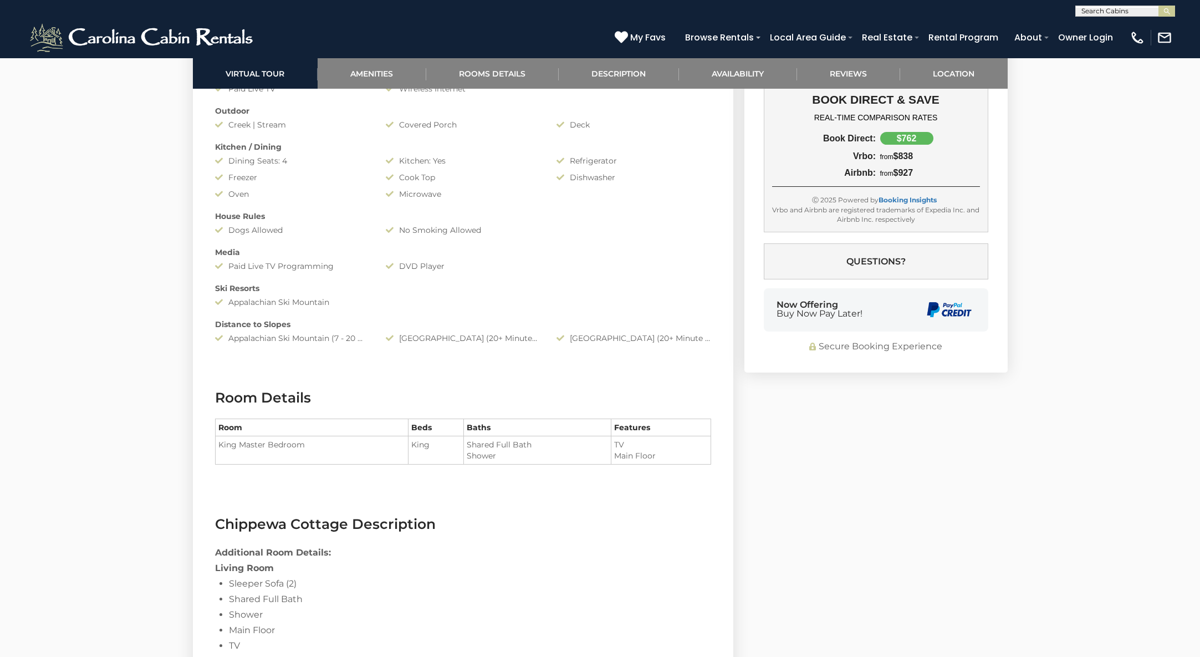
select select "*"
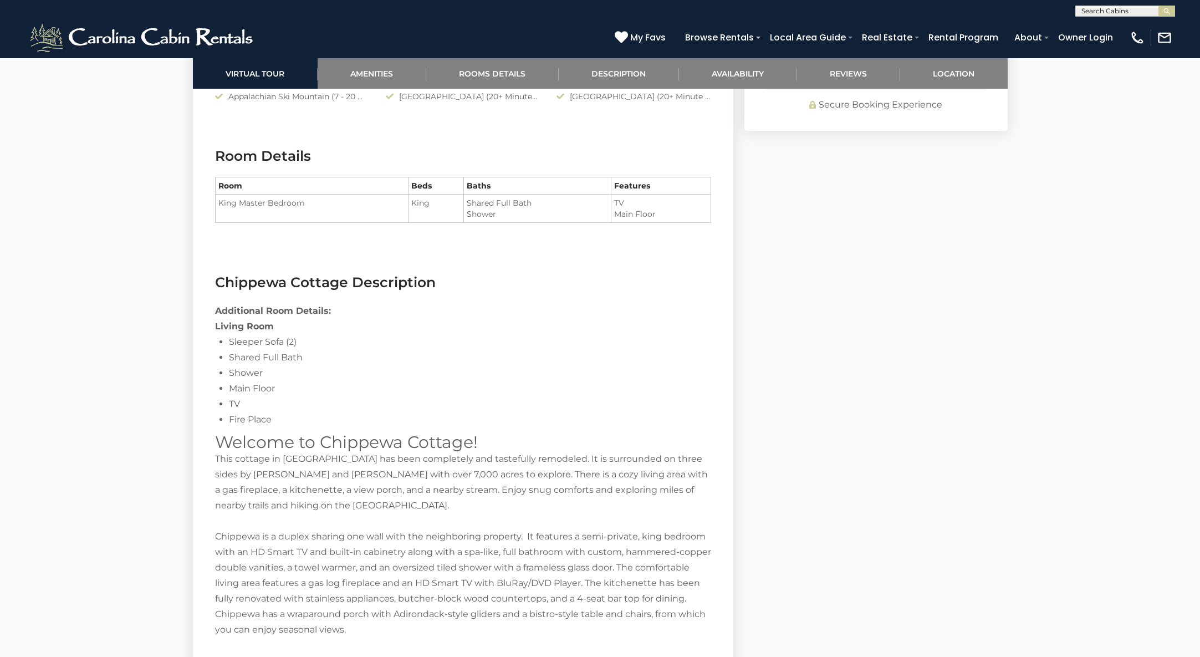
scroll to position [1238, 0]
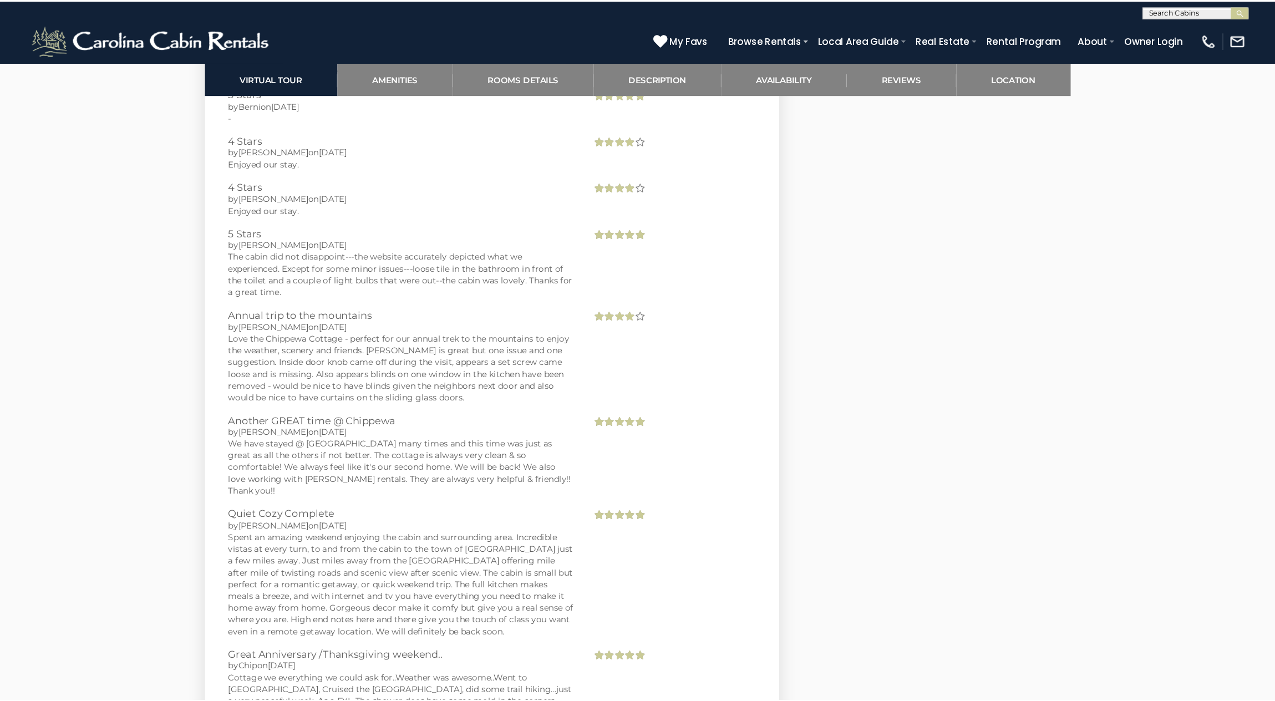
scroll to position [3045, 0]
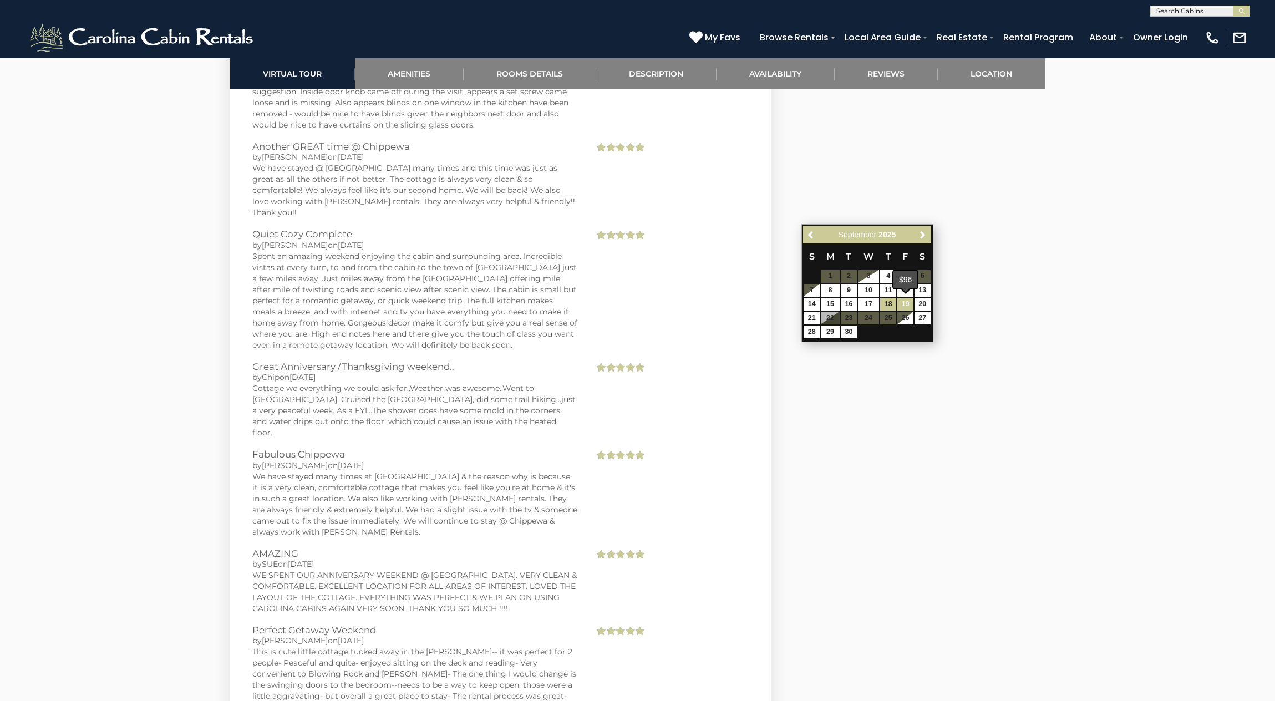
click at [904, 300] on link "19" at bounding box center [905, 304] width 16 height 13
type input "**********"
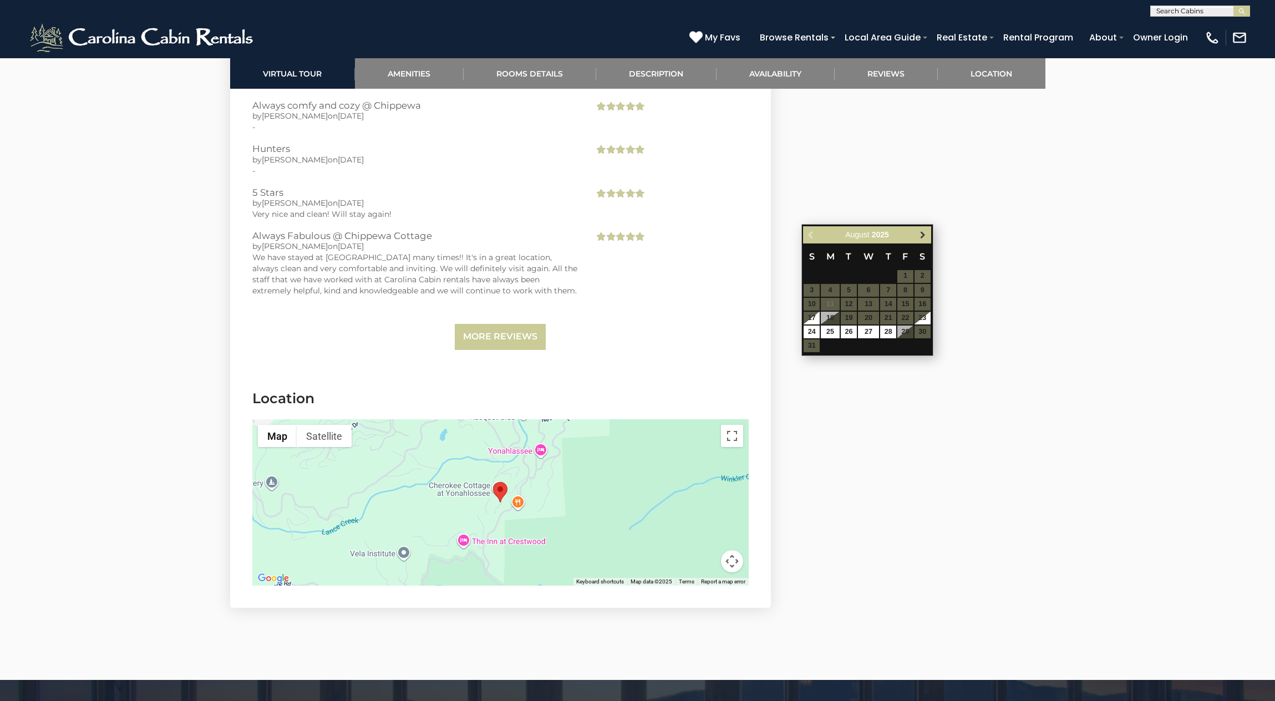
click at [923, 236] on span "Next" at bounding box center [922, 234] width 9 height 9
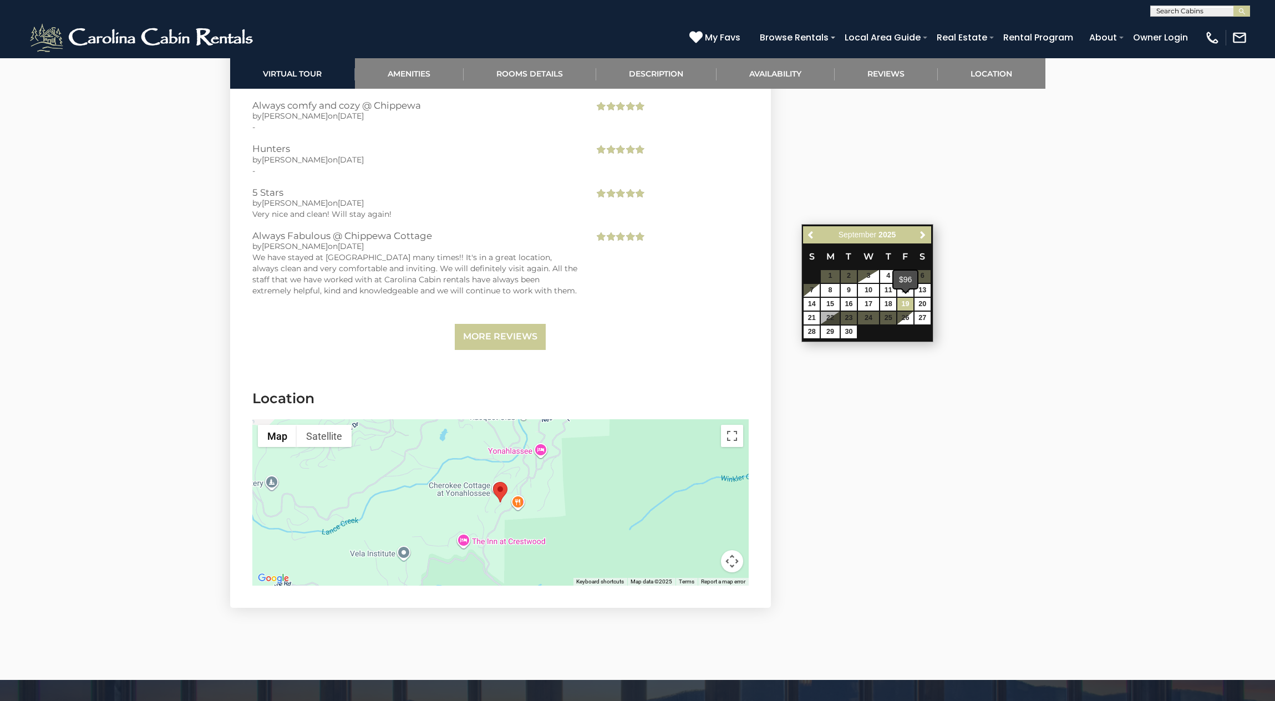
click at [905, 304] on link "19" at bounding box center [905, 304] width 16 height 13
type input "**********"
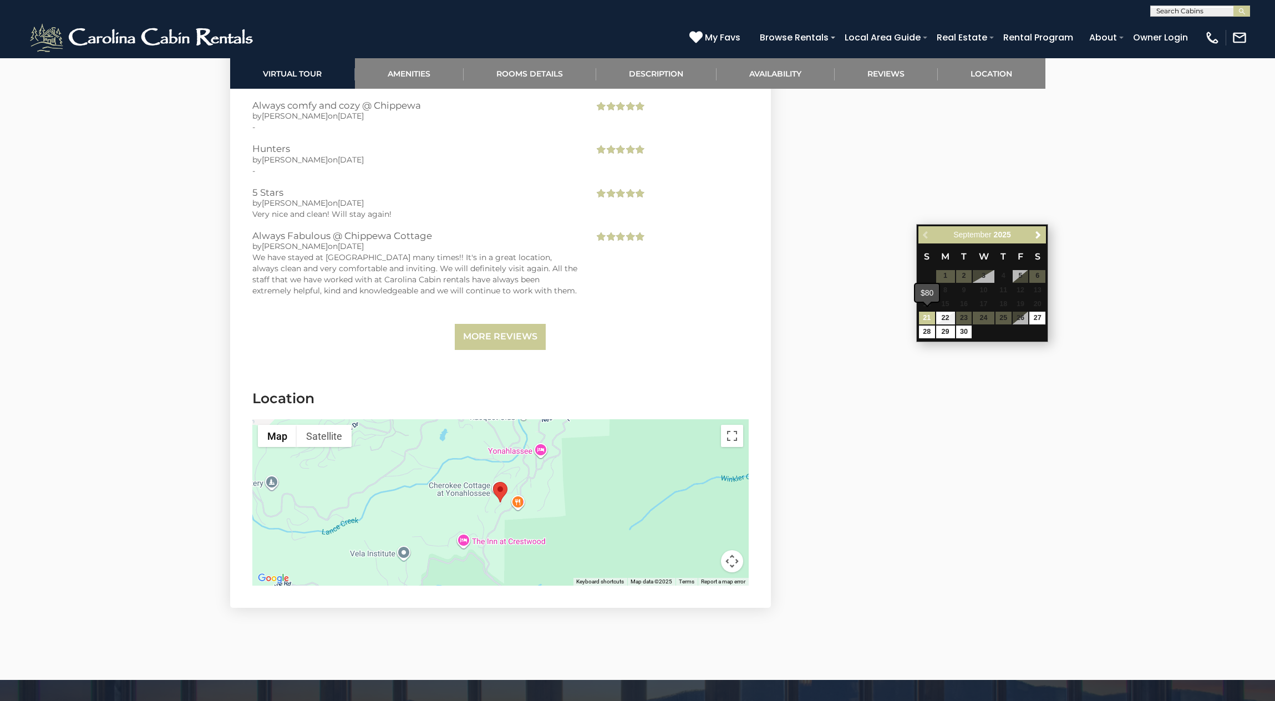
click at [926, 315] on link "21" at bounding box center [927, 318] width 16 height 13
type input "**********"
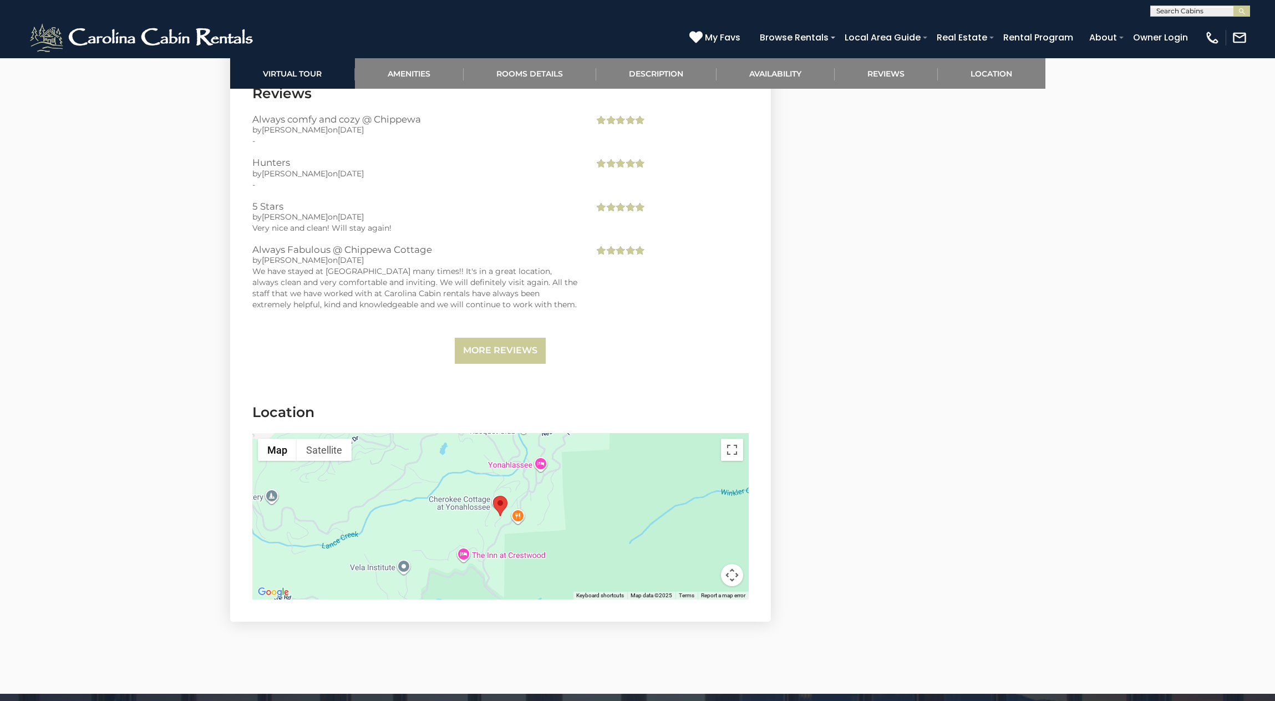
scroll to position [2191, 0]
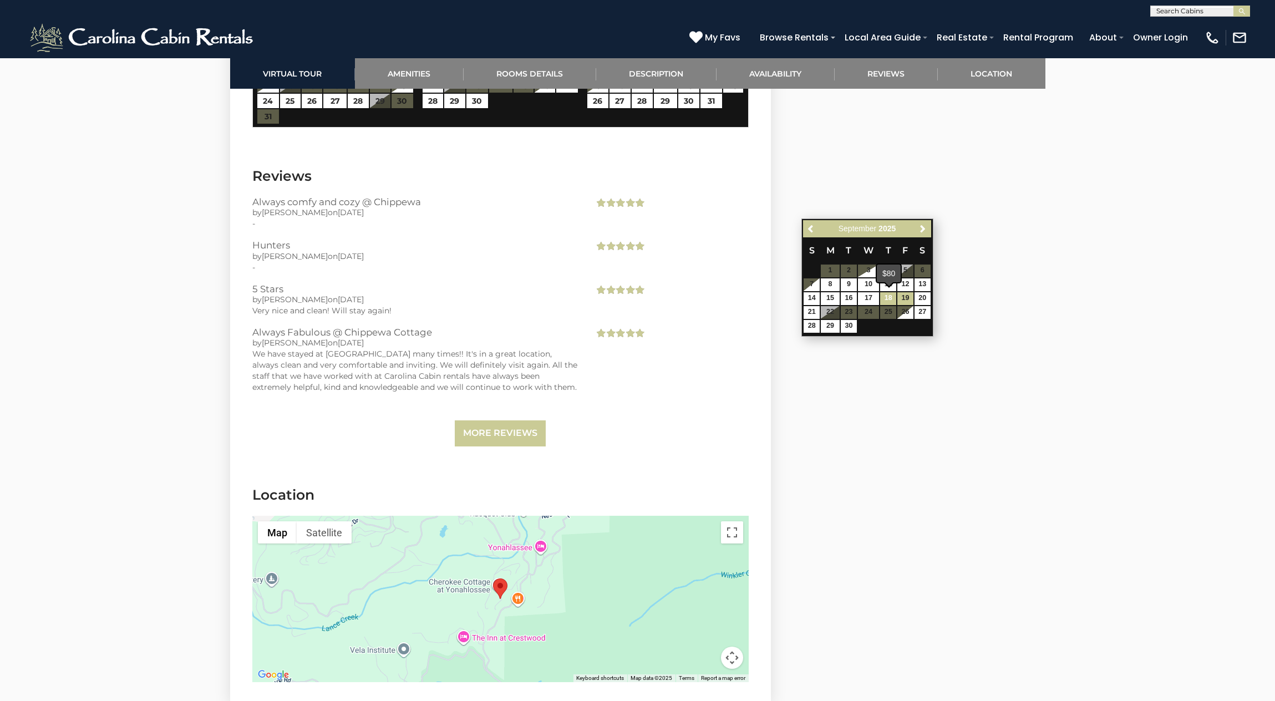
click at [887, 297] on link "18" at bounding box center [888, 298] width 16 height 13
type input "**********"
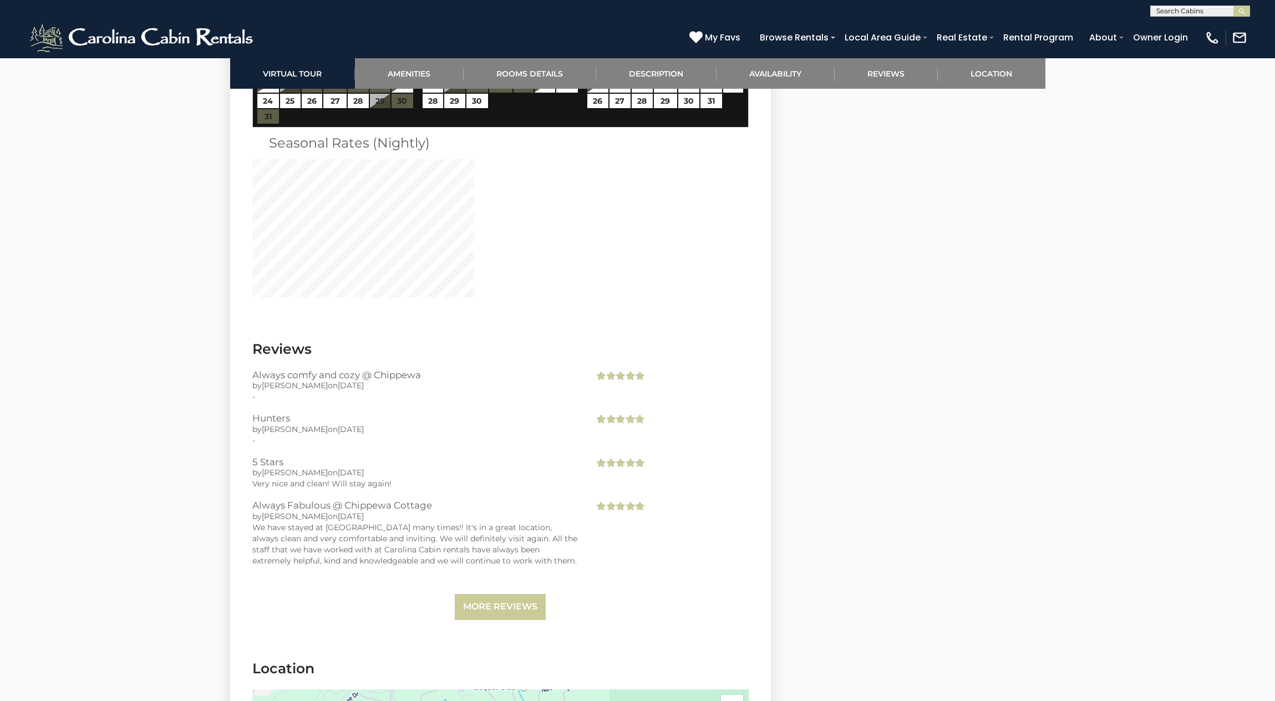
scroll to position [2191, 0]
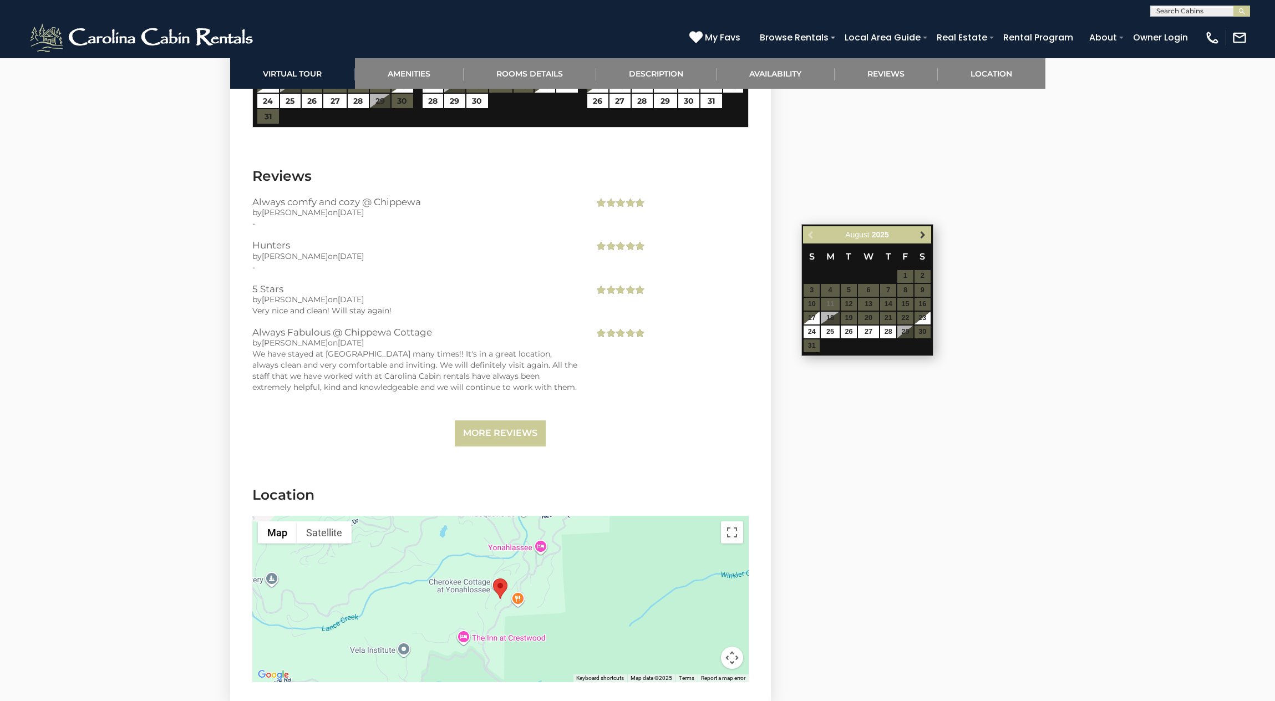
click at [924, 235] on span "Next" at bounding box center [922, 234] width 9 height 9
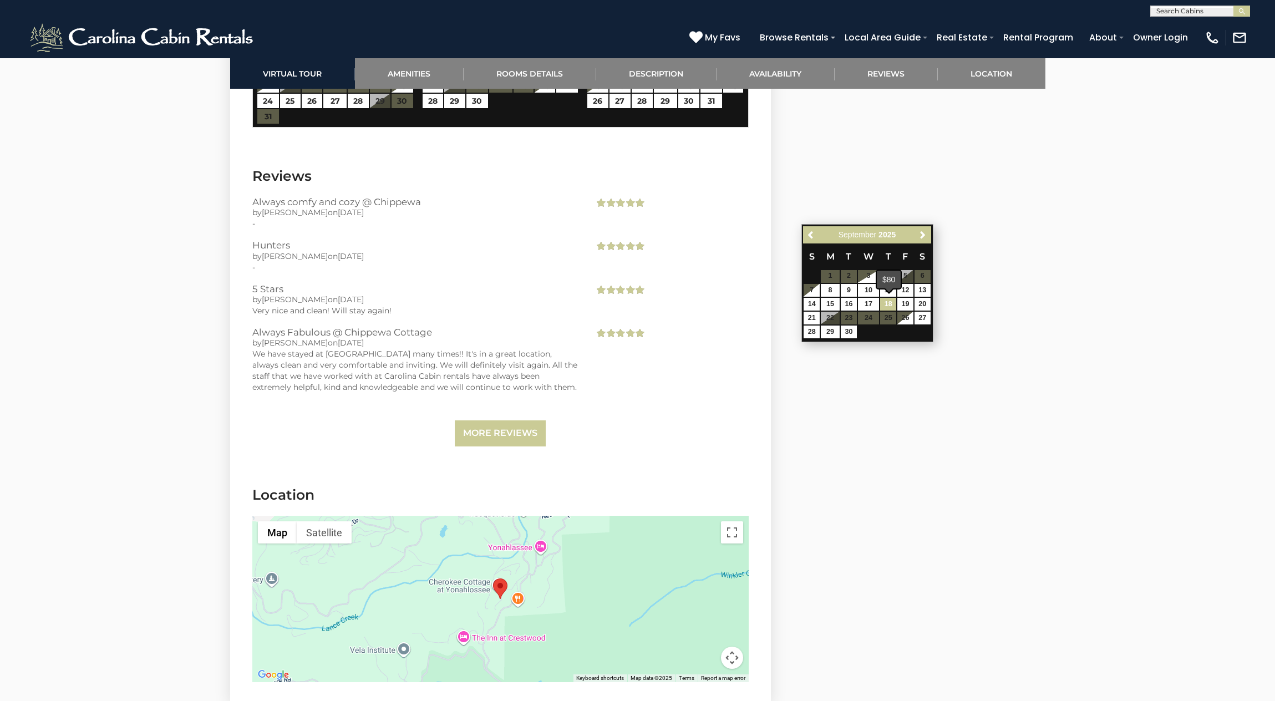
click at [890, 304] on link "18" at bounding box center [888, 304] width 16 height 13
type input "**********"
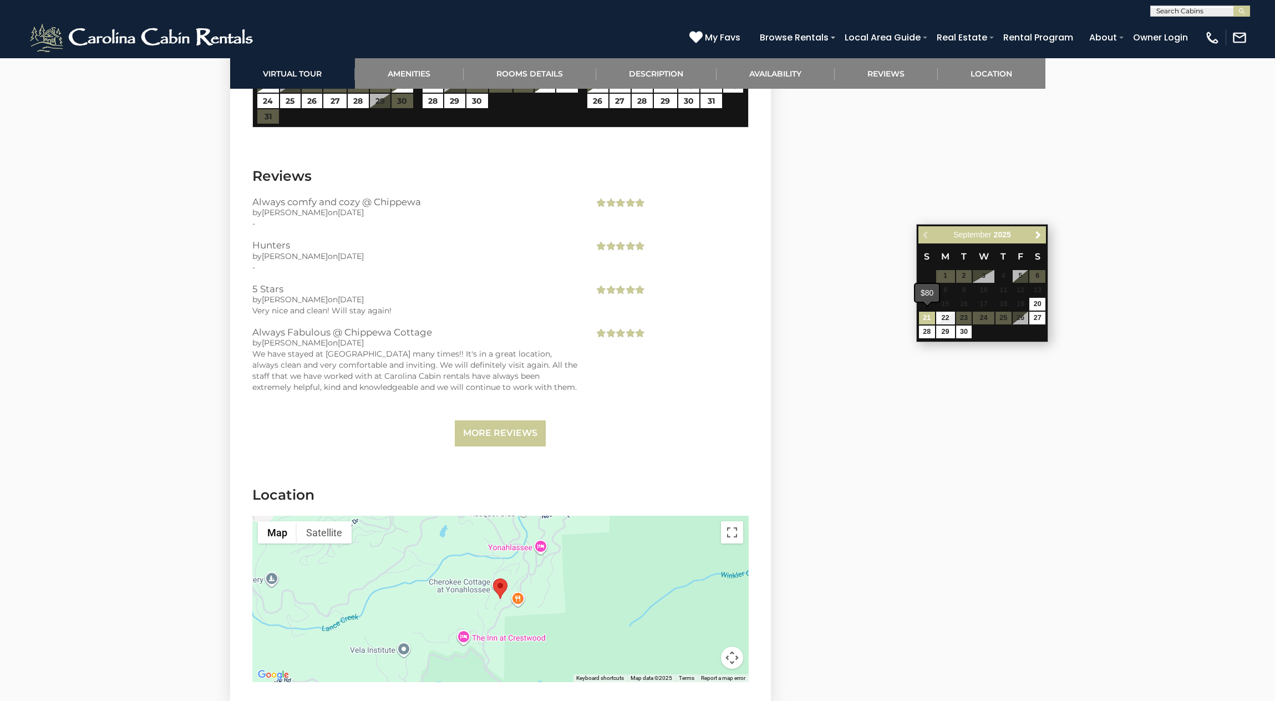
click at [925, 315] on link "21" at bounding box center [927, 318] width 16 height 13
type input "**********"
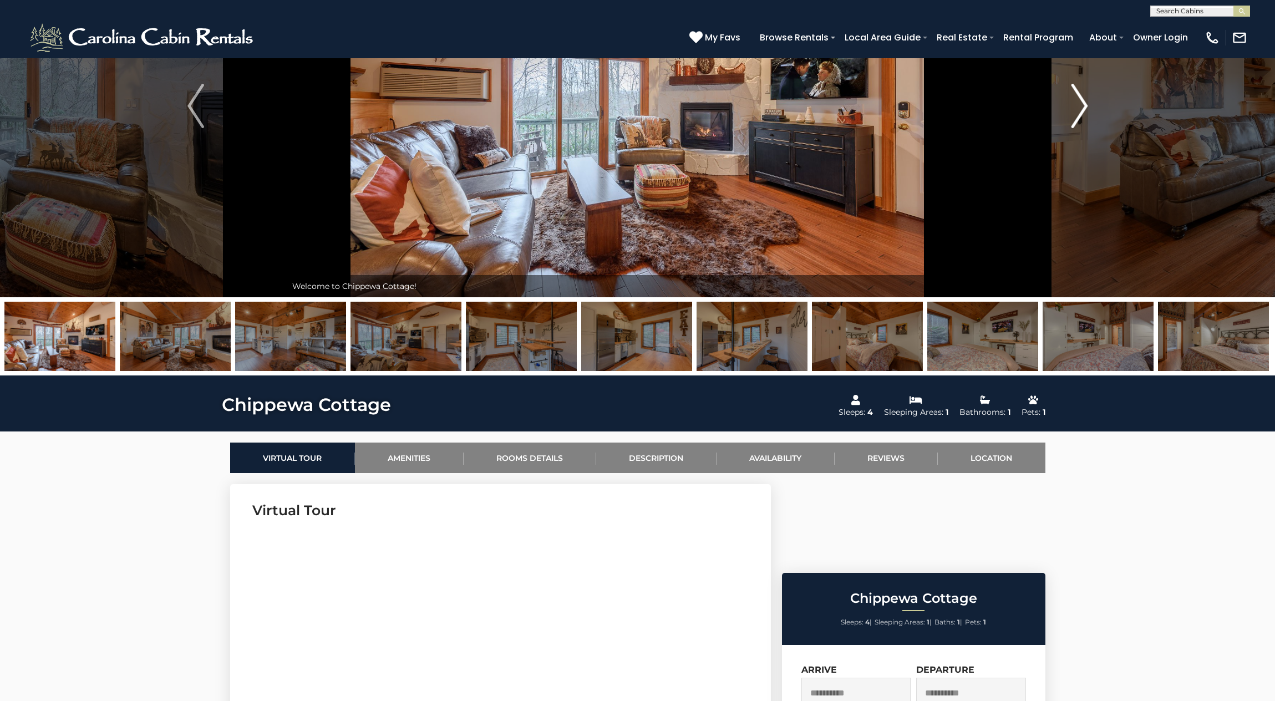
scroll to position [0, 0]
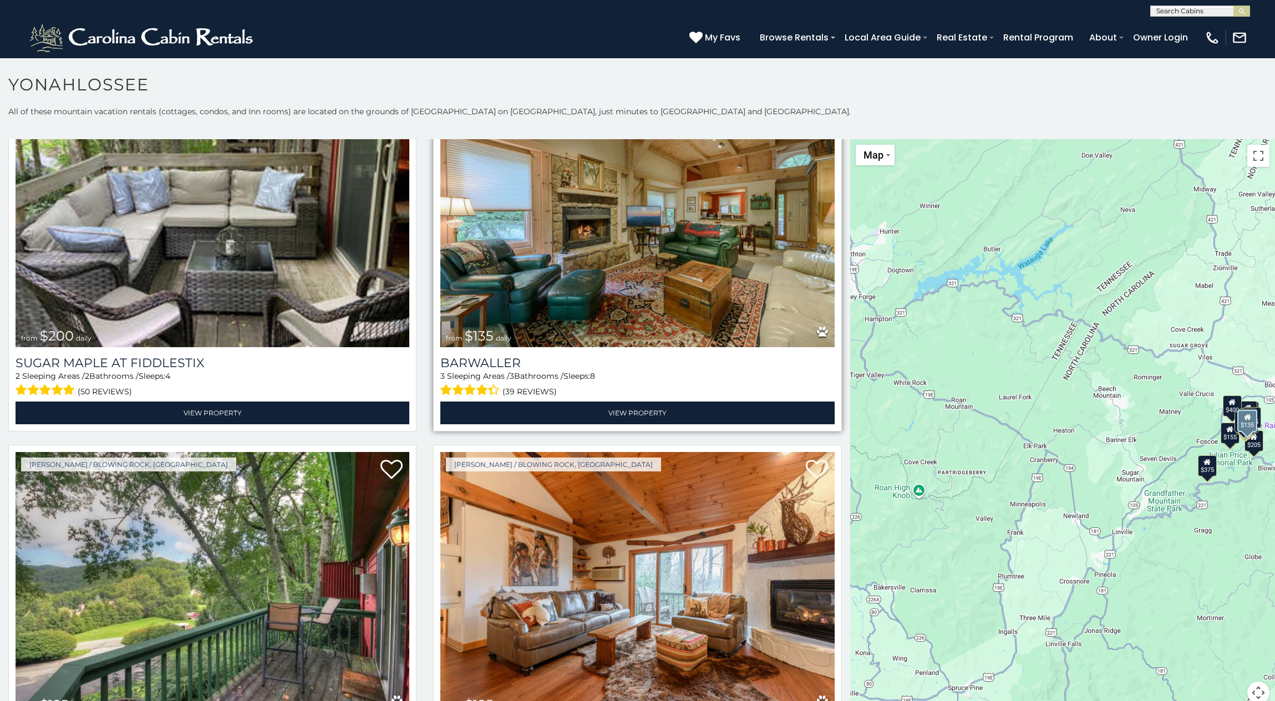
scroll to position [2127, 0]
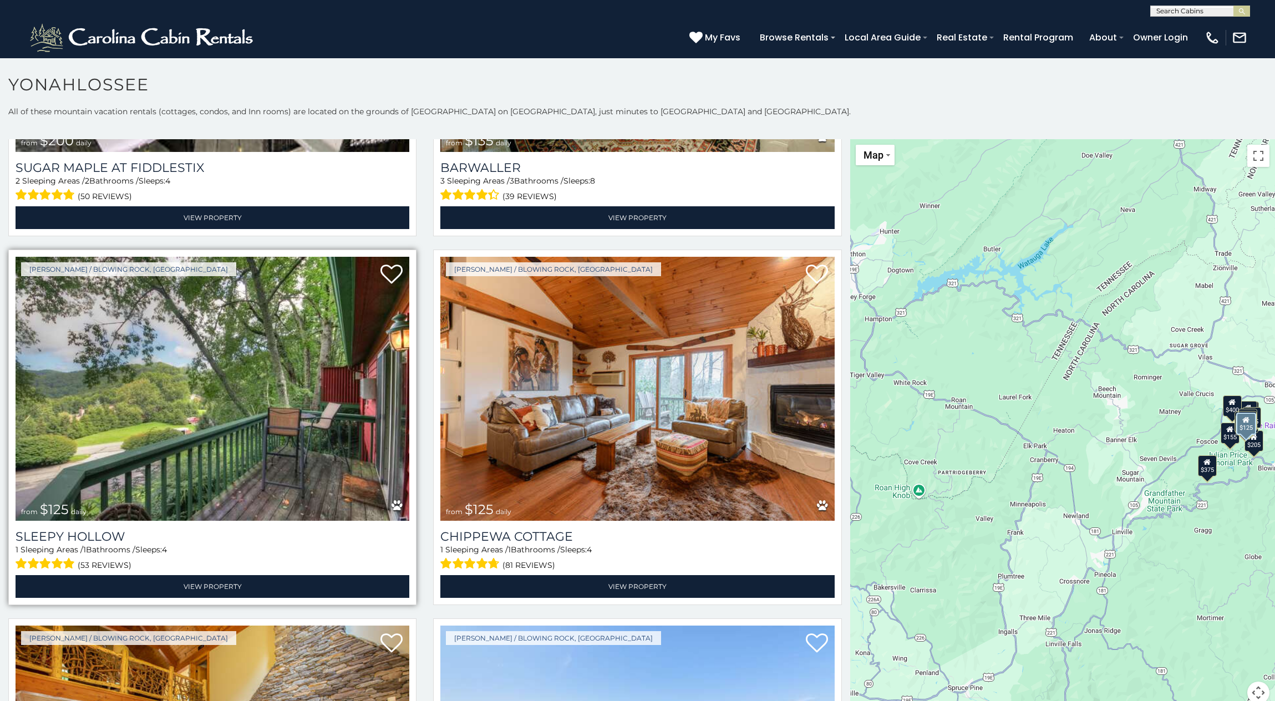
click at [175, 373] on img at bounding box center [213, 389] width 394 height 264
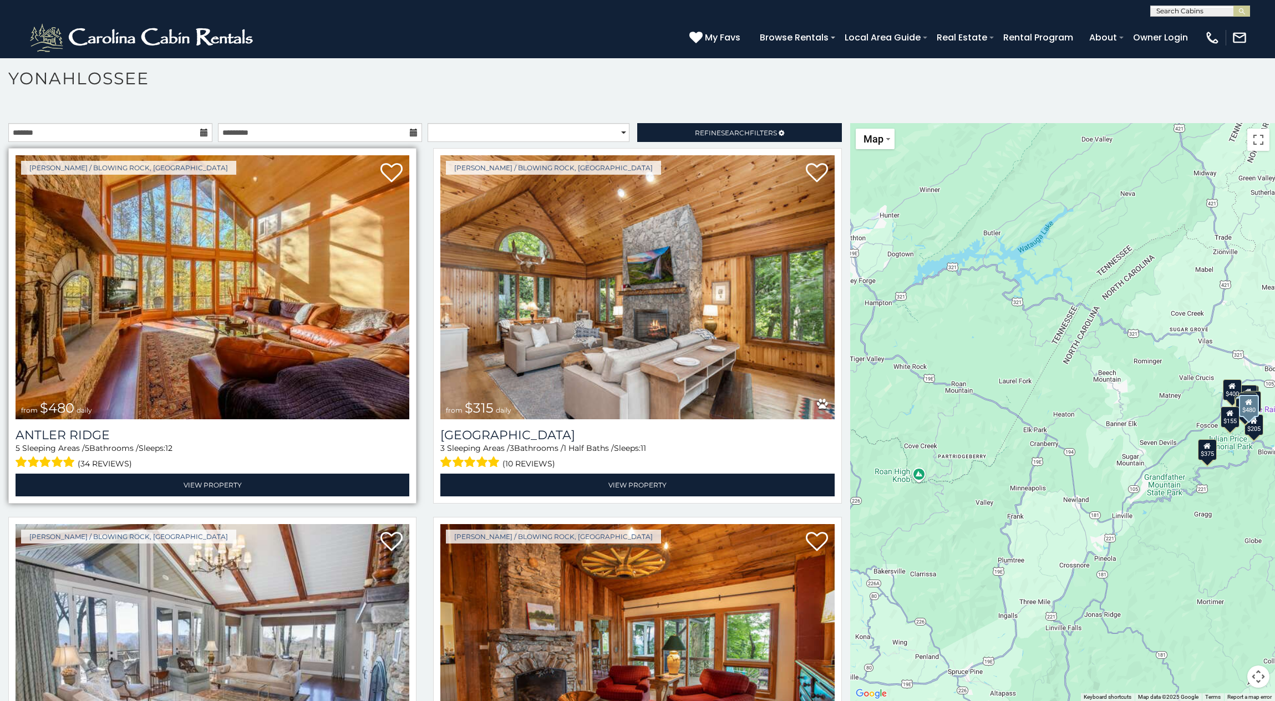
scroll to position [0, 0]
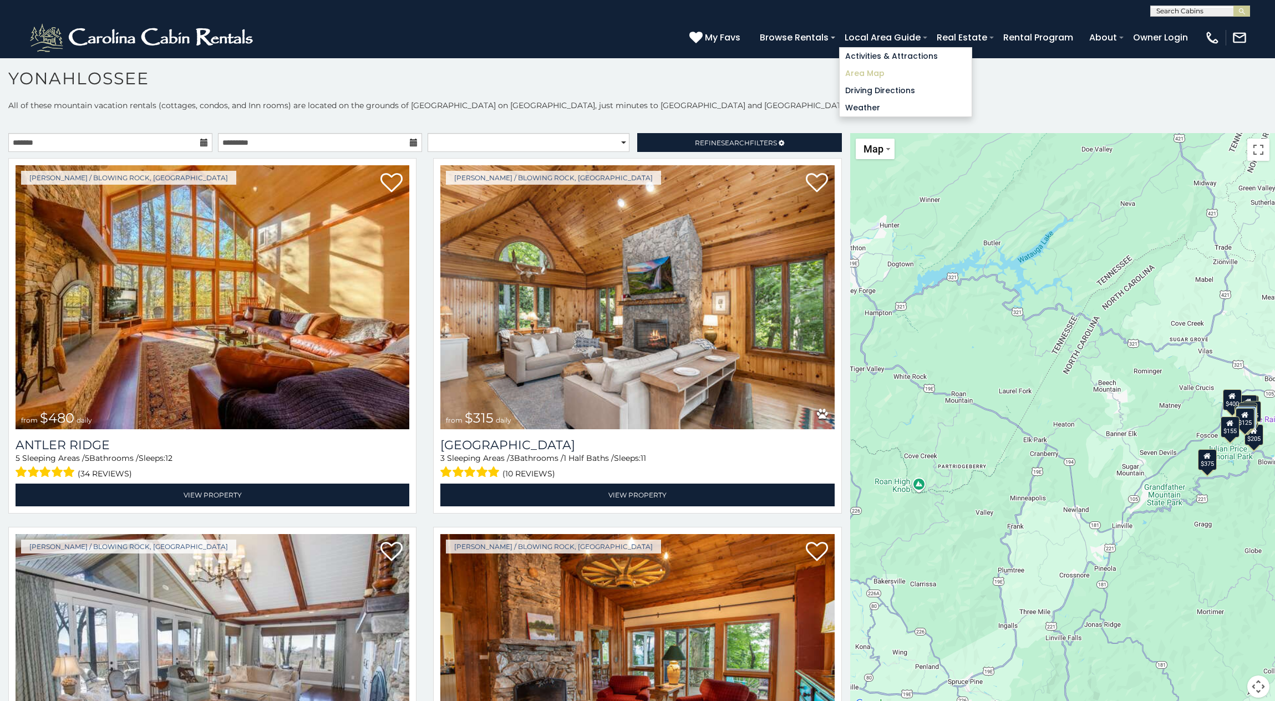
click at [872, 74] on link "Area Map" at bounding box center [905, 73] width 132 height 17
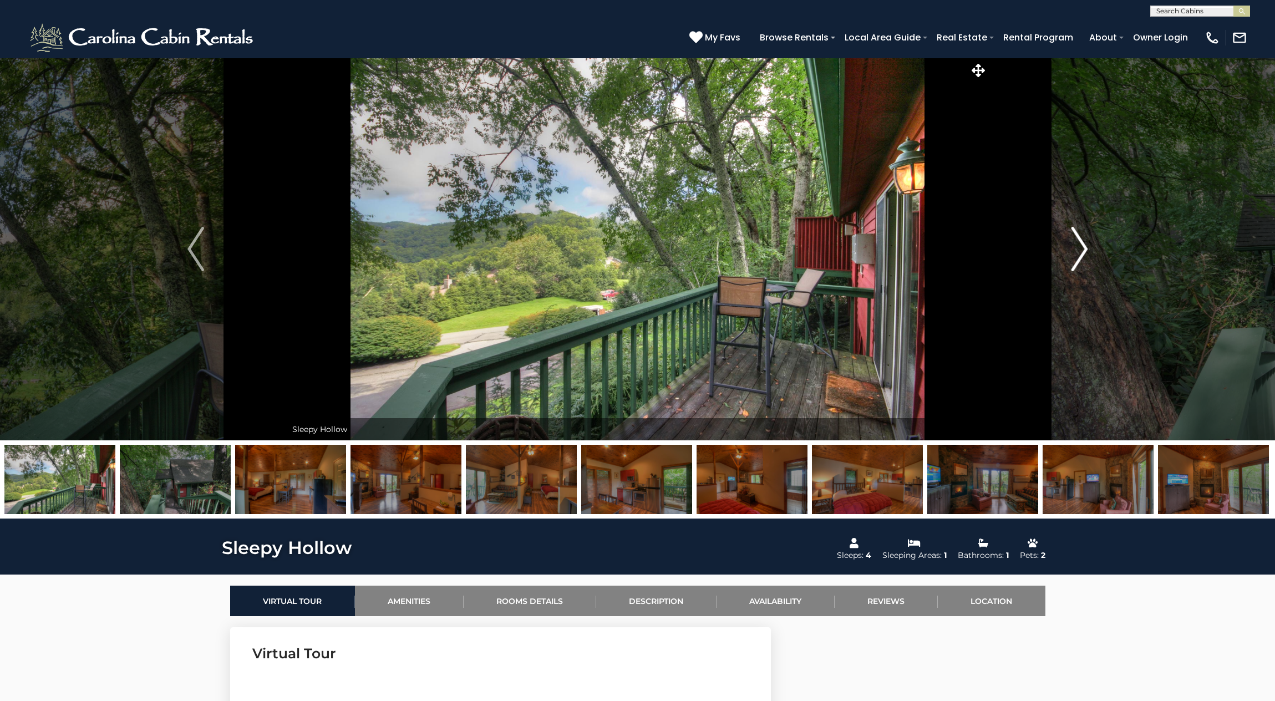
click at [1081, 248] on img "Next" at bounding box center [1079, 249] width 17 height 44
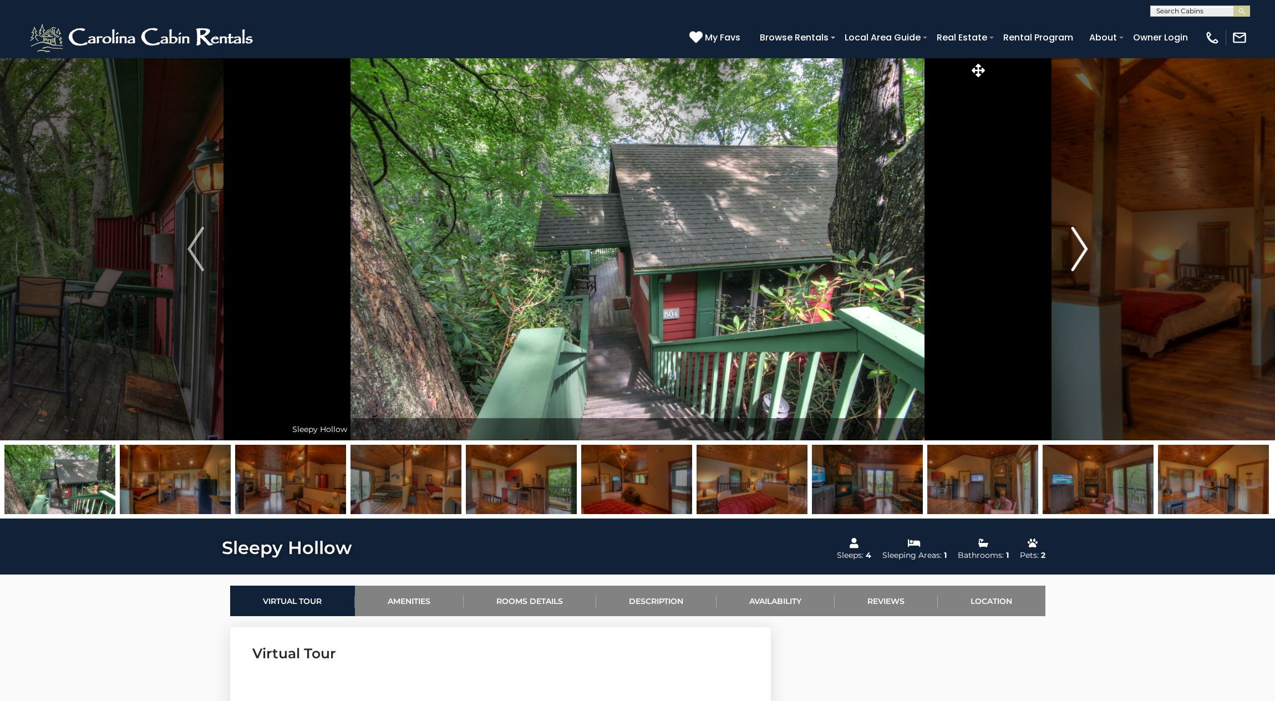
click at [1081, 248] on img "Next" at bounding box center [1079, 249] width 17 height 44
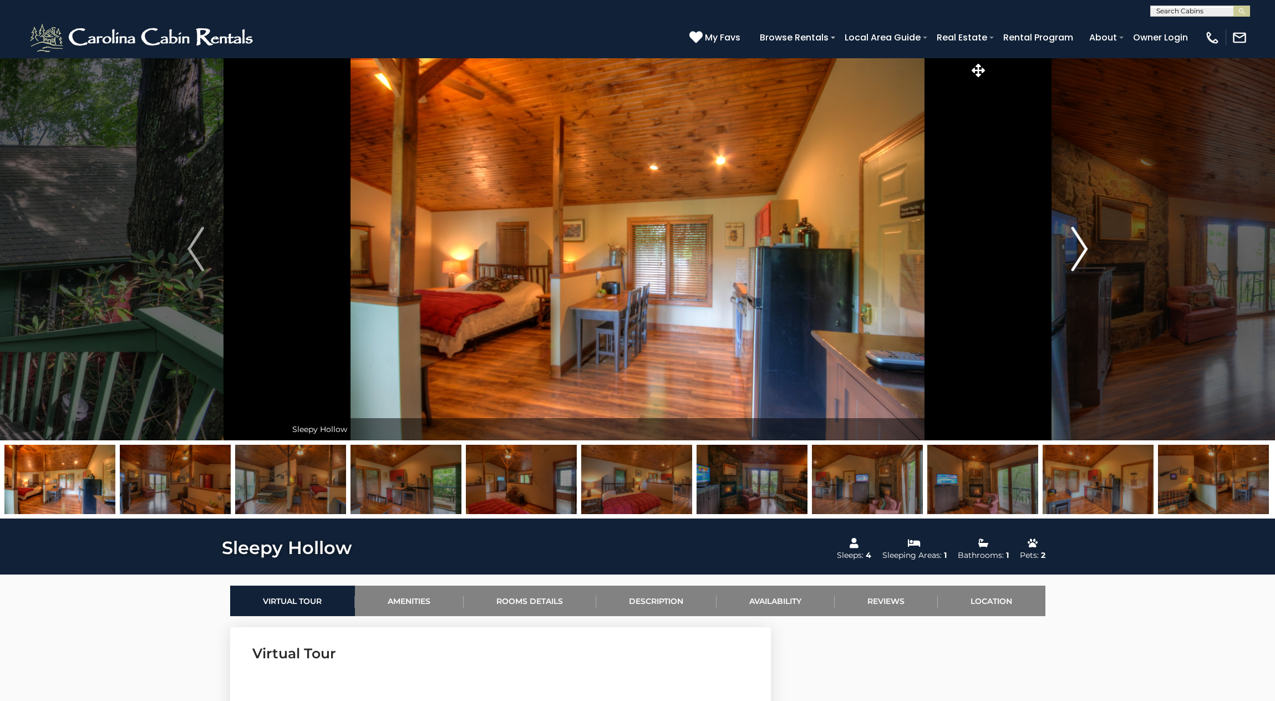
click at [1081, 248] on img "Next" at bounding box center [1079, 249] width 17 height 44
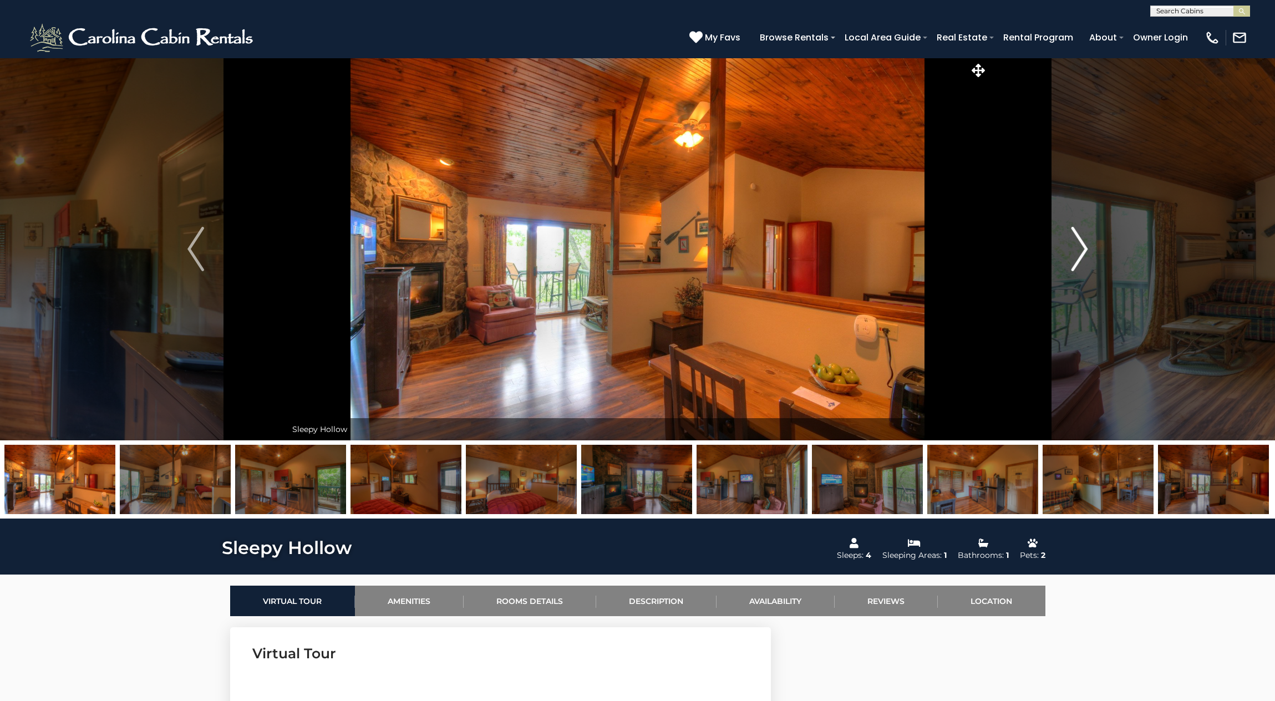
click at [1081, 248] on img "Next" at bounding box center [1079, 249] width 17 height 44
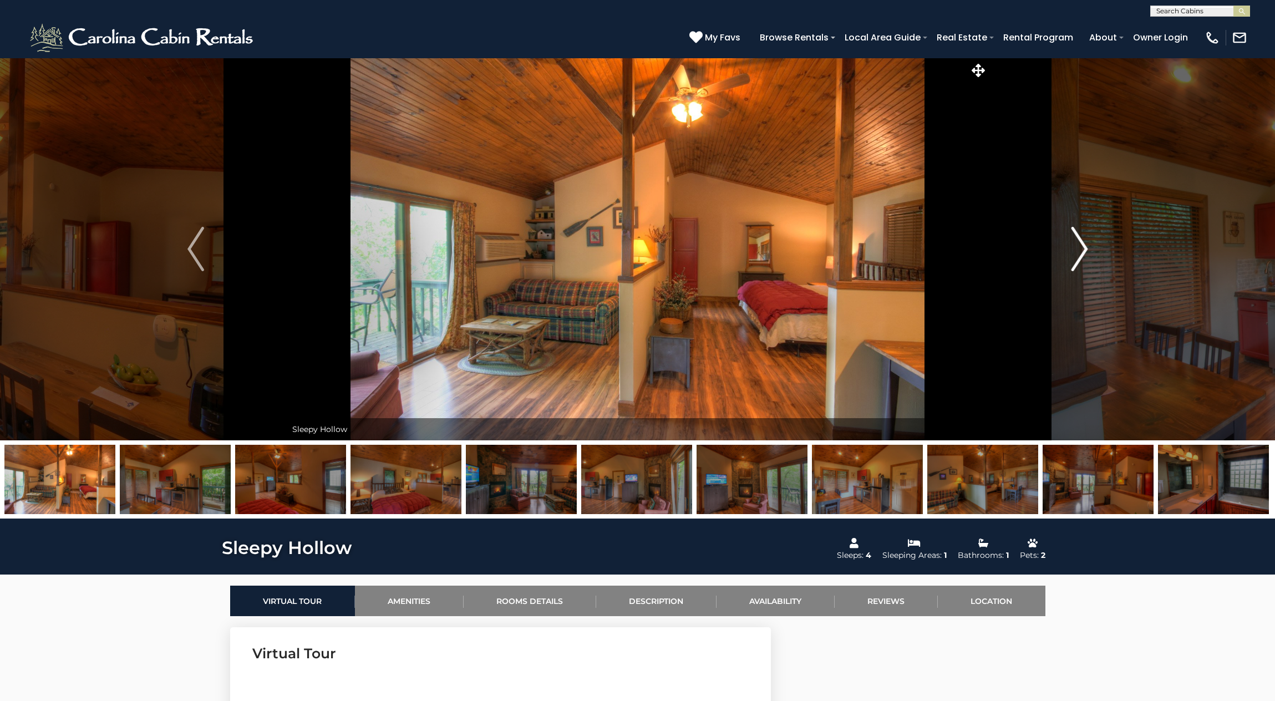
click at [1082, 247] on img "Next" at bounding box center [1079, 249] width 17 height 44
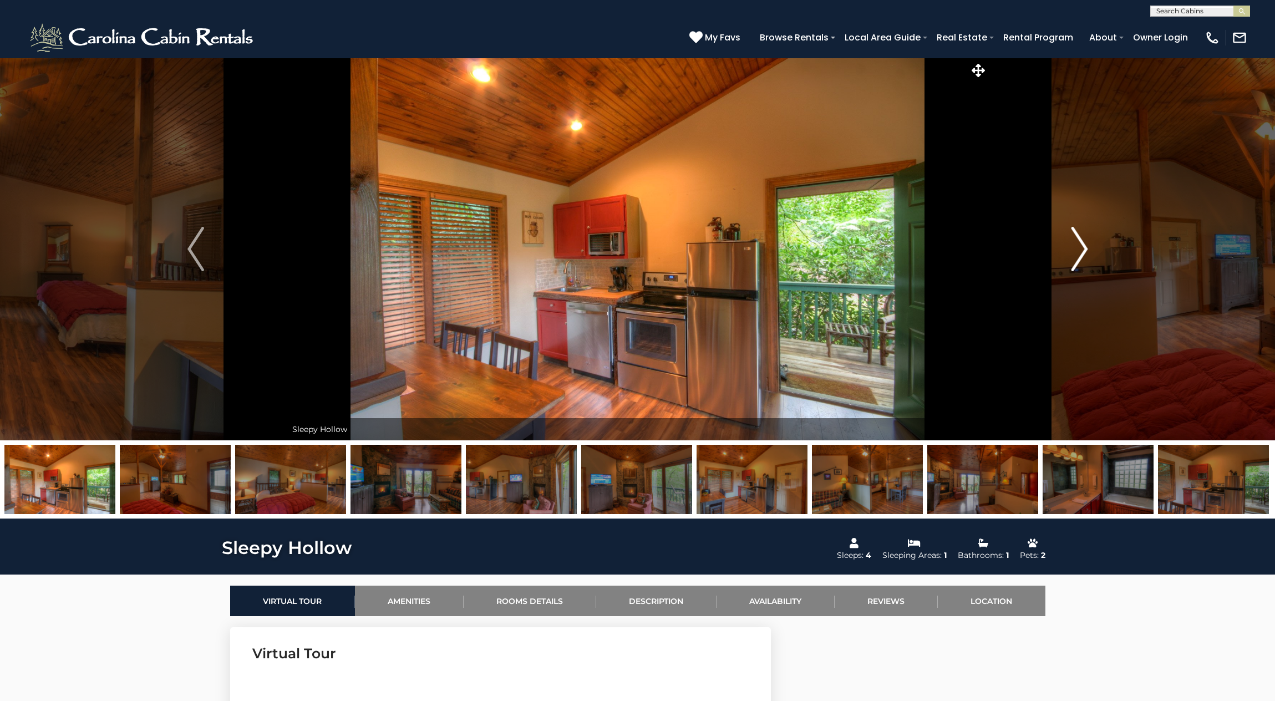
click at [1082, 247] on img "Next" at bounding box center [1079, 249] width 17 height 44
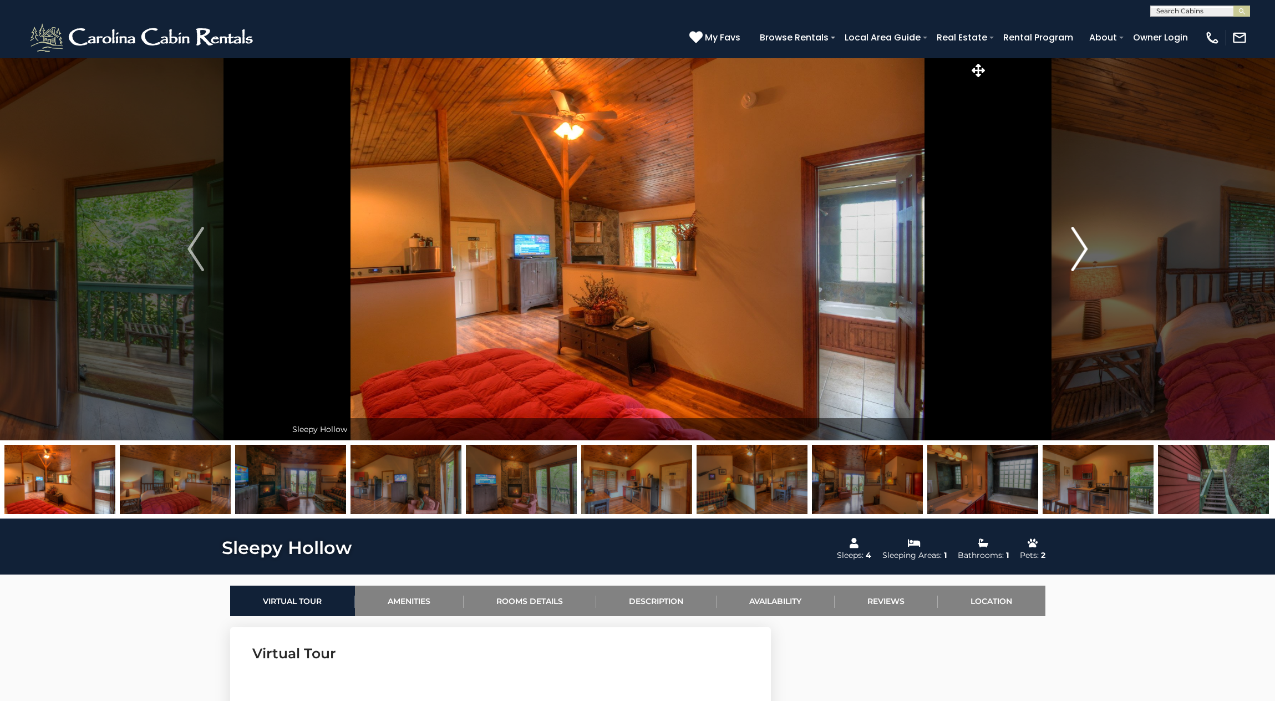
click at [1082, 247] on img "Next" at bounding box center [1079, 249] width 17 height 44
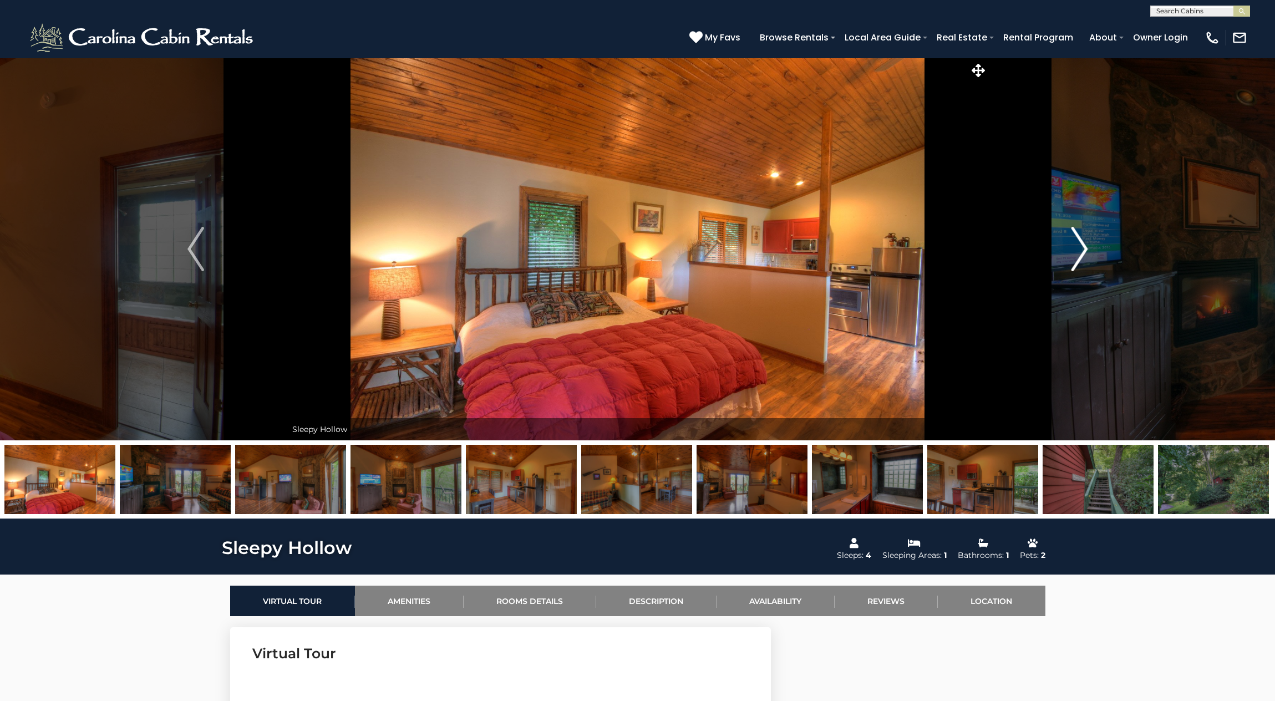
click at [1082, 247] on img "Next" at bounding box center [1079, 249] width 17 height 44
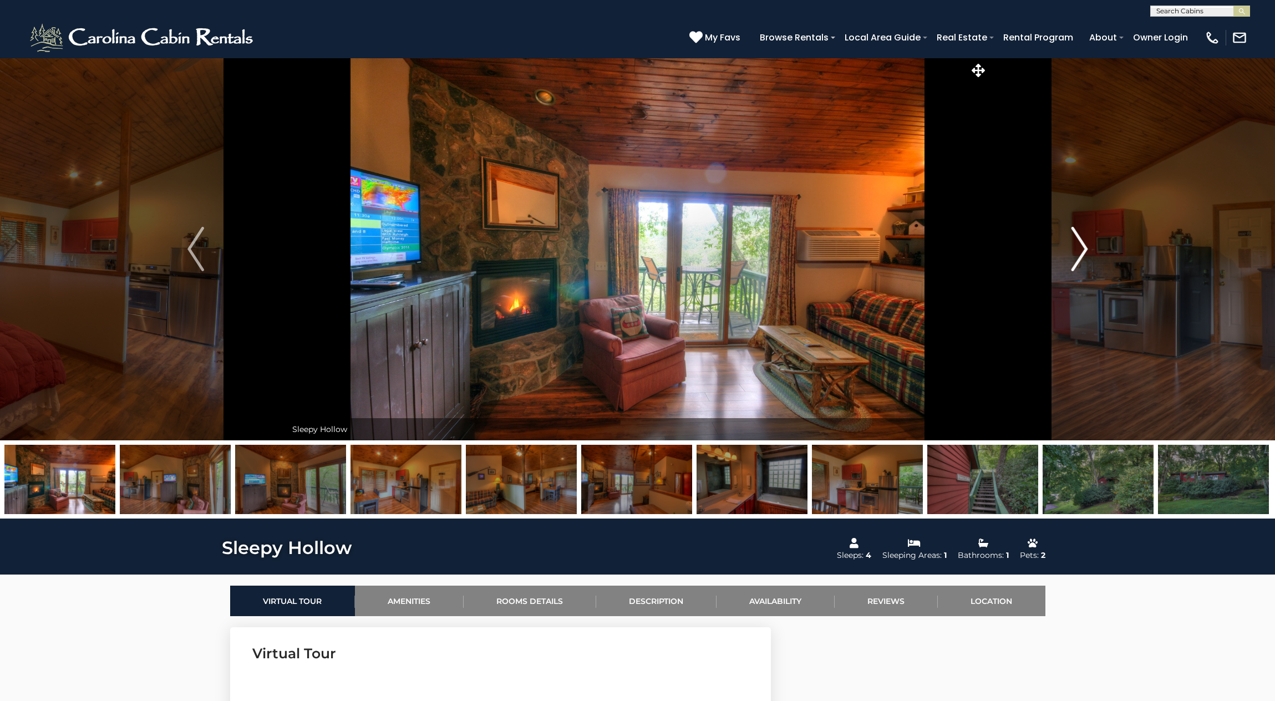
click at [1082, 247] on img "Next" at bounding box center [1079, 249] width 17 height 44
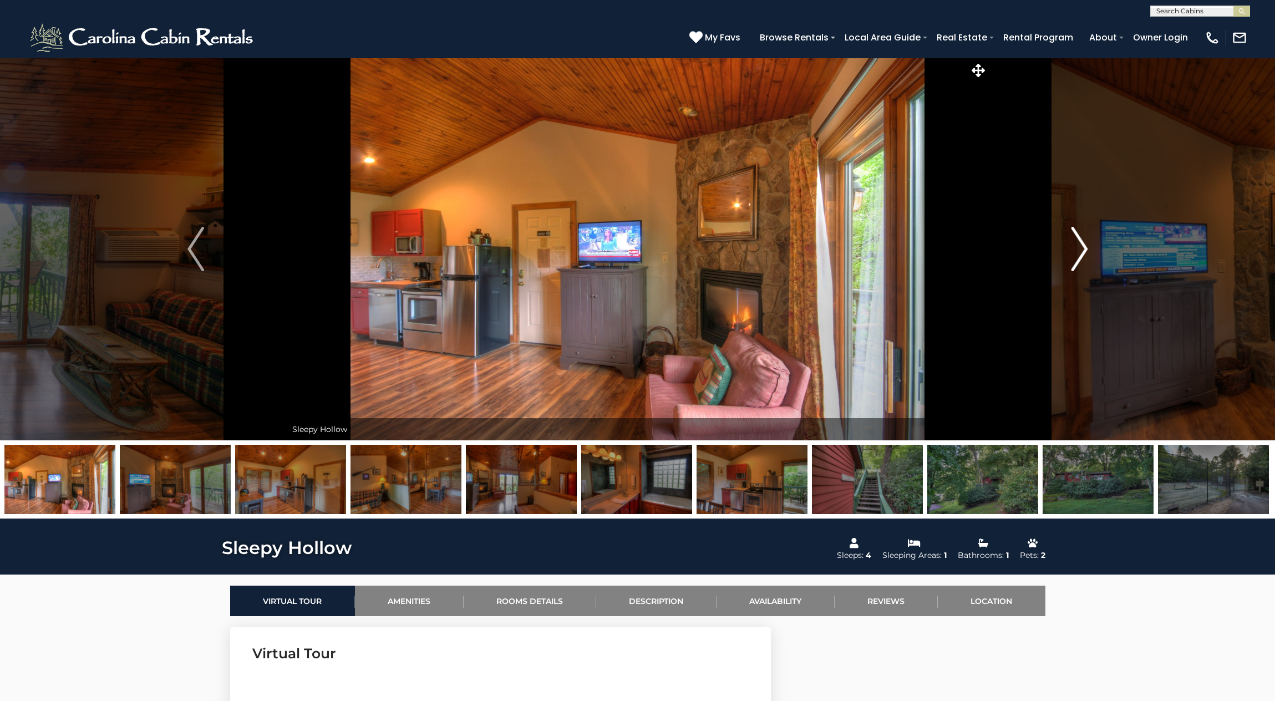
click at [1085, 244] on img "Next" at bounding box center [1079, 249] width 17 height 44
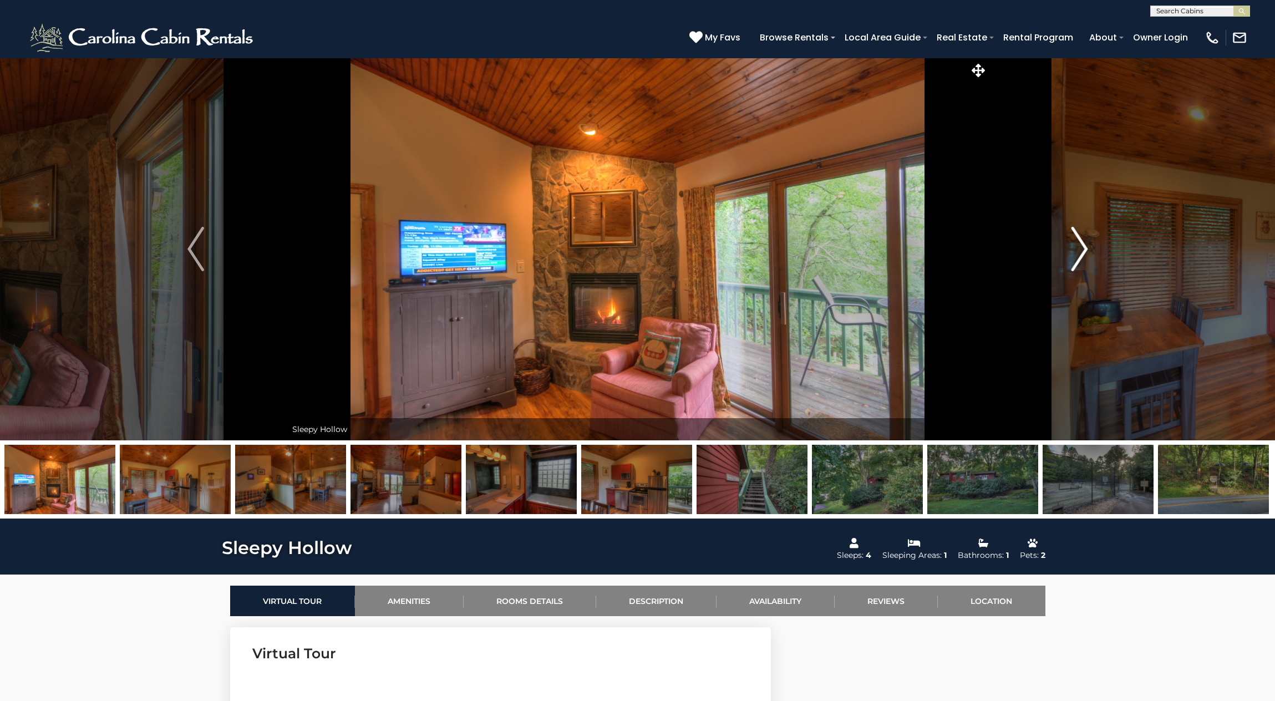
click at [1085, 244] on img "Next" at bounding box center [1079, 249] width 17 height 44
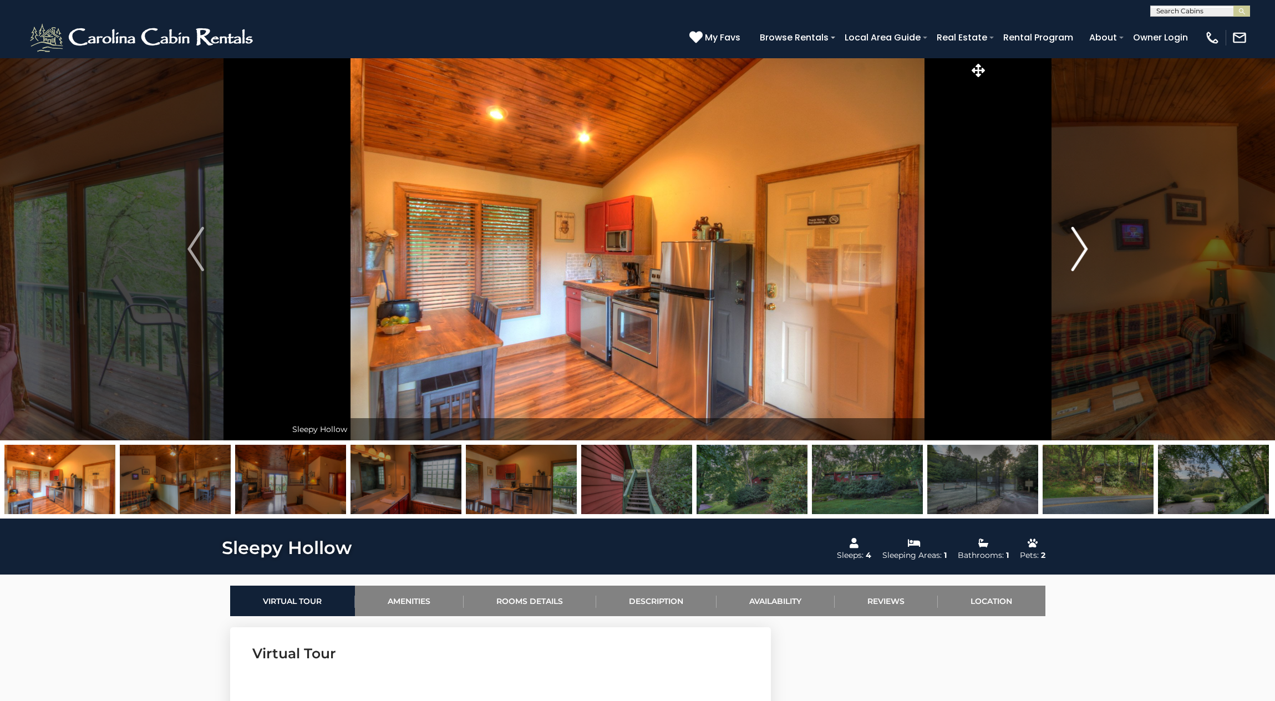
click at [1085, 244] on img "Next" at bounding box center [1079, 249] width 17 height 44
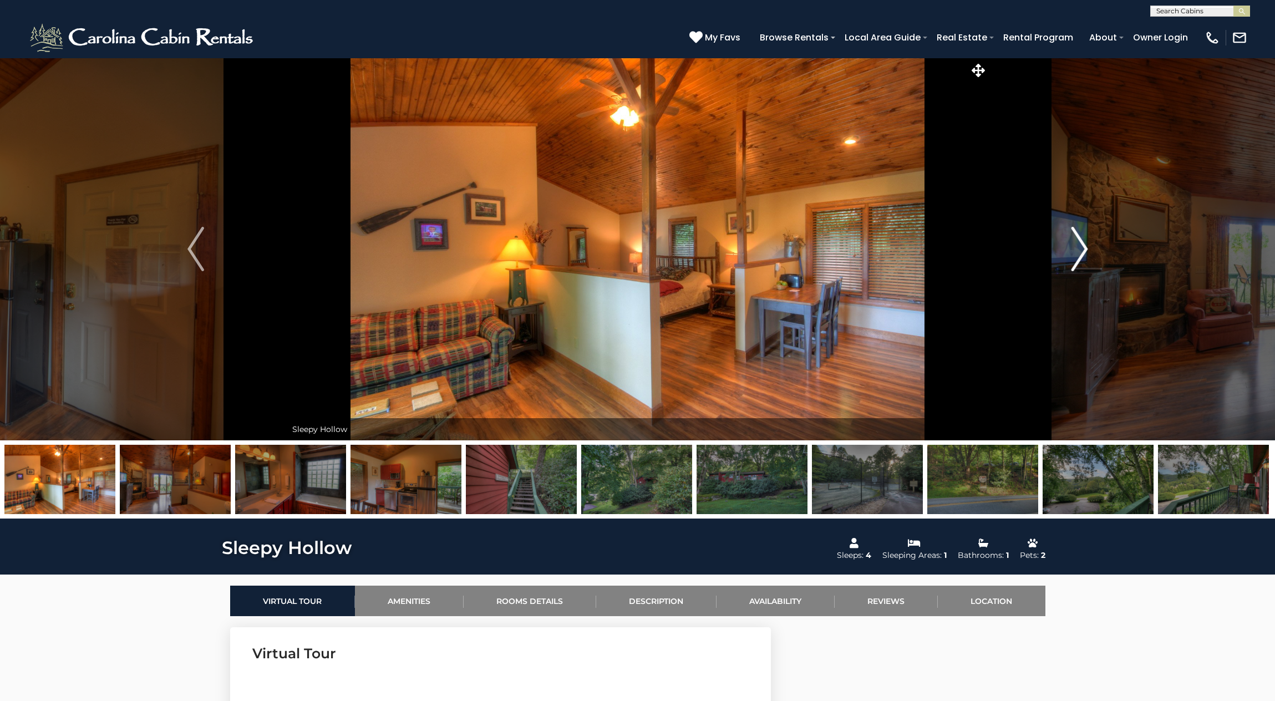
click at [1085, 244] on img "Next" at bounding box center [1079, 249] width 17 height 44
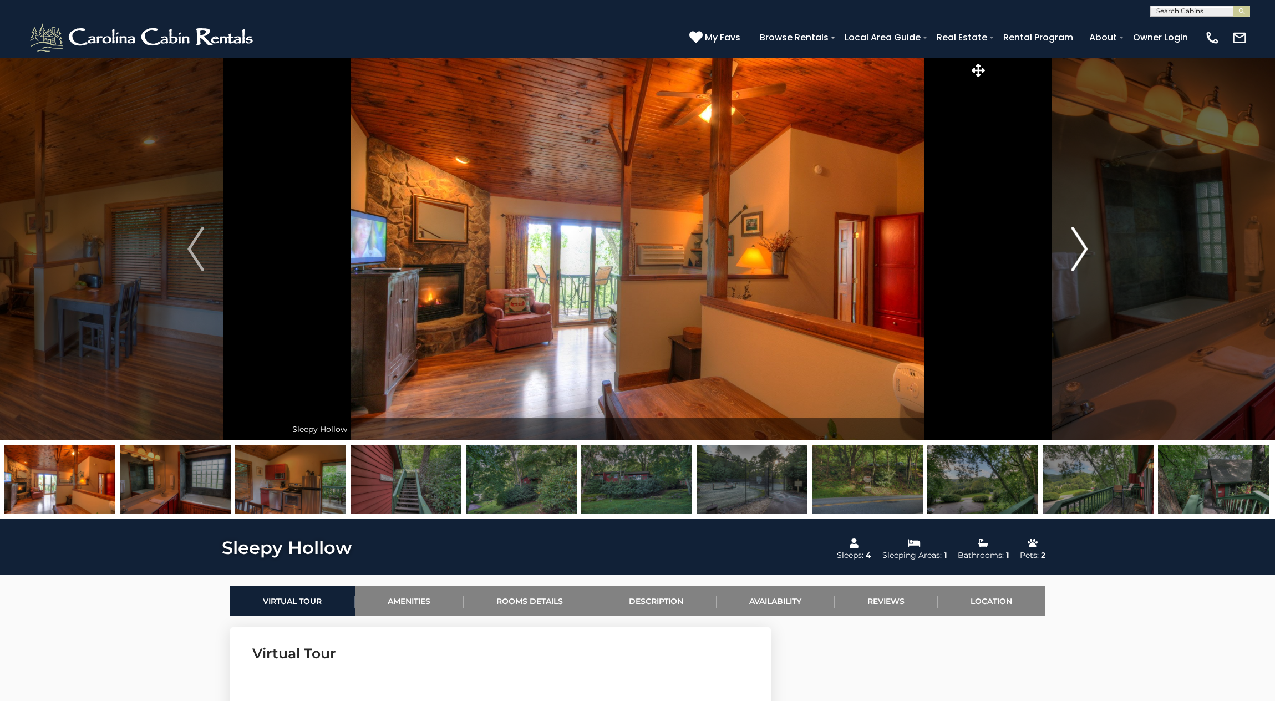
click at [1085, 244] on img "Next" at bounding box center [1079, 249] width 17 height 44
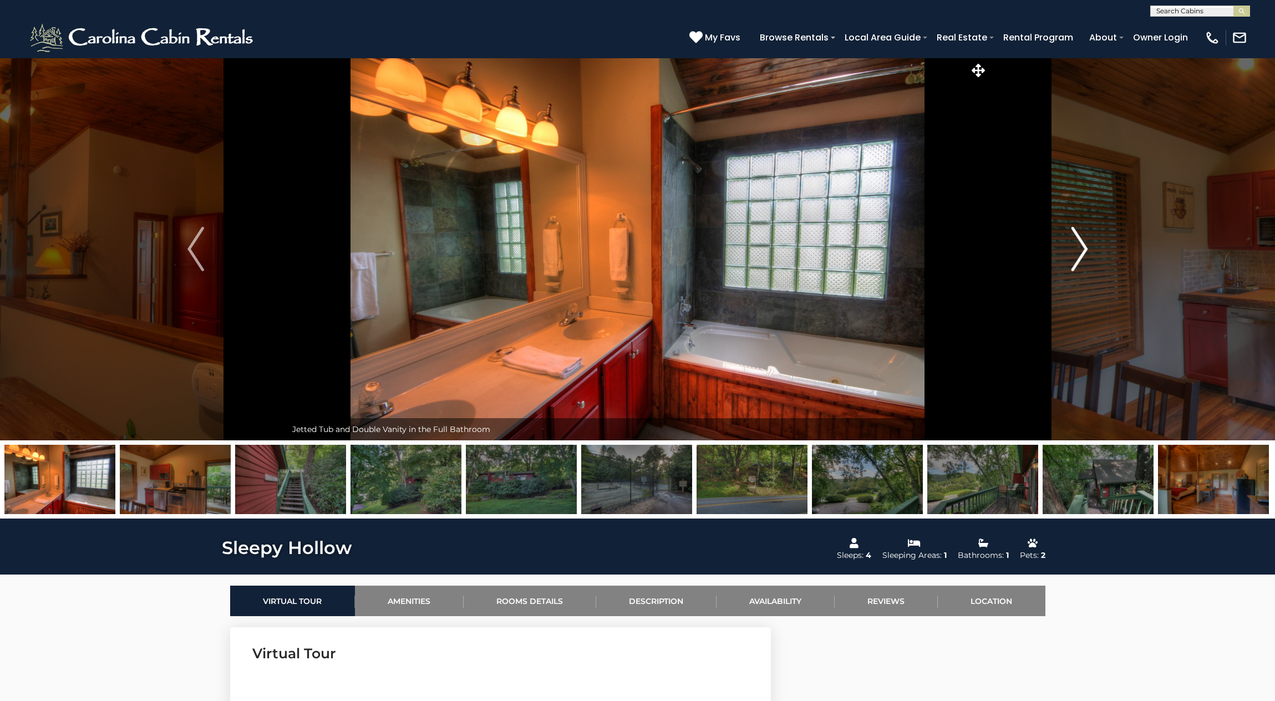
click at [1085, 244] on img "Next" at bounding box center [1079, 249] width 17 height 44
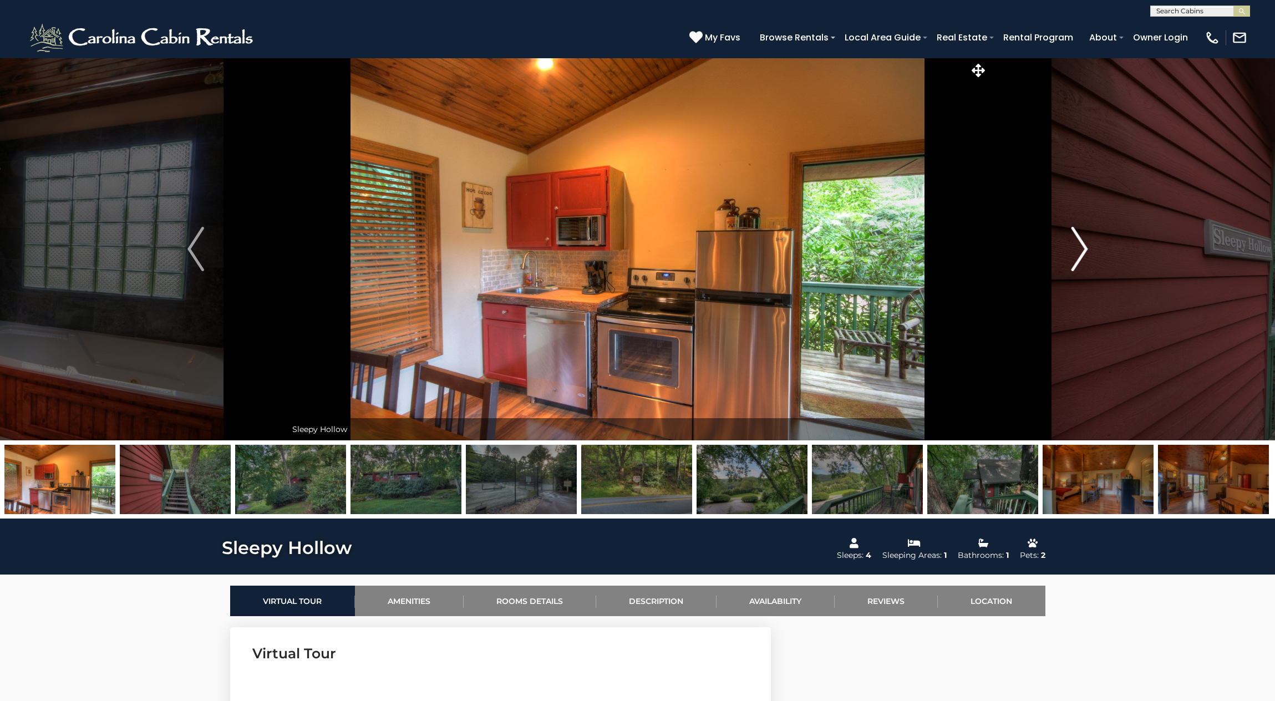
click at [1085, 244] on img "Next" at bounding box center [1079, 249] width 17 height 44
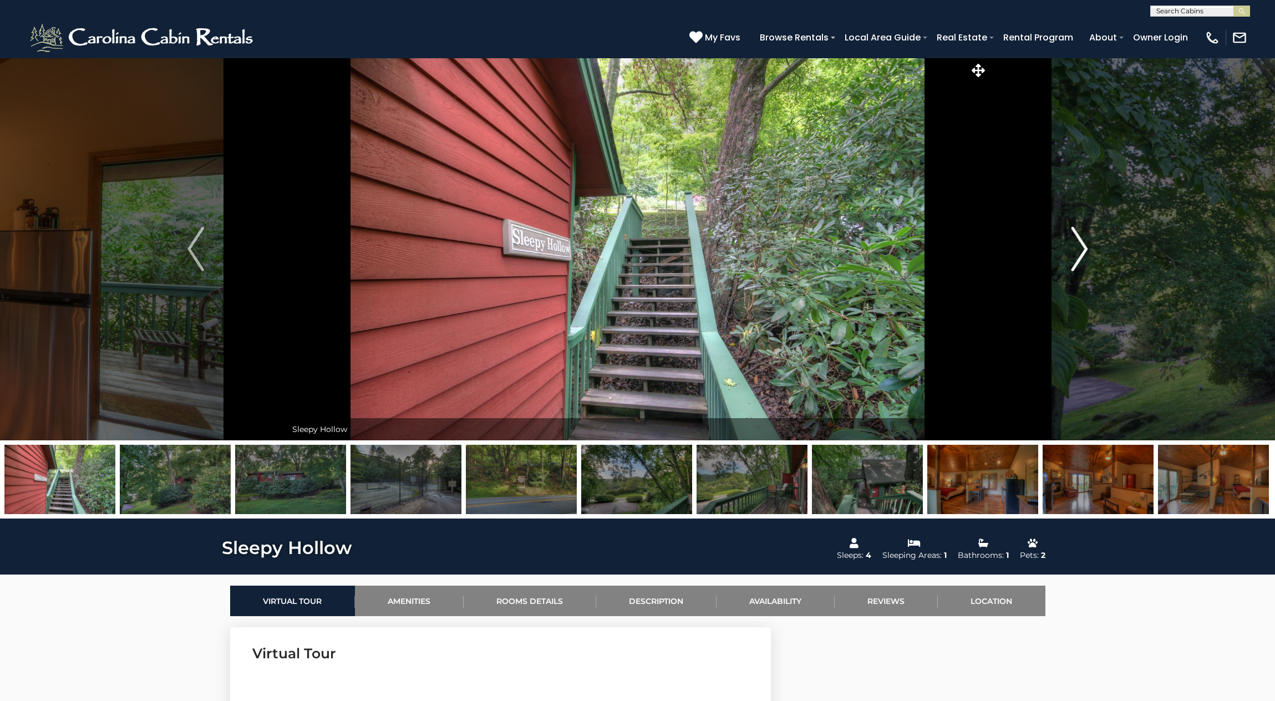
click at [1085, 244] on img "Next" at bounding box center [1079, 249] width 17 height 44
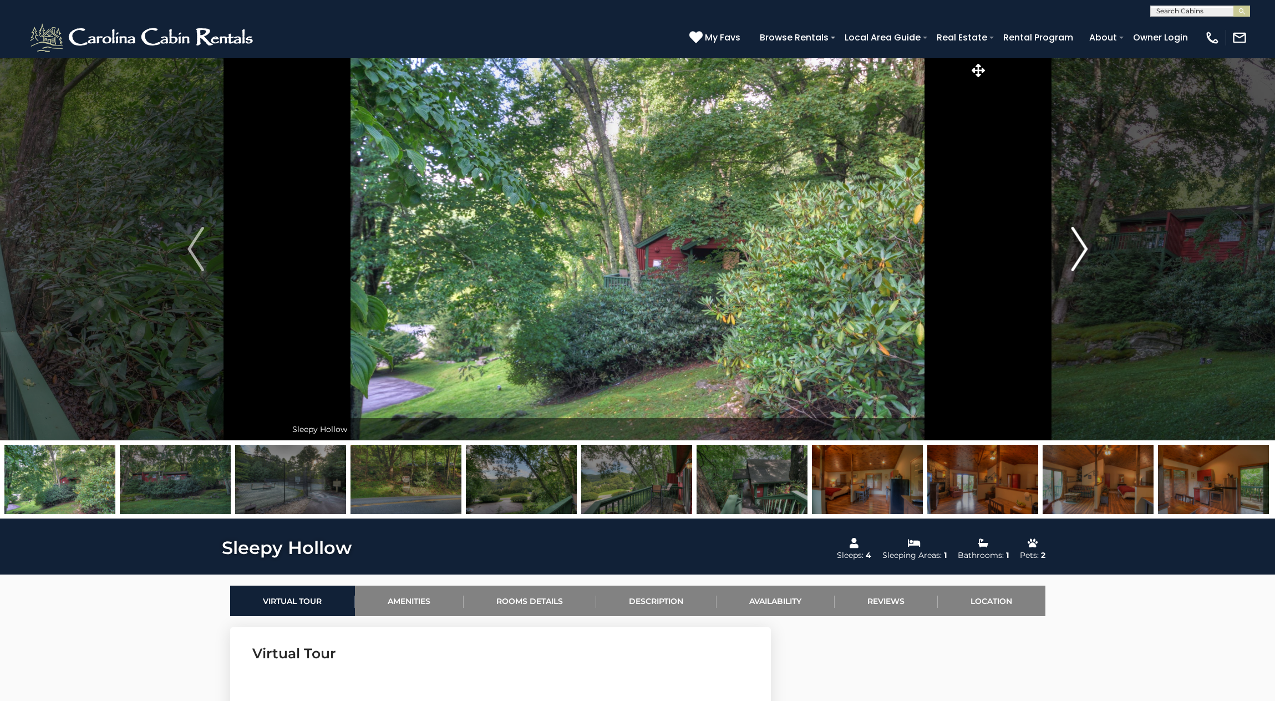
click at [1084, 245] on img "Next" at bounding box center [1079, 249] width 17 height 44
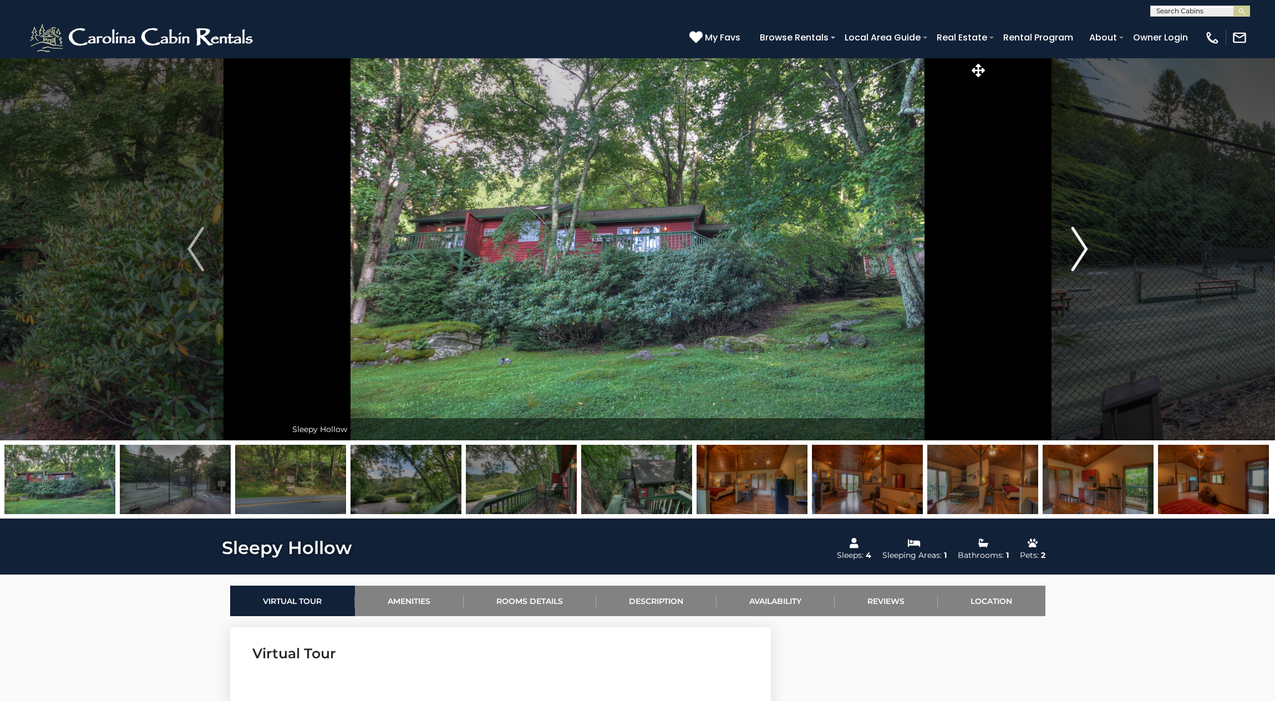
click at [1084, 245] on img "Next" at bounding box center [1079, 249] width 17 height 44
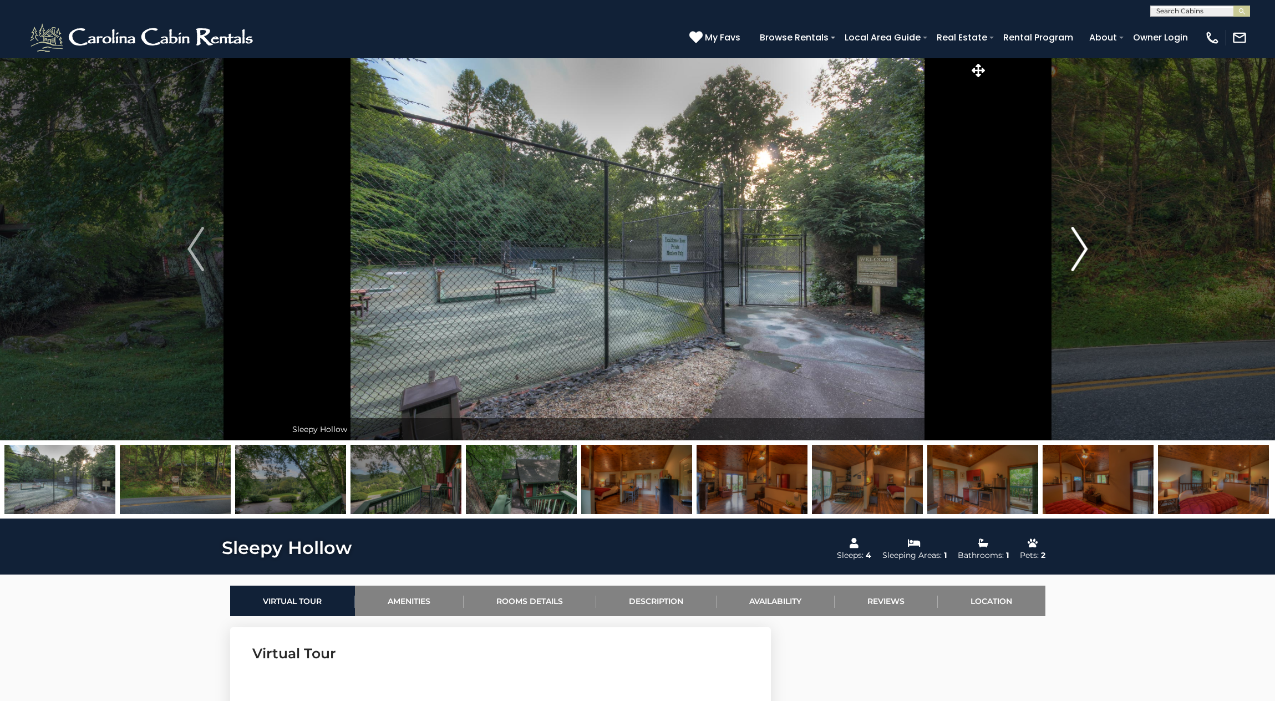
click at [1084, 246] on img "Next" at bounding box center [1079, 249] width 17 height 44
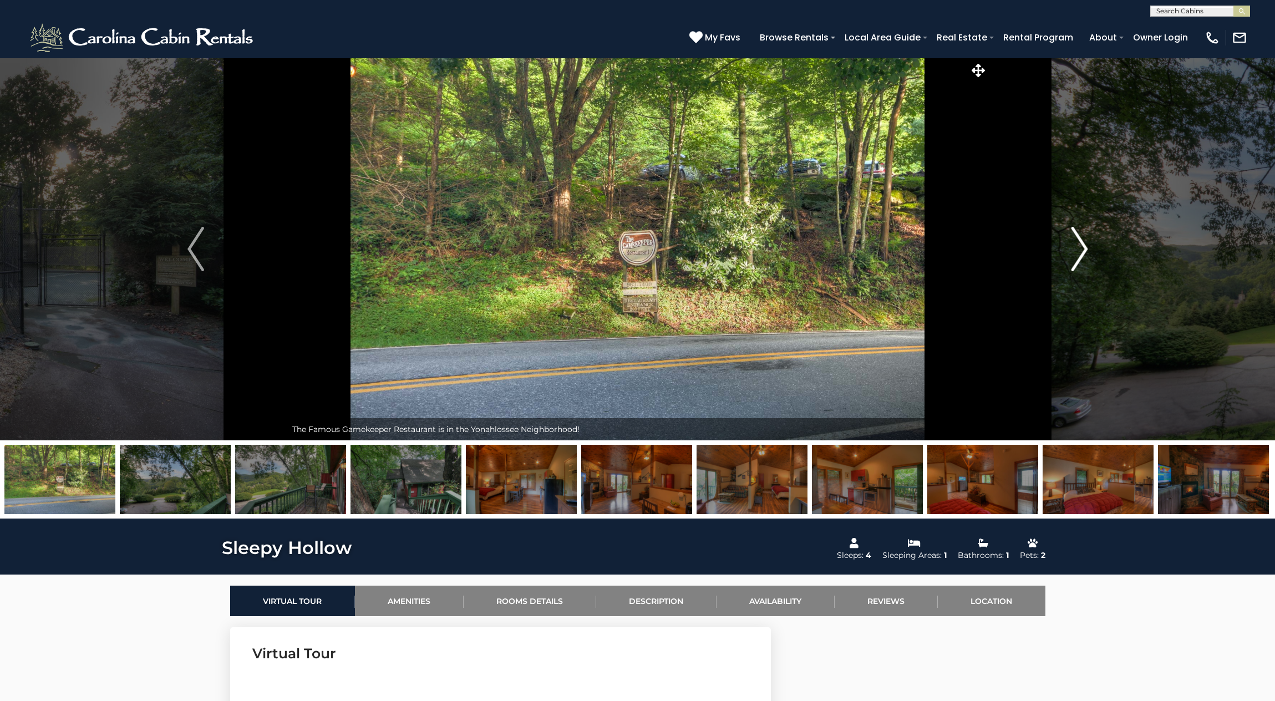
click at [1084, 246] on img "Next" at bounding box center [1079, 249] width 17 height 44
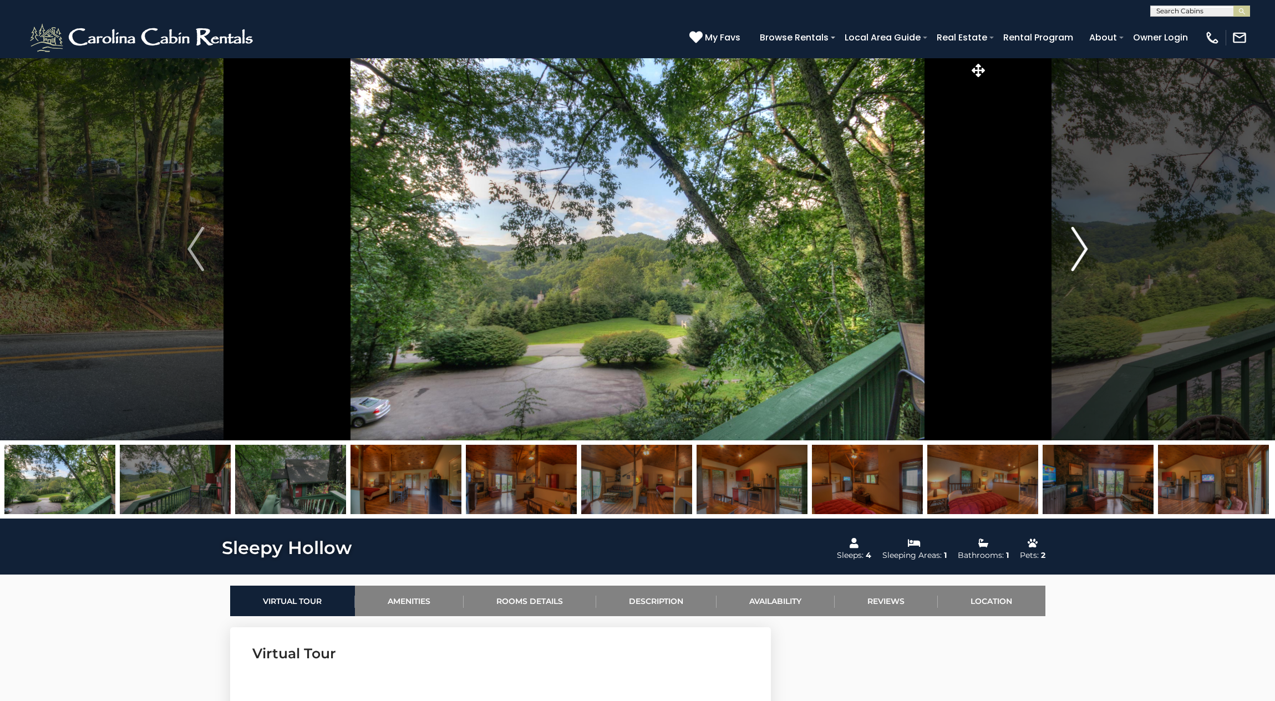
click at [1084, 246] on img "Next" at bounding box center [1079, 249] width 17 height 44
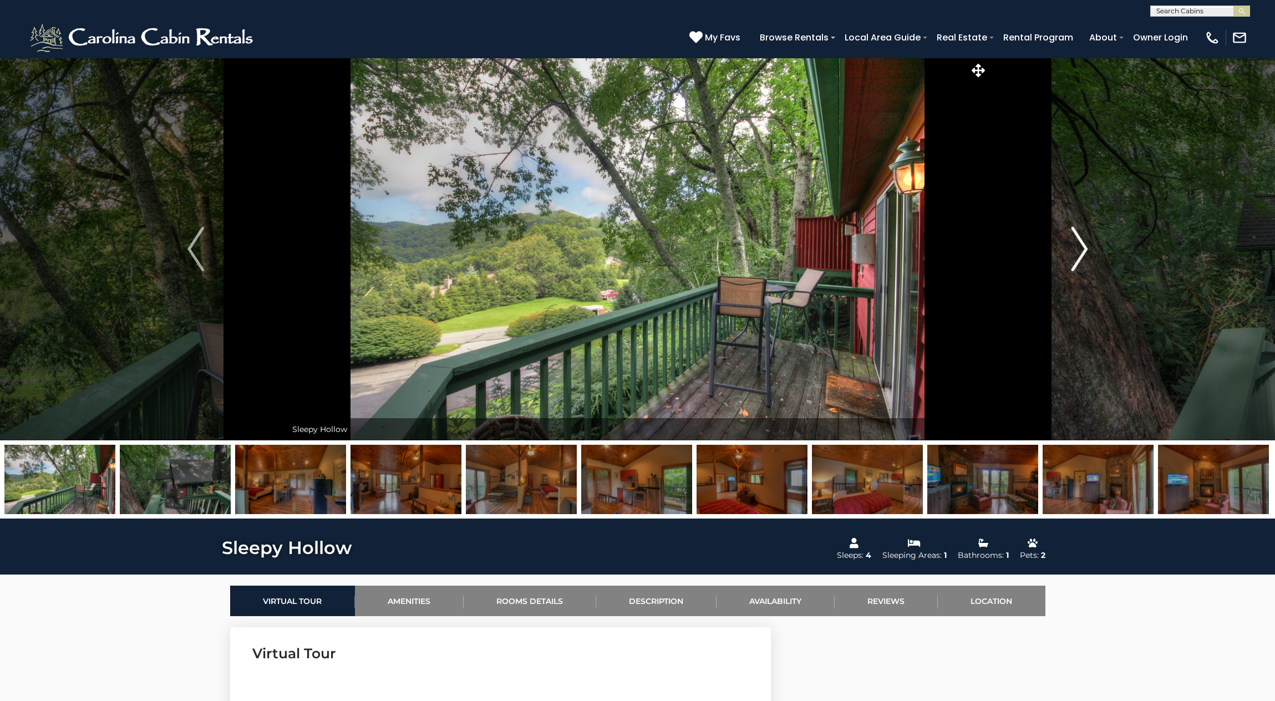
click at [1084, 246] on img "Next" at bounding box center [1079, 249] width 17 height 44
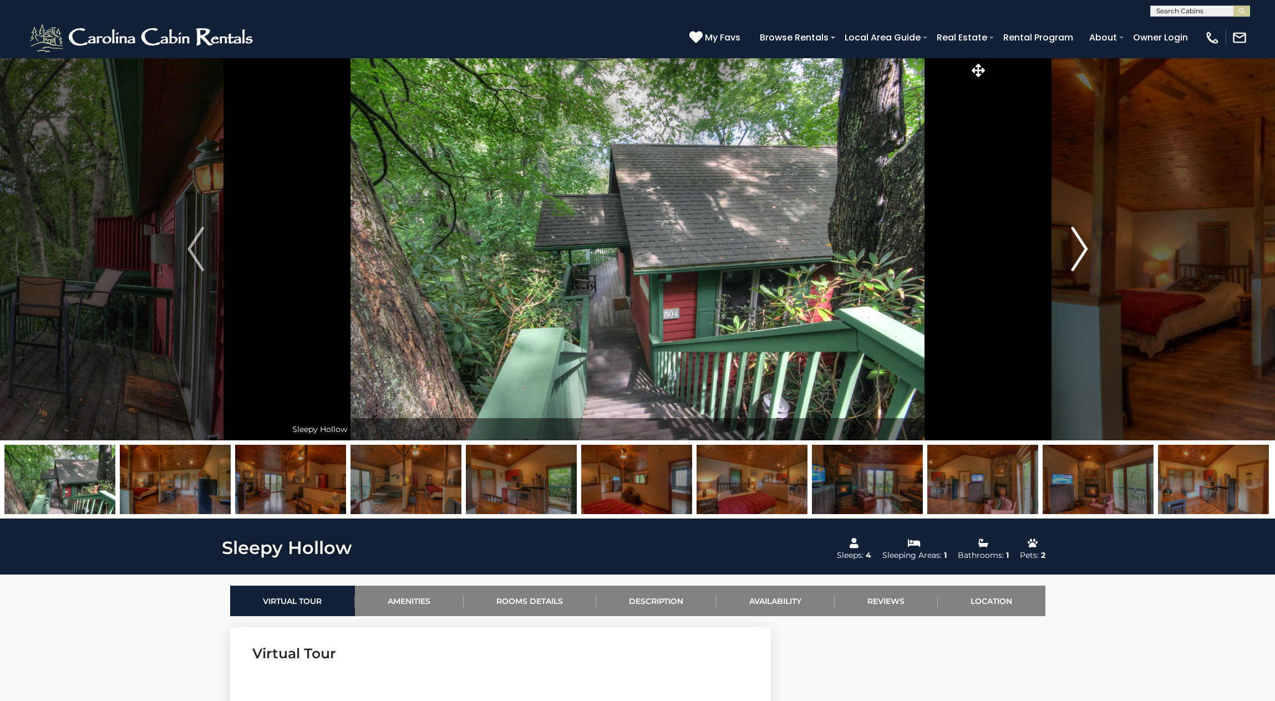
click at [1084, 246] on img "Next" at bounding box center [1079, 249] width 17 height 44
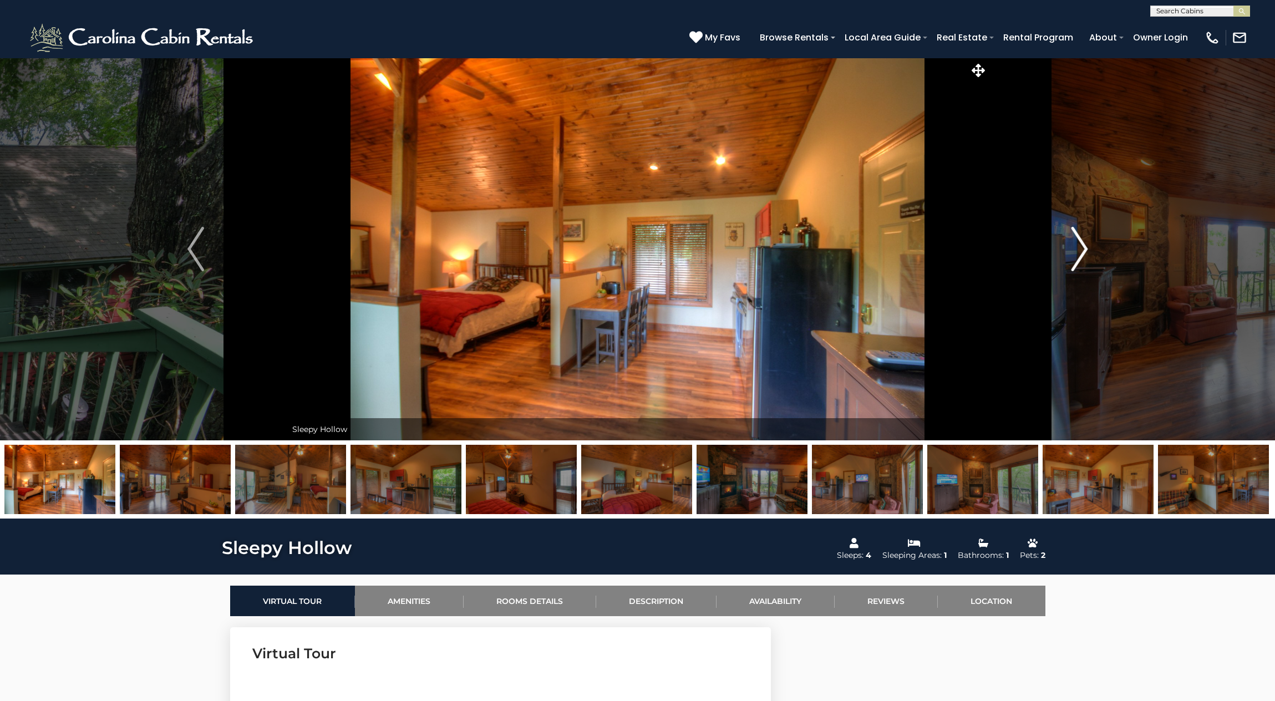
click at [1084, 246] on img "Next" at bounding box center [1079, 249] width 17 height 44
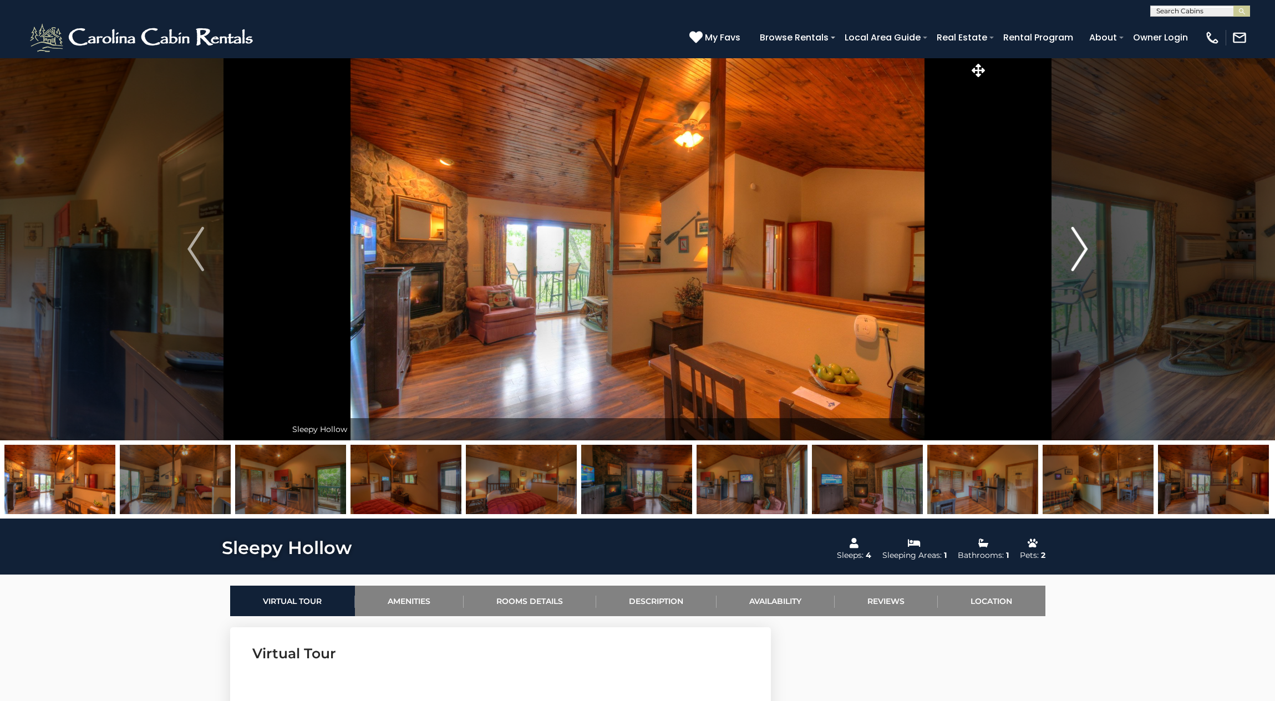
click at [1084, 246] on img "Next" at bounding box center [1079, 249] width 17 height 44
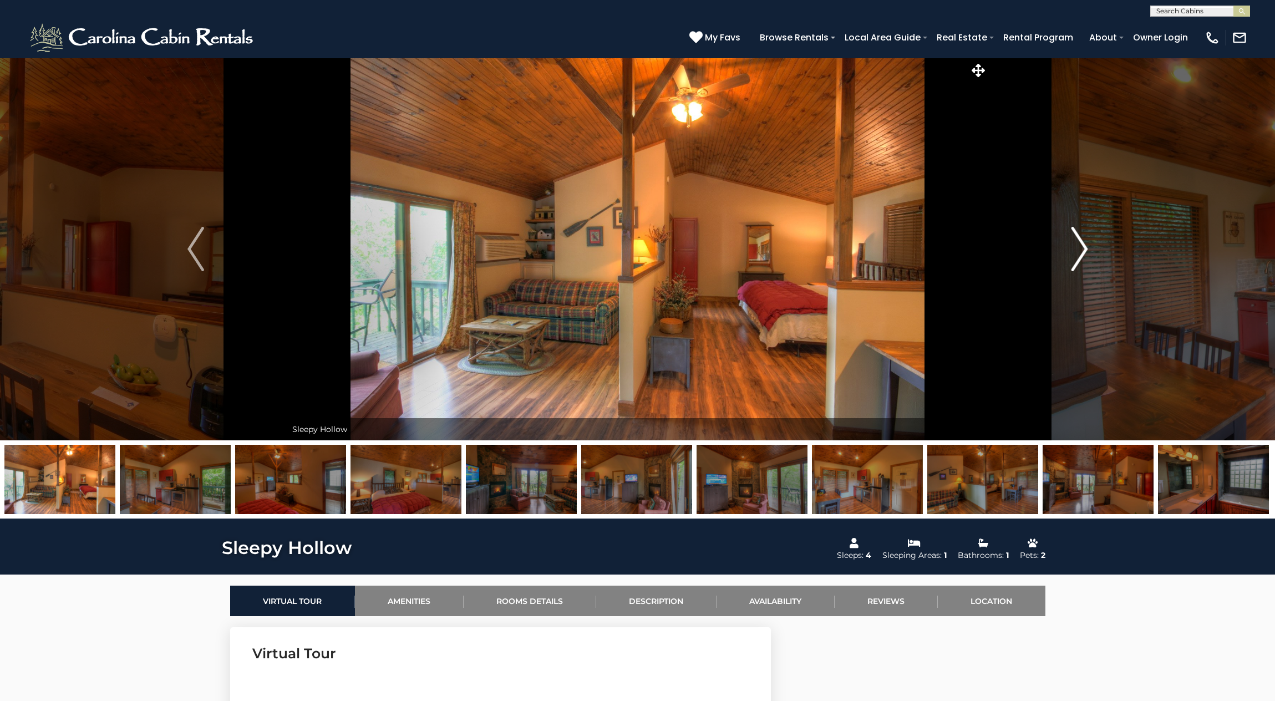
click at [1084, 246] on img "Next" at bounding box center [1079, 249] width 17 height 44
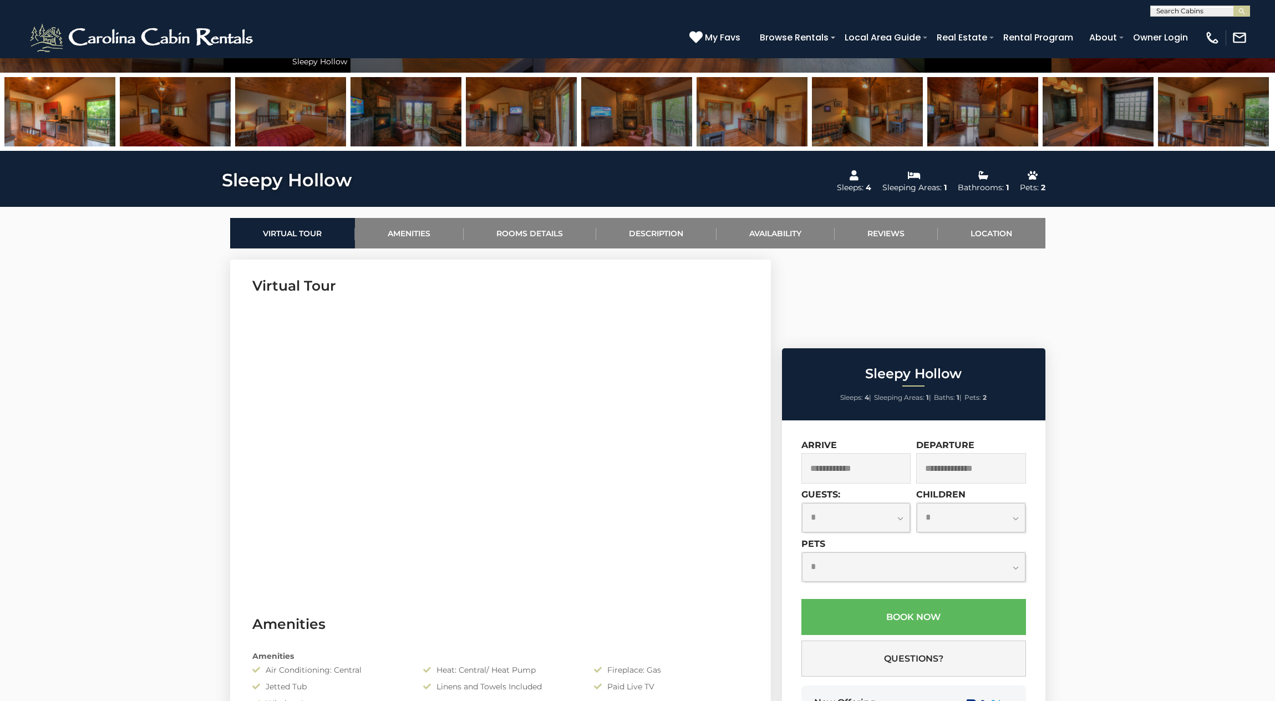
scroll to position [494, 0]
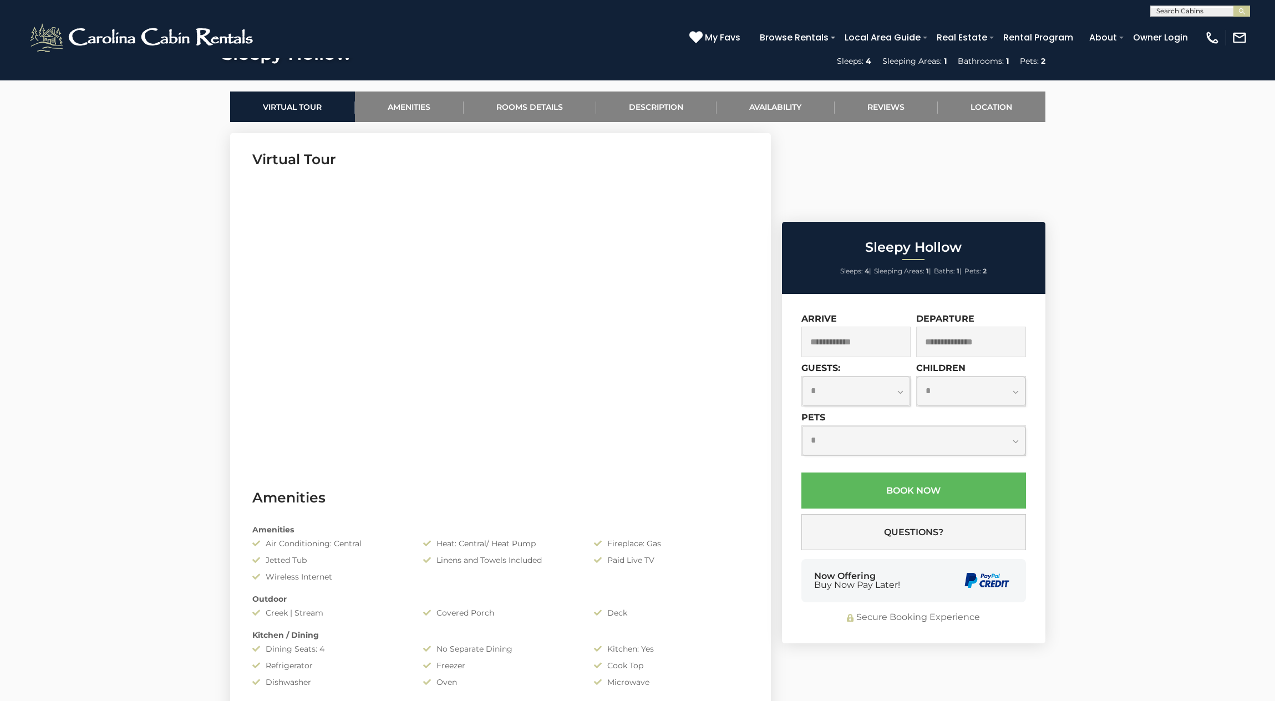
click at [872, 327] on input "text" at bounding box center [856, 342] width 110 height 30
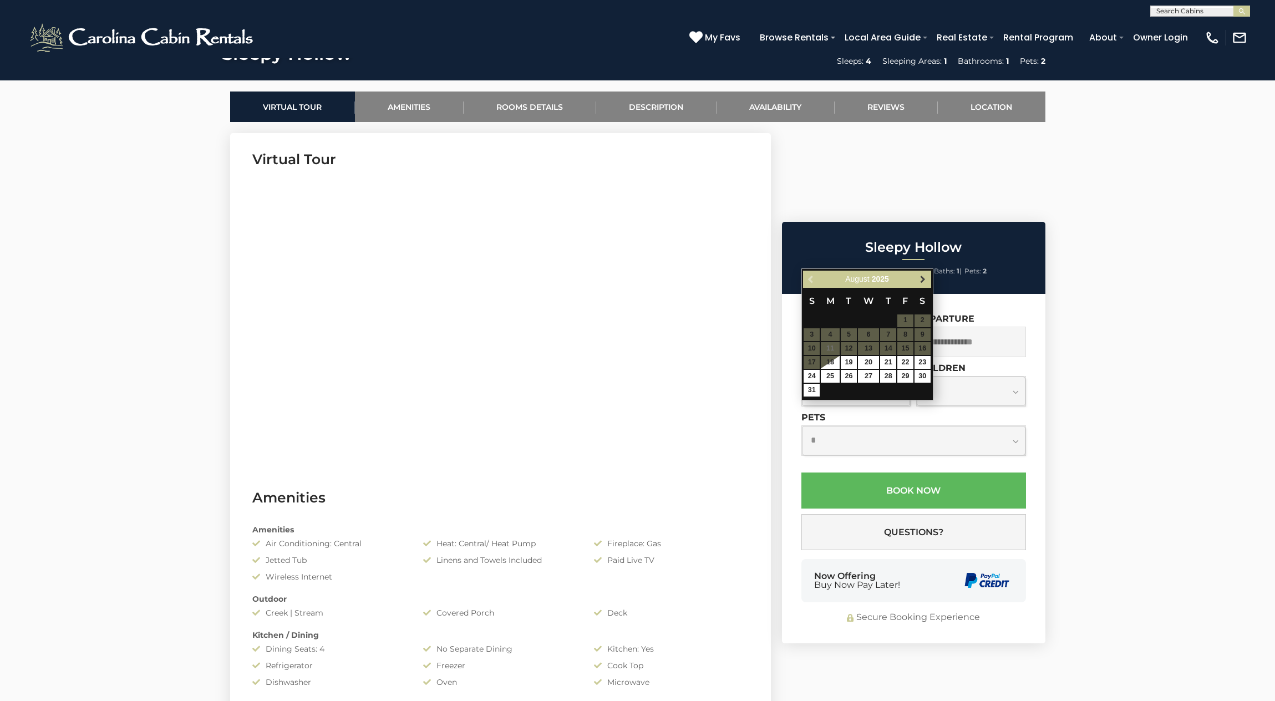
click at [924, 284] on link "Next" at bounding box center [923, 279] width 14 height 14
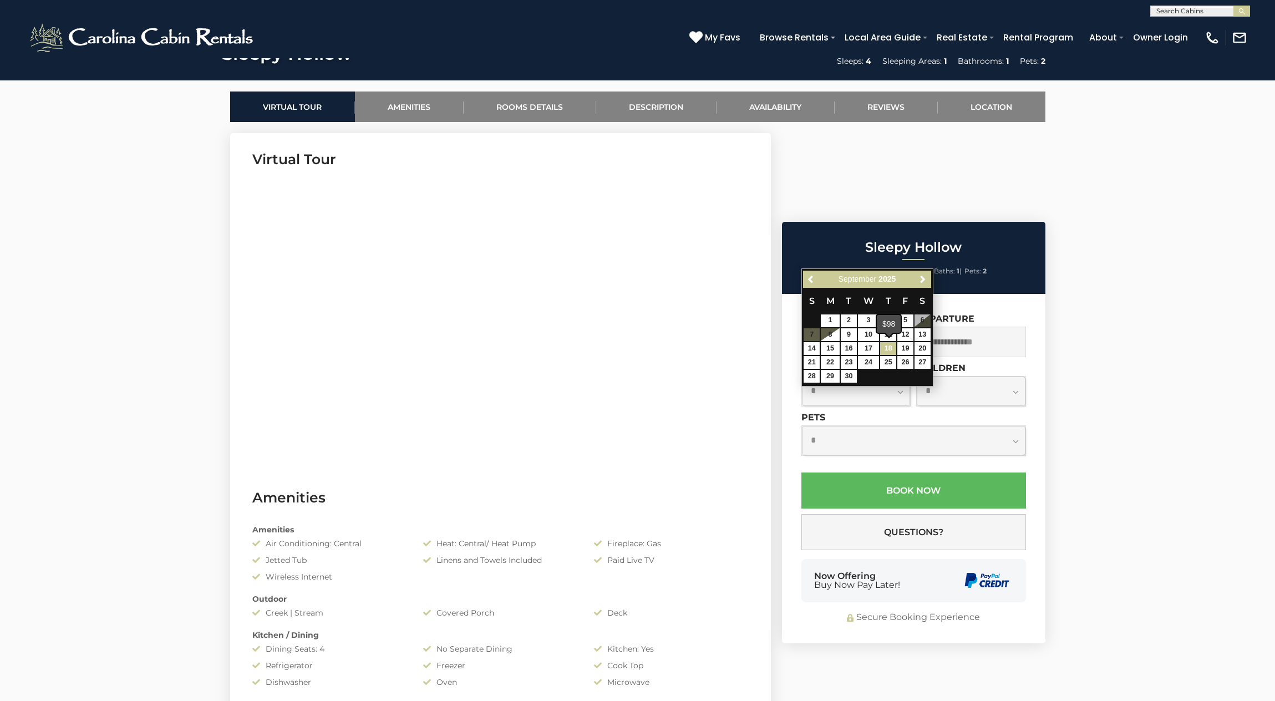
click at [889, 348] on link "18" at bounding box center [888, 348] width 16 height 13
type input "**********"
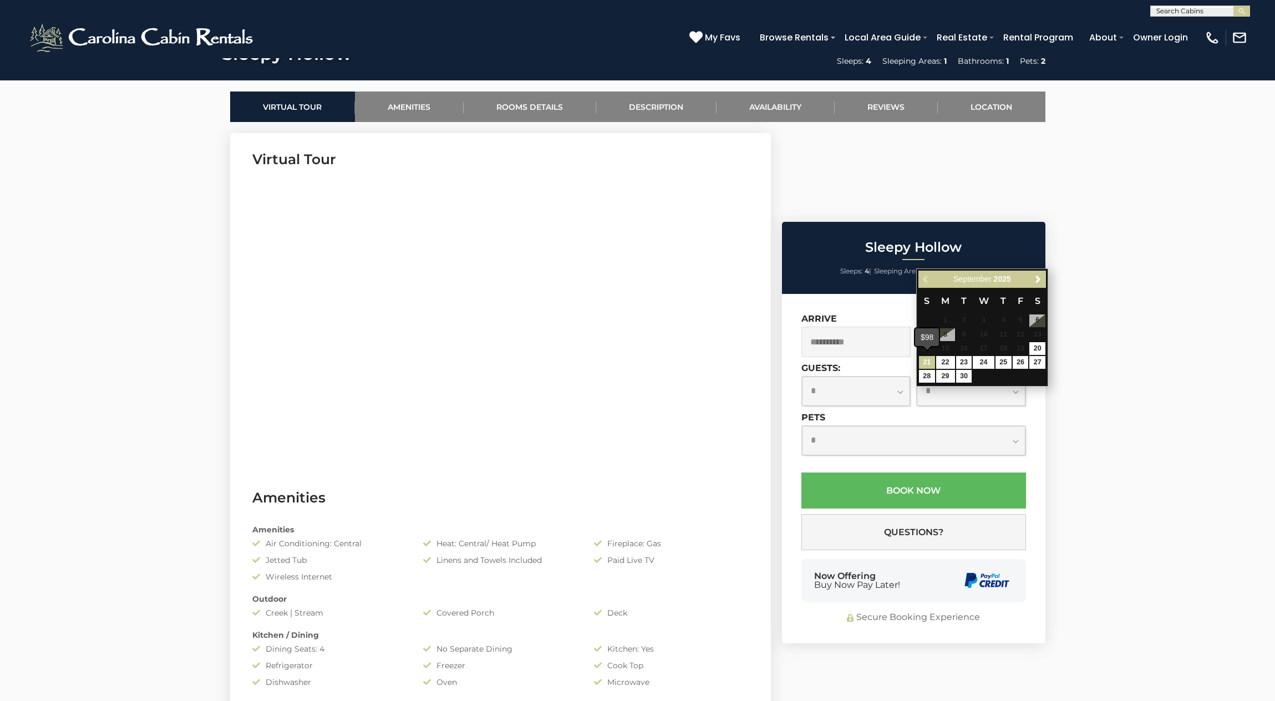
click at [926, 359] on link "21" at bounding box center [927, 362] width 16 height 13
type input "**********"
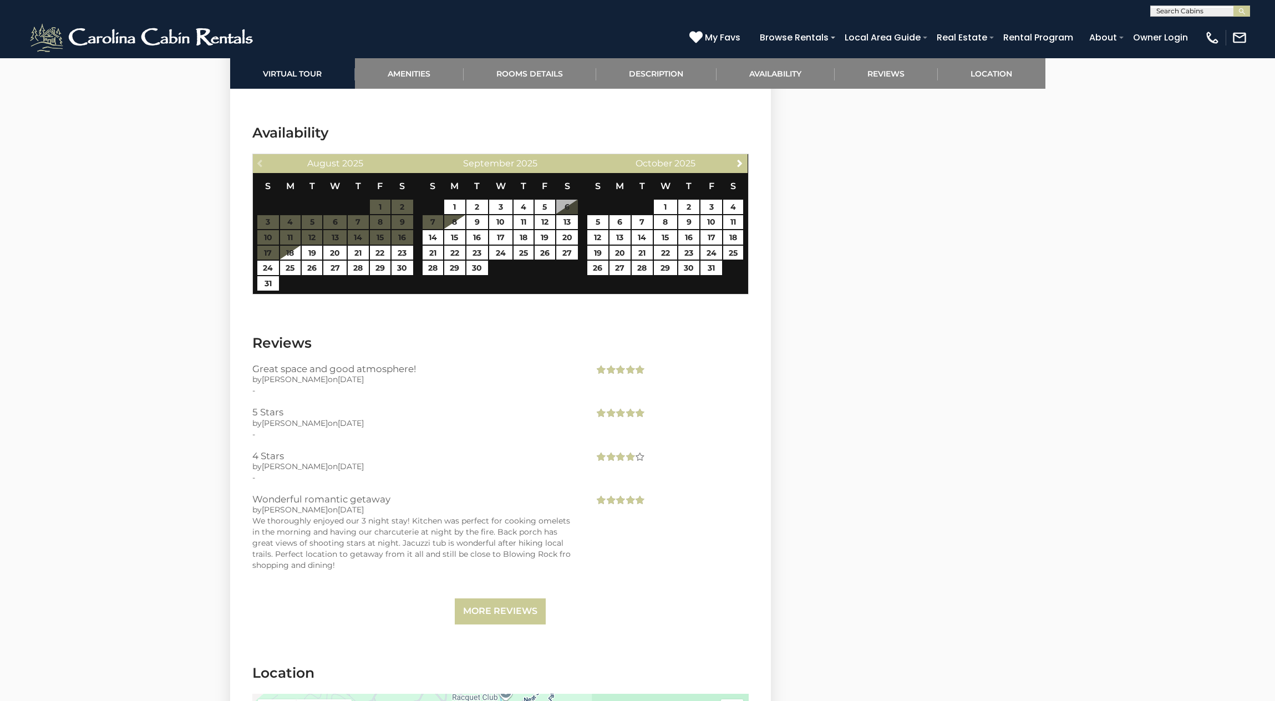
scroll to position [2167, 0]
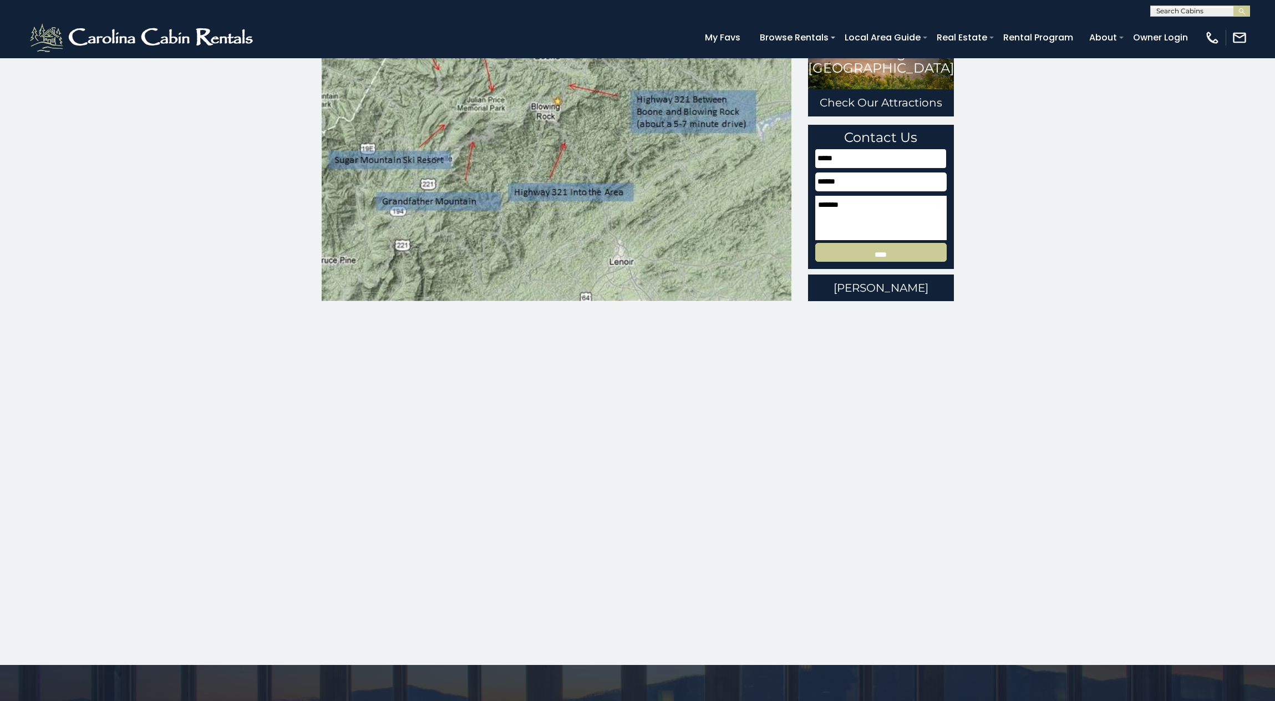
scroll to position [256, 0]
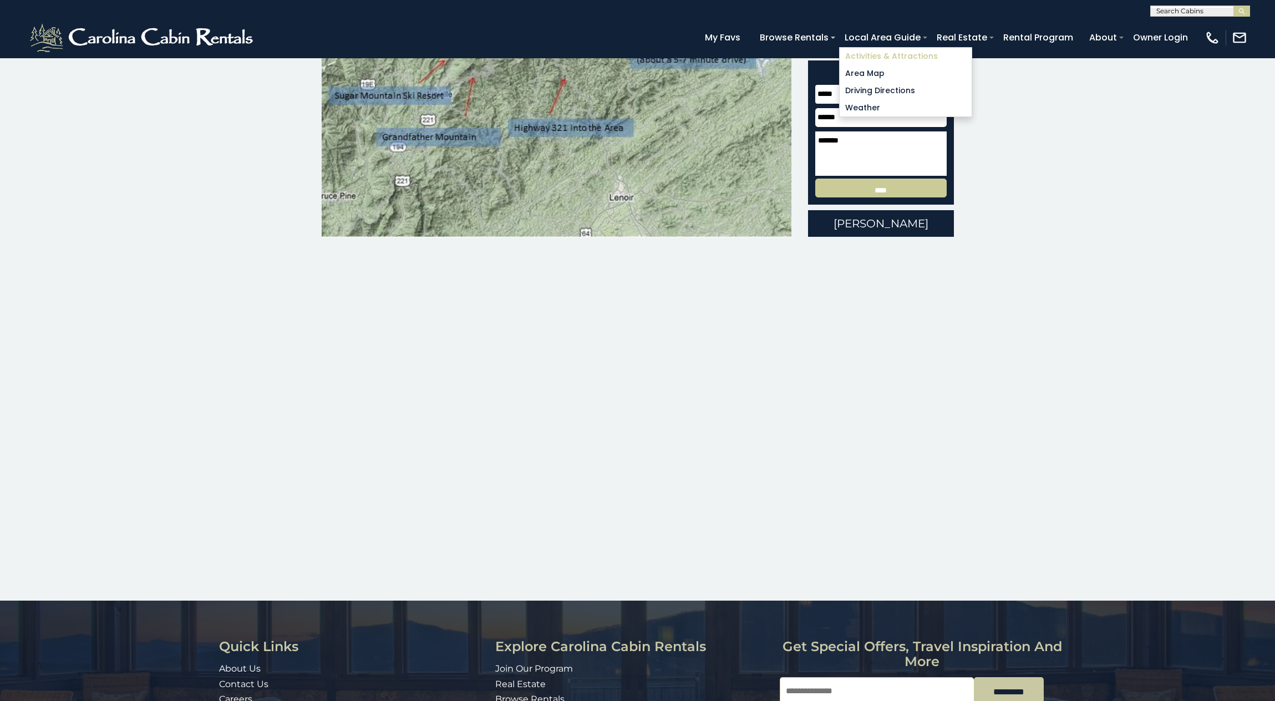
click at [872, 56] on link "Activities & Attractions" at bounding box center [905, 56] width 132 height 17
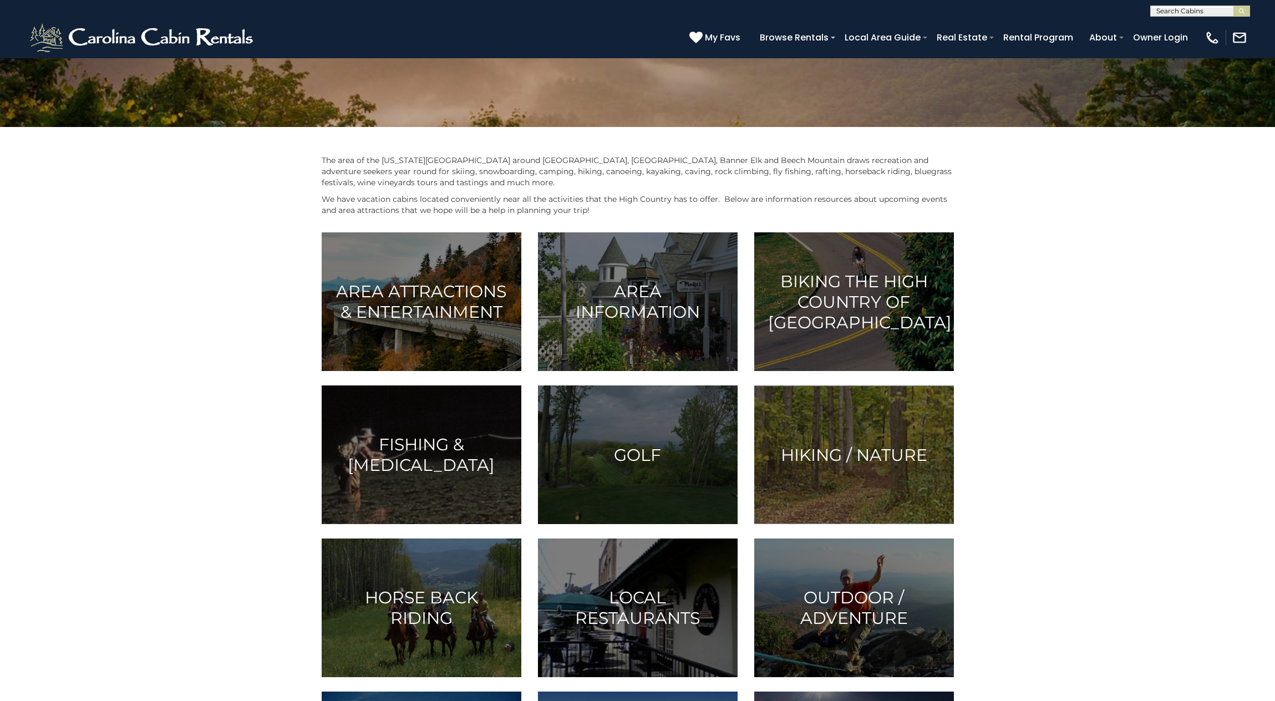
scroll to position [208, 0]
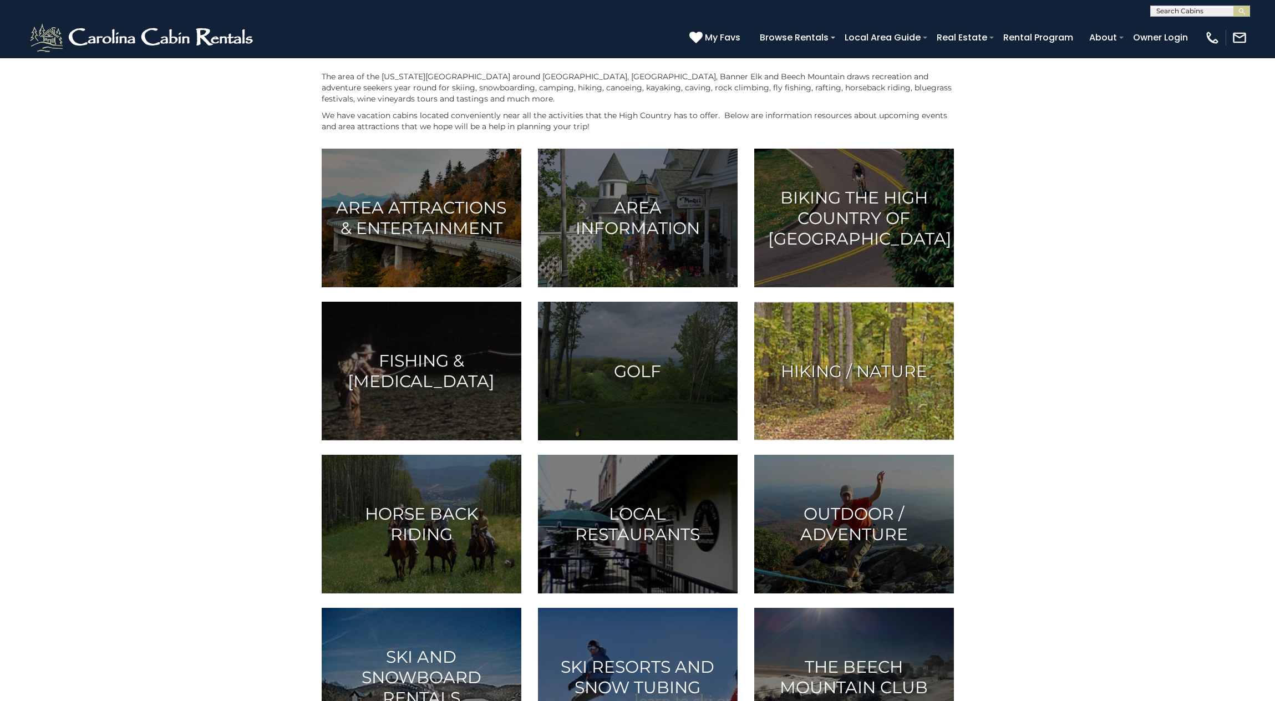
click at [877, 353] on img at bounding box center [854, 371] width 200 height 139
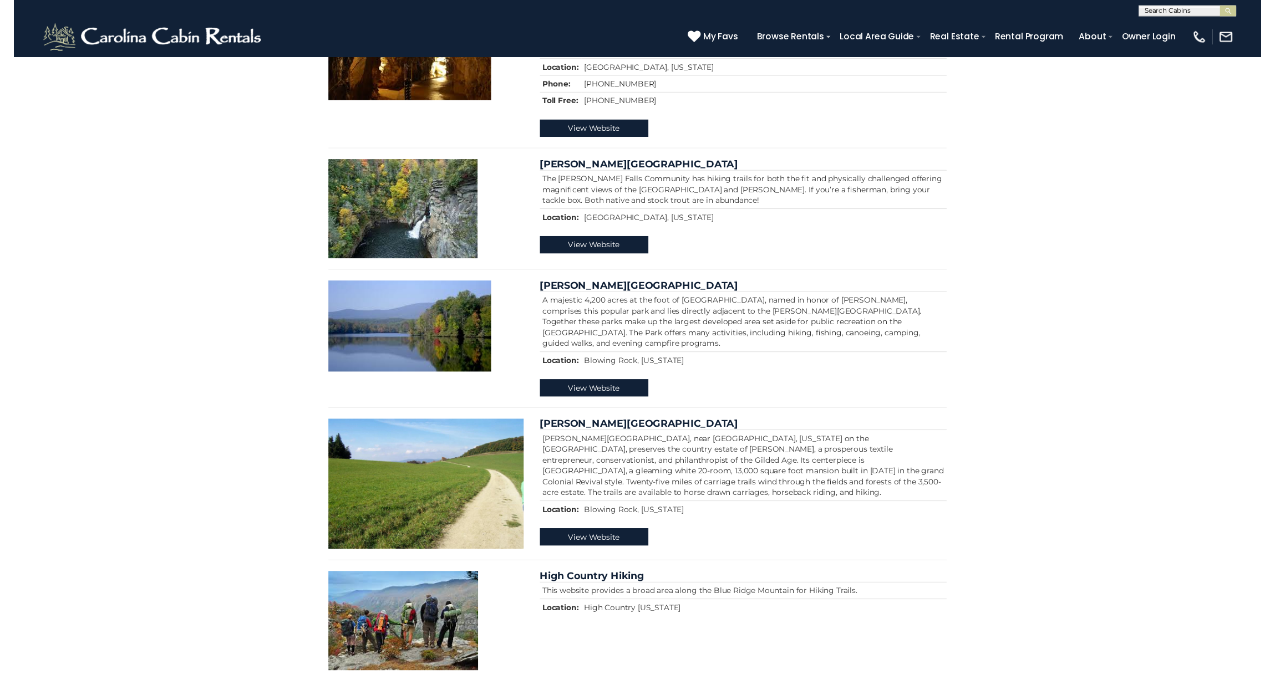
scroll to position [927, 0]
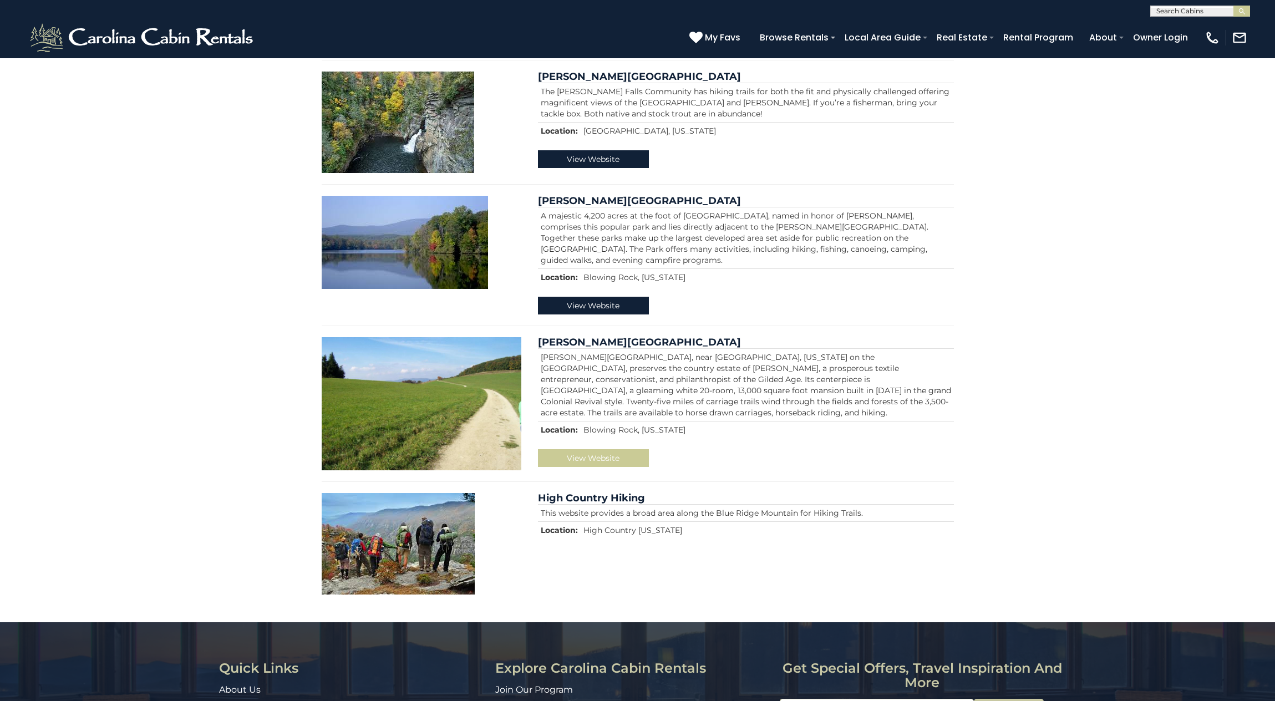
click at [580, 455] on link "View Website" at bounding box center [593, 458] width 111 height 18
